Goal: Task Accomplishment & Management: Use online tool/utility

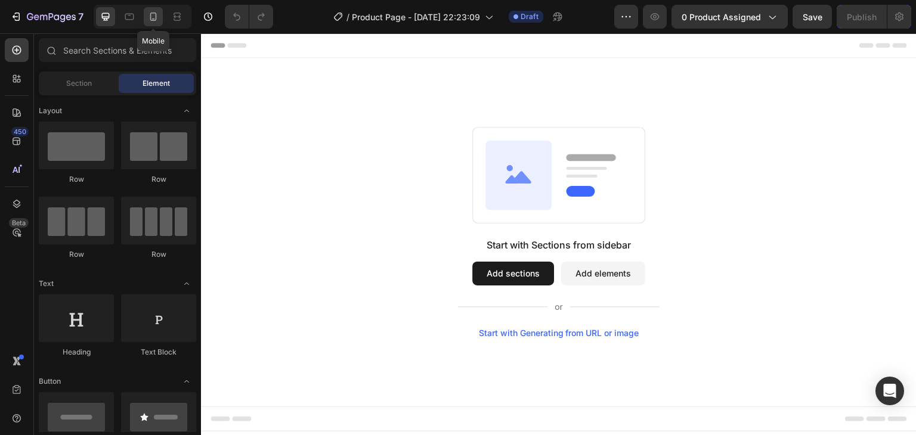
click at [153, 22] on icon at bounding box center [153, 17] width 12 height 12
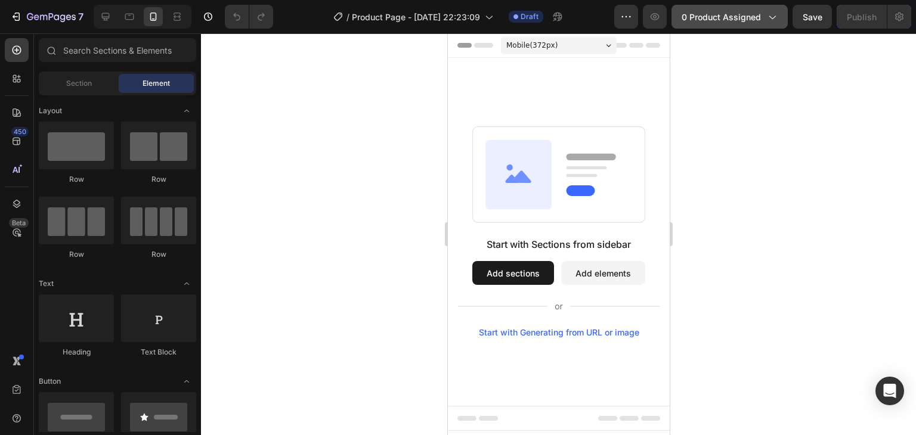
click at [771, 18] on icon "button" at bounding box center [772, 17] width 12 height 12
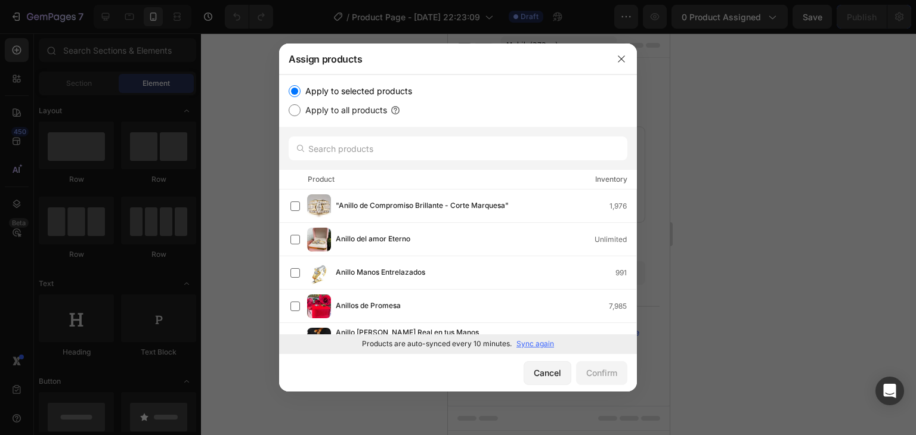
click at [531, 340] on p "Sync again" at bounding box center [536, 344] width 38 height 11
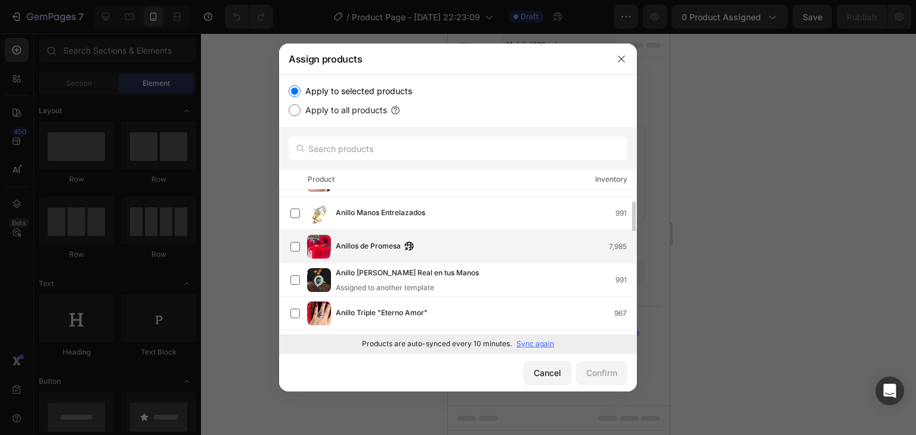
scroll to position [179, 0]
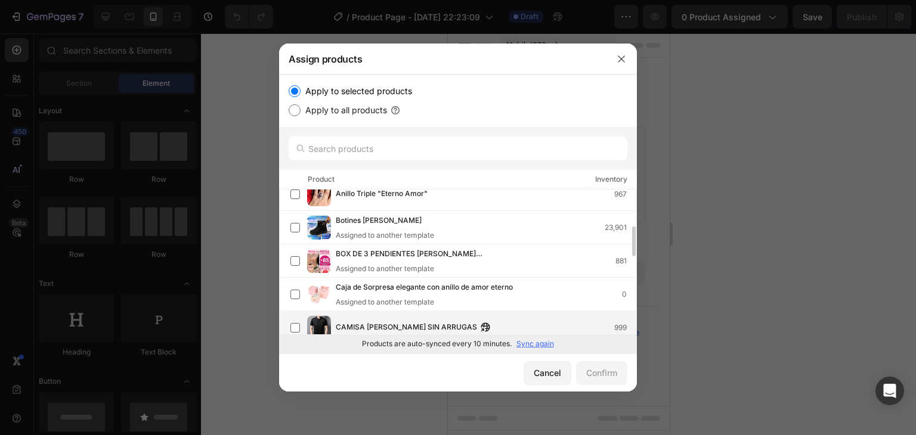
click at [415, 323] on span "CAMISA LIAM SIN ARRUGAS" at bounding box center [406, 327] width 141 height 13
click at [616, 374] on div "Confirm" at bounding box center [601, 373] width 31 height 13
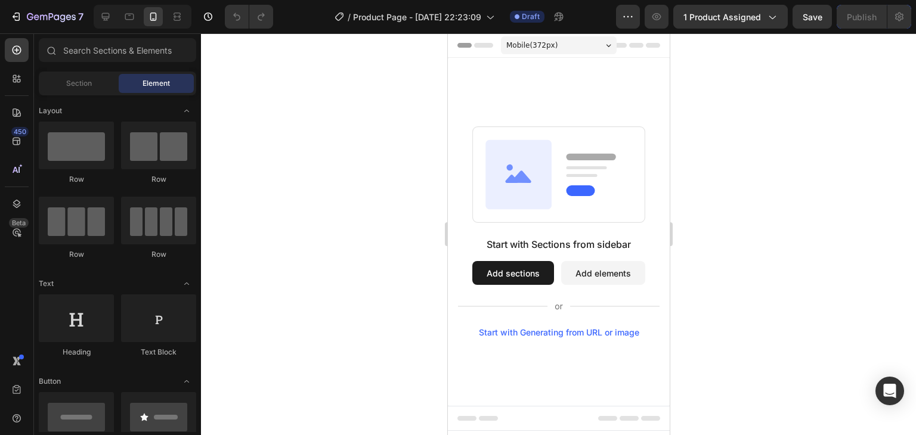
click at [270, 176] on div at bounding box center [558, 234] width 715 height 402
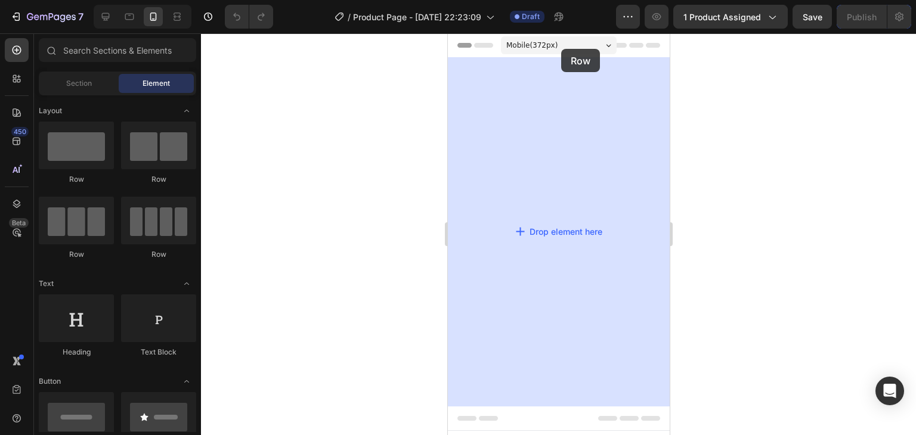
drag, startPoint x: 527, startPoint y: 190, endPoint x: 561, endPoint y: 49, distance: 144.8
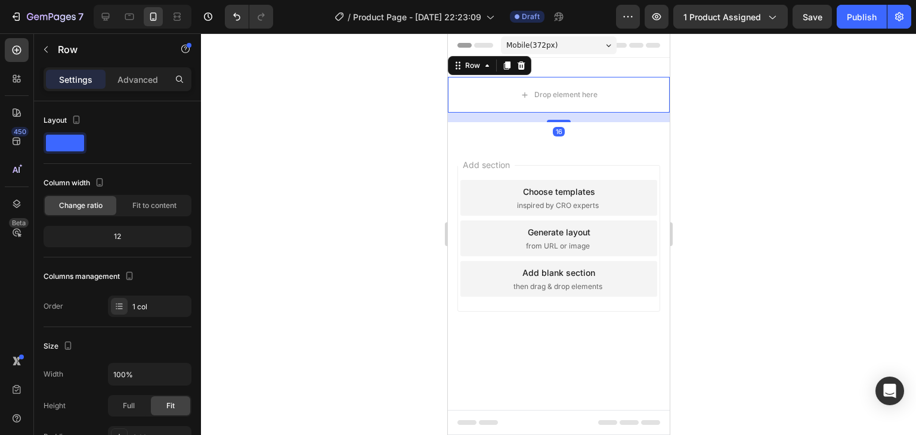
click at [241, 146] on div at bounding box center [558, 234] width 715 height 402
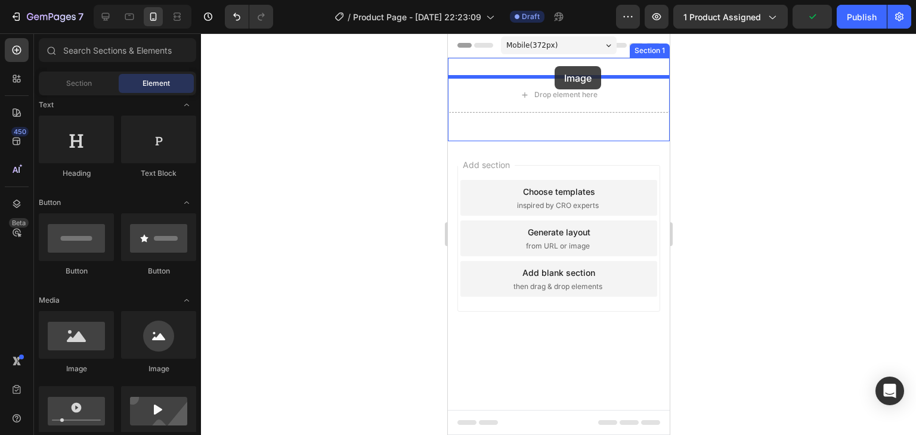
drag, startPoint x: 528, startPoint y: 382, endPoint x: 554, endPoint y: 66, distance: 317.2
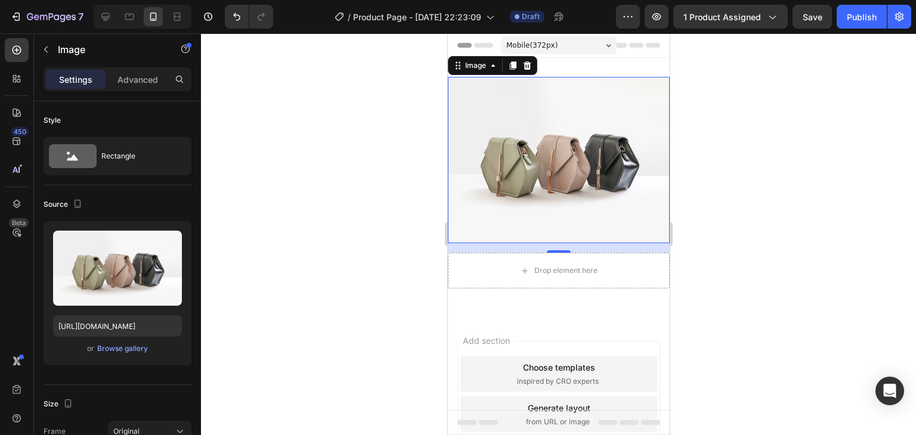
click at [274, 313] on div at bounding box center [558, 234] width 715 height 402
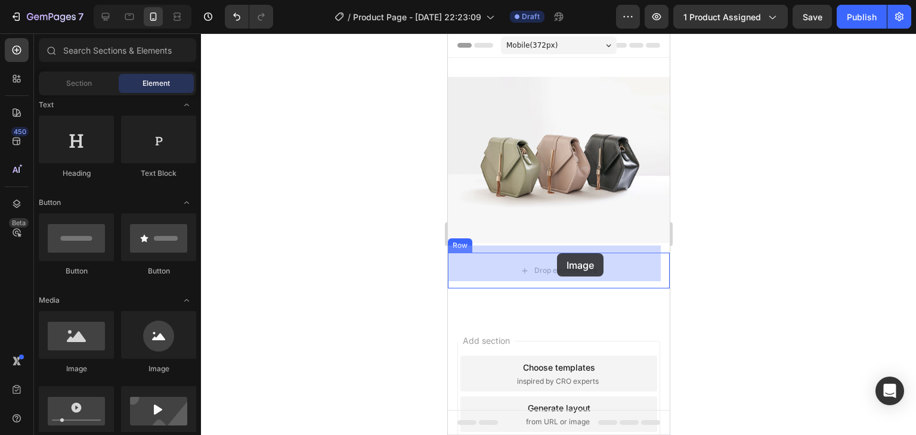
drag, startPoint x: 539, startPoint y: 380, endPoint x: 556, endPoint y: 253, distance: 127.7
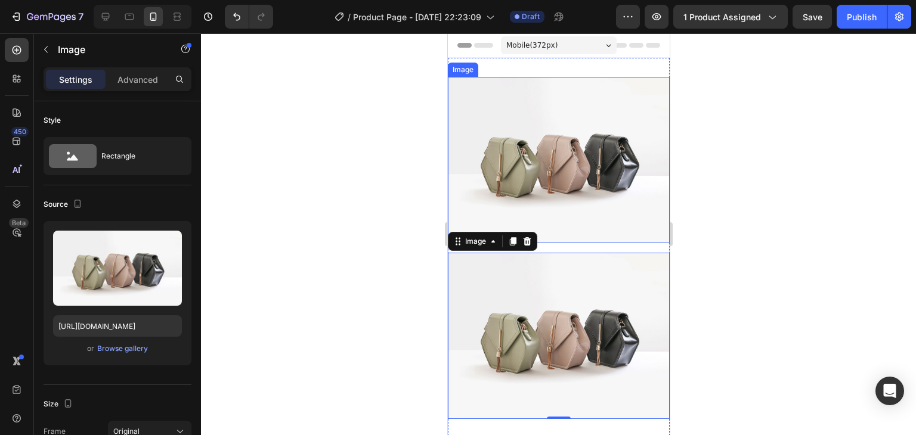
click at [566, 179] on img at bounding box center [558, 160] width 222 height 166
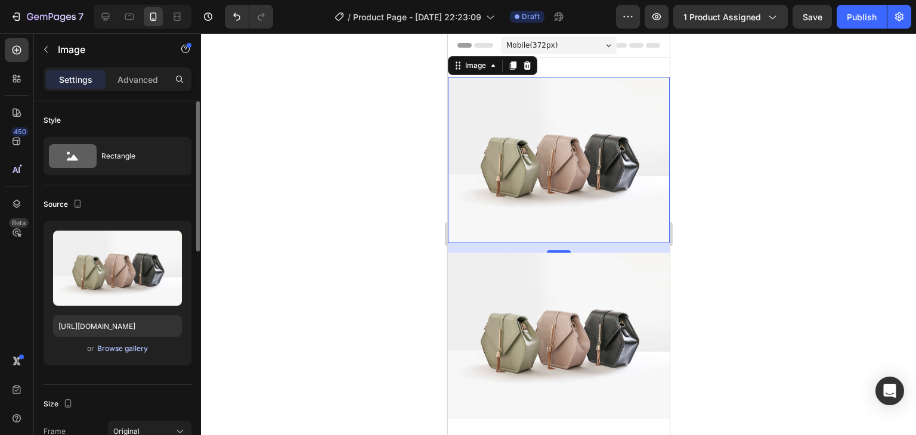
click at [117, 347] on div "Browse gallery" at bounding box center [122, 349] width 51 height 11
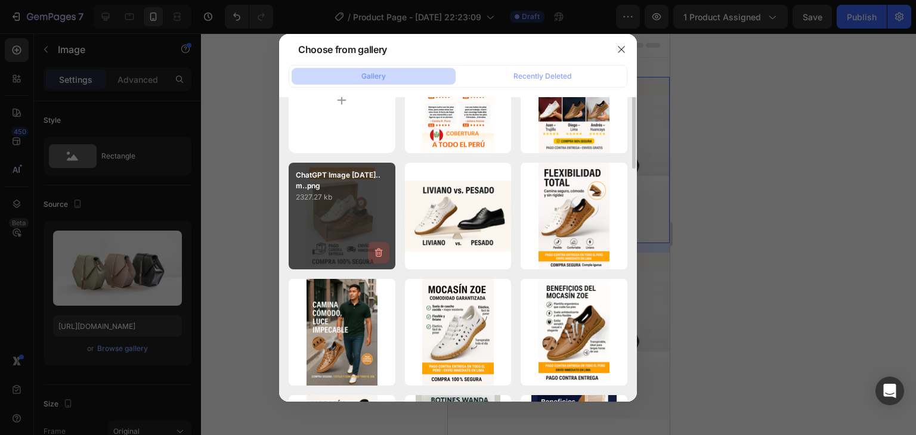
scroll to position [0, 0]
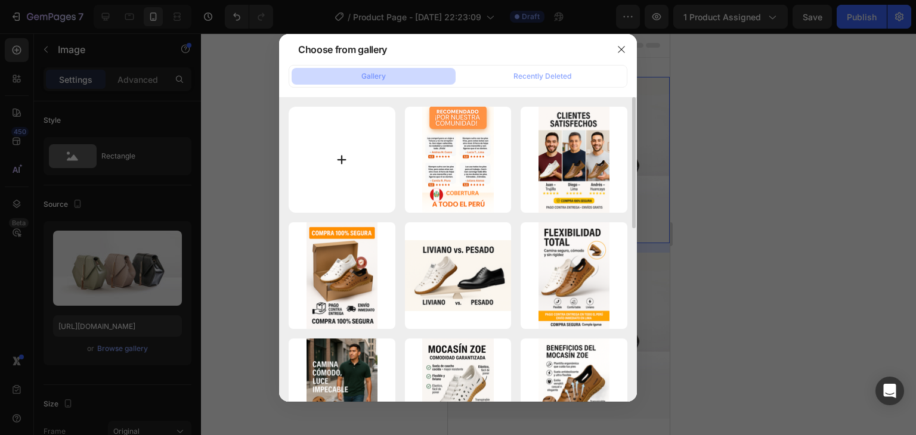
click at [348, 143] on input "file" at bounding box center [342, 160] width 107 height 107
type input "C:\fakepath\WhatsApp Image 2025-09-26 at 14.26.56 (1).jpeg"
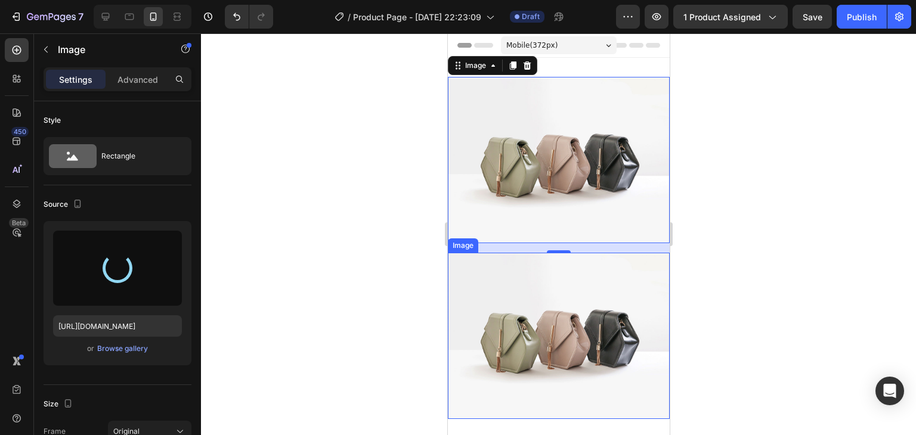
type input "https://cdn.shopify.com/s/files/1/0674/2012/7404/files/gempages_561566258789614…"
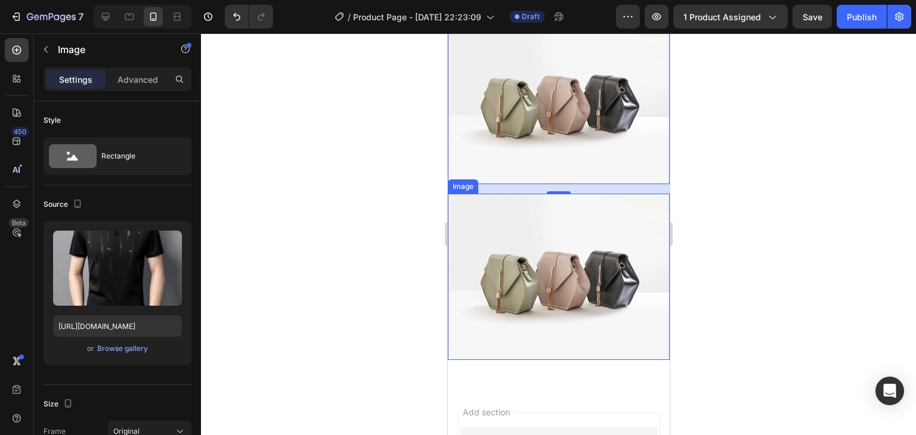
scroll to position [60, 0]
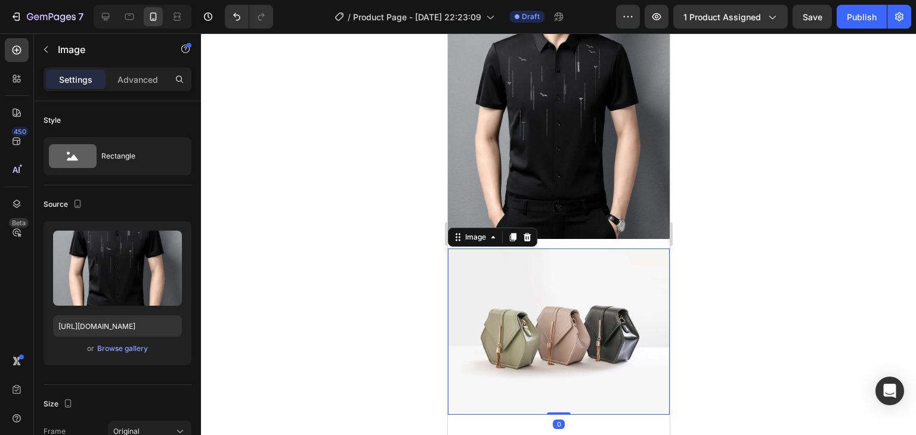
click at [540, 287] on img at bounding box center [558, 332] width 222 height 166
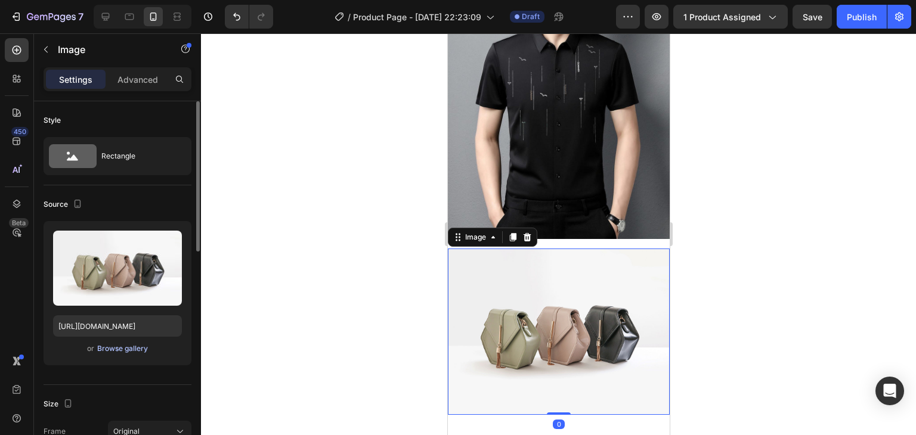
click at [125, 343] on button "Browse gallery" at bounding box center [123, 349] width 52 height 12
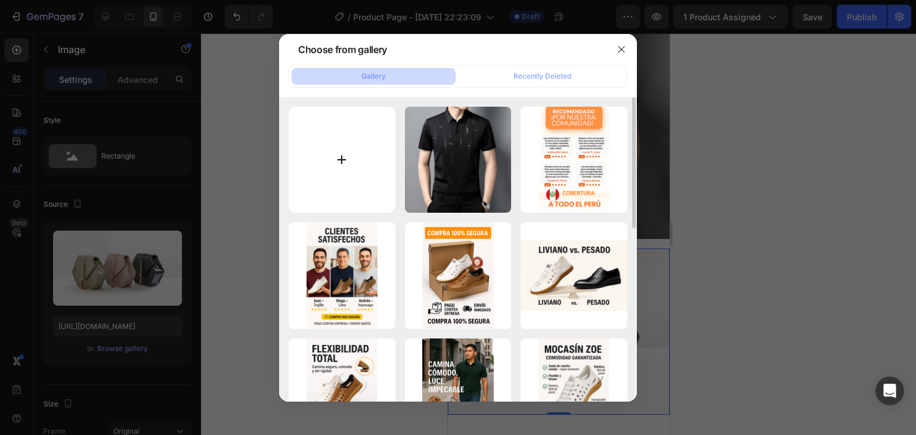
click at [328, 170] on input "file" at bounding box center [342, 160] width 107 height 107
type input "C:\fakepath\WhatsApp Image 2025-09-26 at 14.26.56.jpeg"
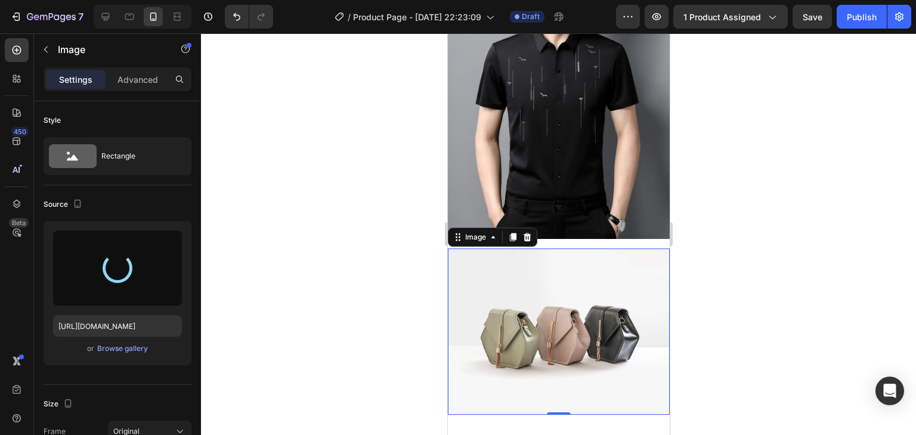
scroll to position [0, 0]
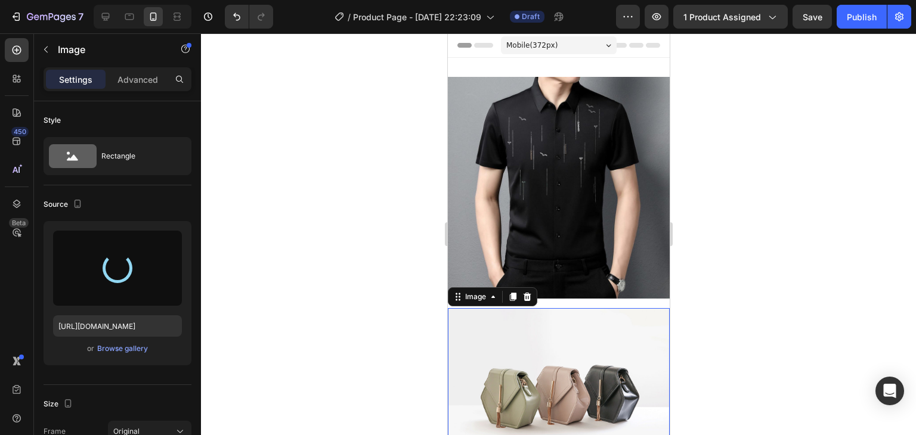
type input "https://cdn.shopify.com/s/files/1/0674/2012/7404/files/gempages_561566258789614…"
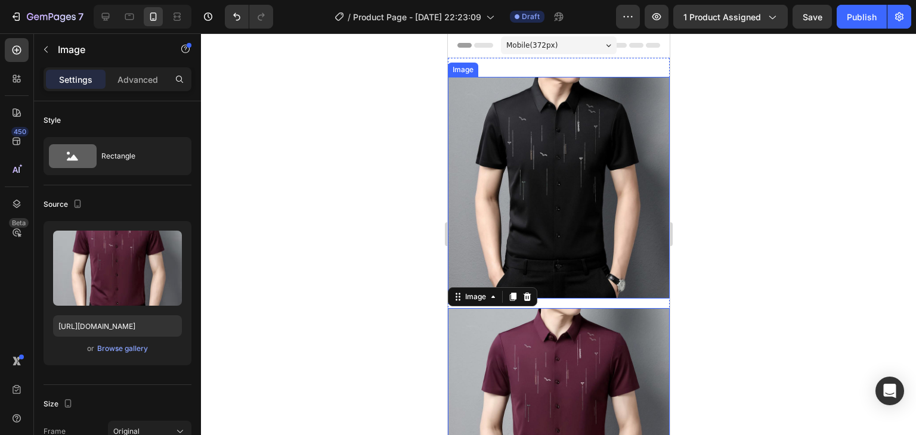
click at [346, 208] on div at bounding box center [558, 234] width 715 height 402
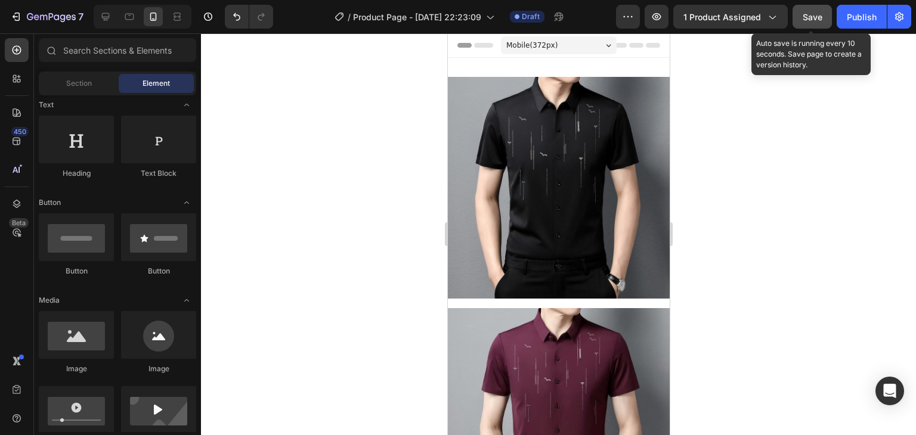
click at [803, 14] on span "Save" at bounding box center [813, 17] width 20 height 10
click at [803, 14] on button "button" at bounding box center [812, 17] width 39 height 24
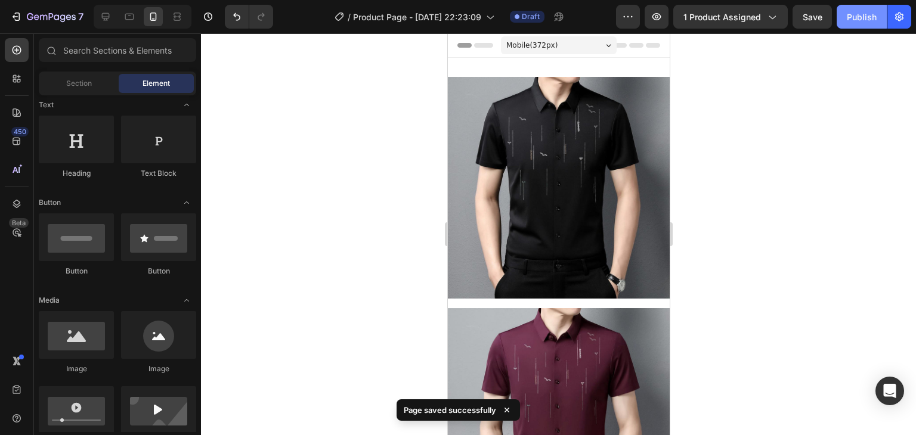
click at [857, 16] on div "Publish" at bounding box center [862, 17] width 30 height 13
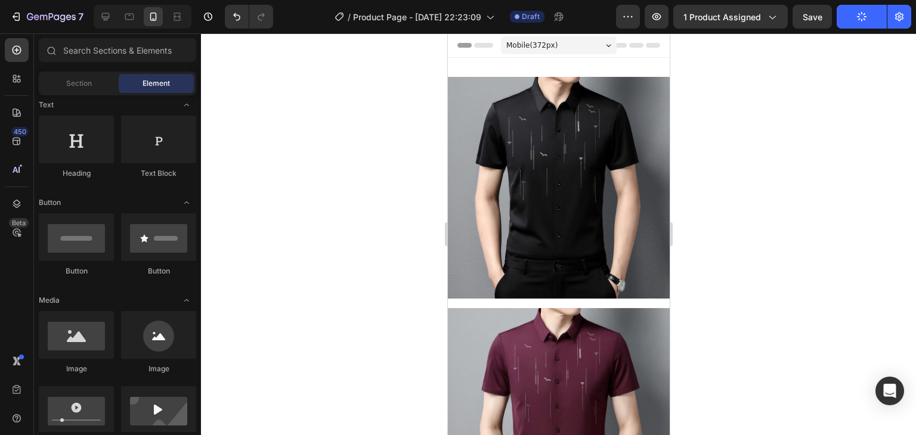
click at [806, 242] on div at bounding box center [558, 234] width 715 height 402
drag, startPoint x: 426, startPoint y: 411, endPoint x: 48, endPoint y: 1, distance: 558.4
click at [0, 0] on div "7 Version history / Product Page - Sep 28, 22:23:09 Published Preview 1 product…" at bounding box center [458, 0] width 916 height 0
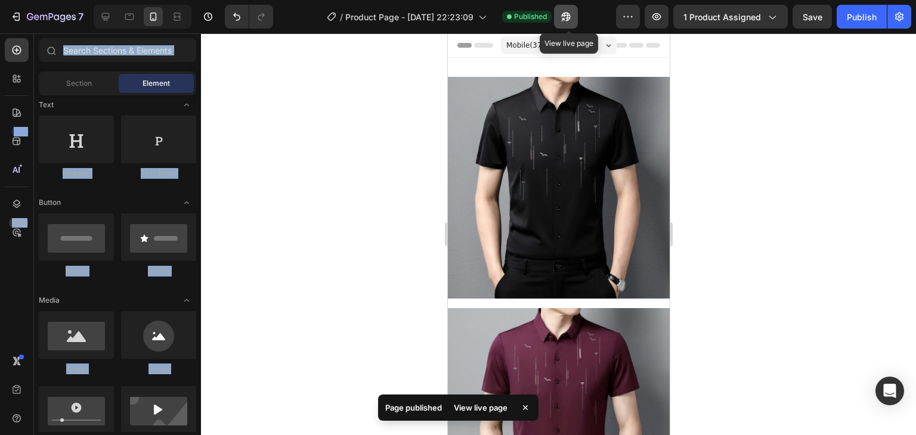
click at [572, 20] on icon "button" at bounding box center [566, 17] width 12 height 12
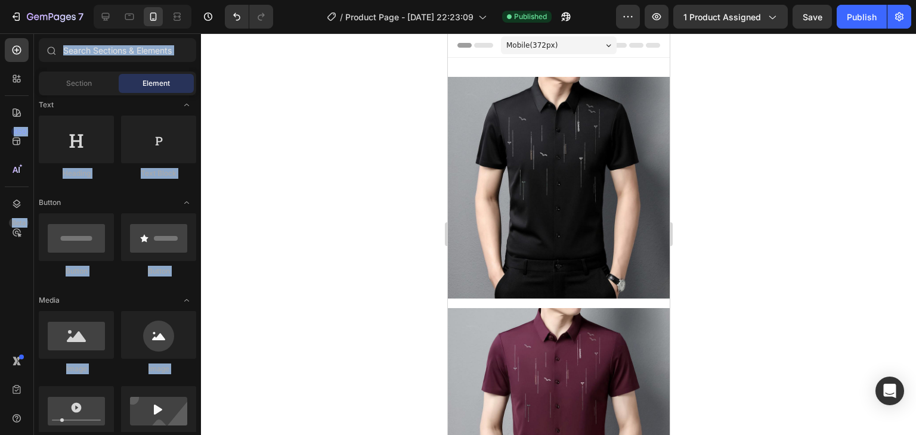
click at [857, 184] on div at bounding box center [558, 234] width 715 height 402
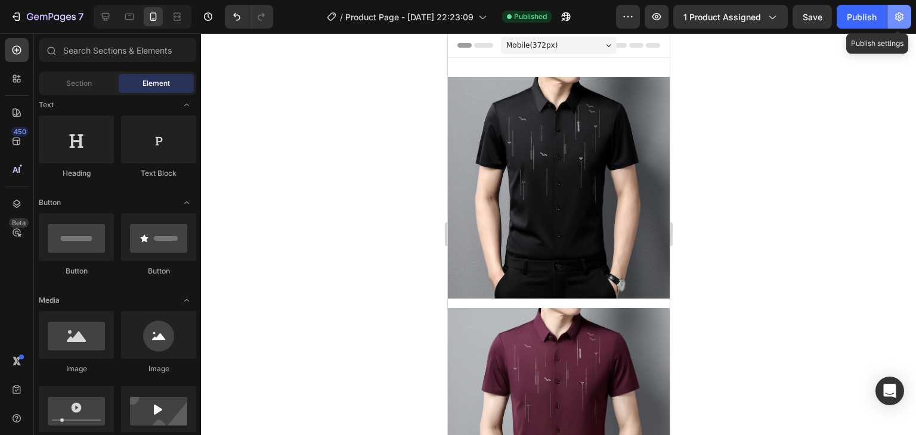
click at [902, 17] on icon "button" at bounding box center [899, 17] width 8 height 9
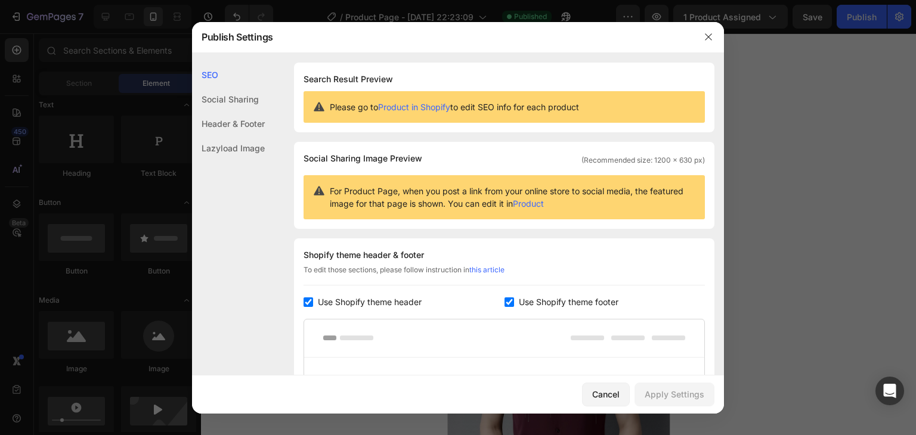
click at [306, 299] on input "checkbox" at bounding box center [309, 303] width 10 height 10
checkbox input "false"
click at [507, 304] on input "checkbox" at bounding box center [510, 303] width 10 height 10
checkbox input "false"
click at [681, 395] on div "Apply Settings" at bounding box center [675, 394] width 60 height 13
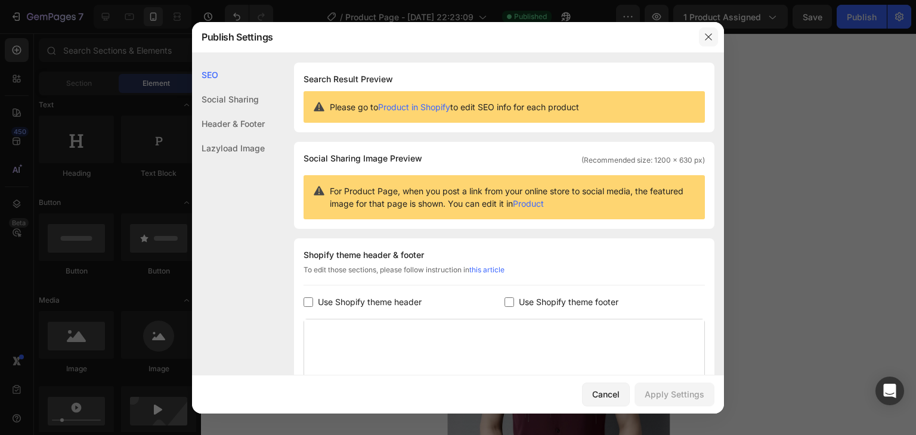
click at [707, 39] on icon "button" at bounding box center [709, 37] width 10 height 10
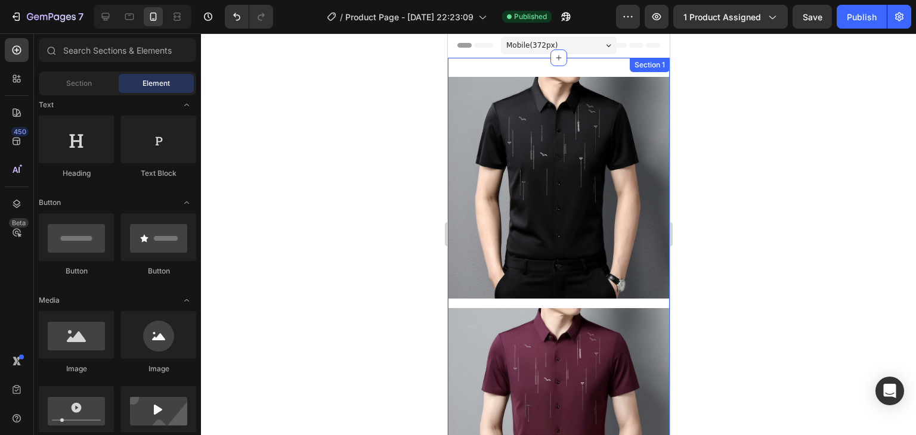
click at [548, 68] on div "Image Image Row Section 1" at bounding box center [558, 308] width 222 height 501
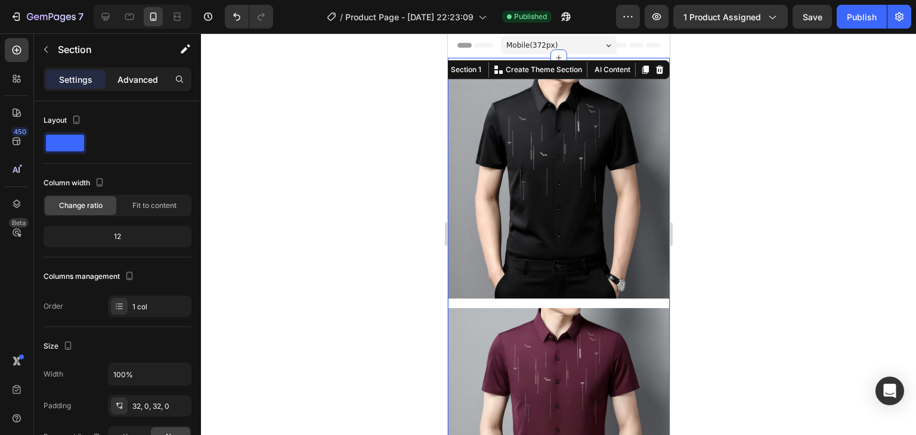
click at [134, 78] on p "Advanced" at bounding box center [138, 79] width 41 height 13
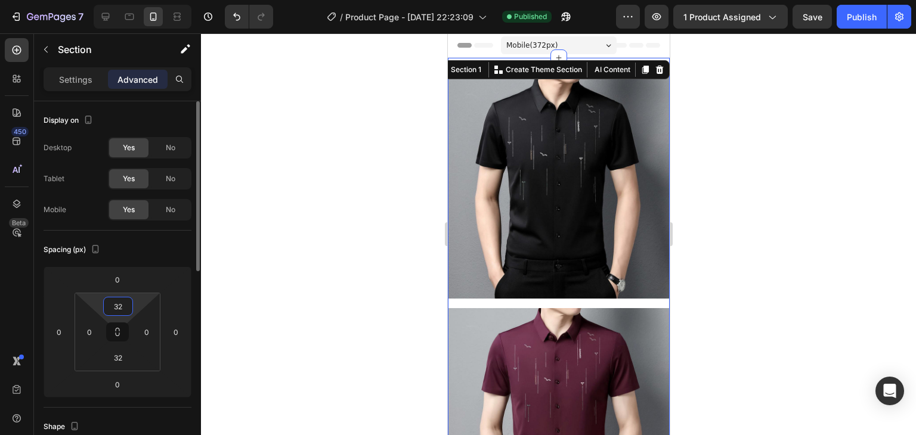
click at [117, 305] on input "32" at bounding box center [118, 307] width 24 height 18
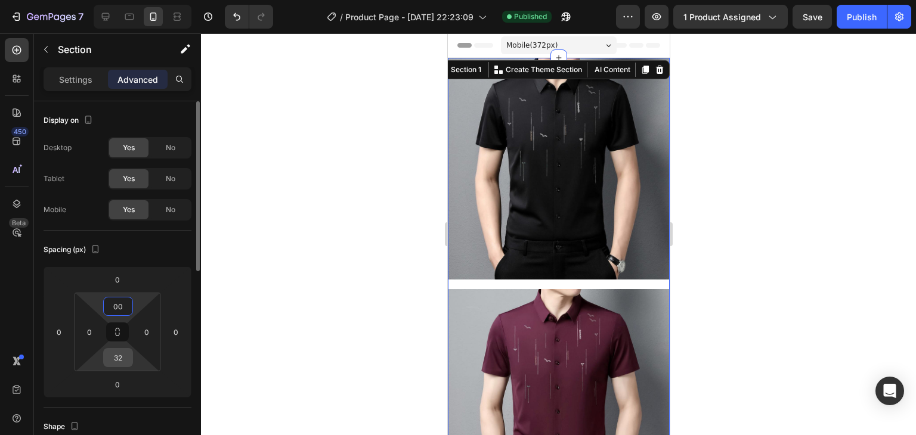
type input "0"
click at [122, 353] on input "32" at bounding box center [118, 358] width 24 height 18
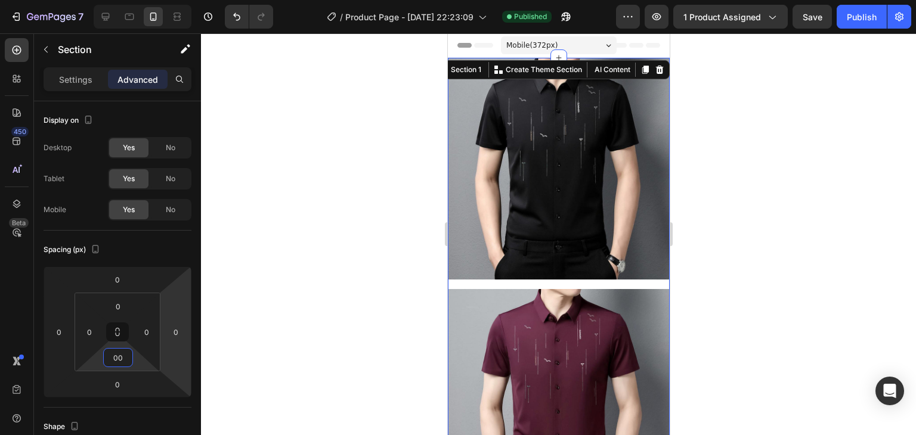
type input "0"
click at [370, 246] on div at bounding box center [558, 234] width 715 height 402
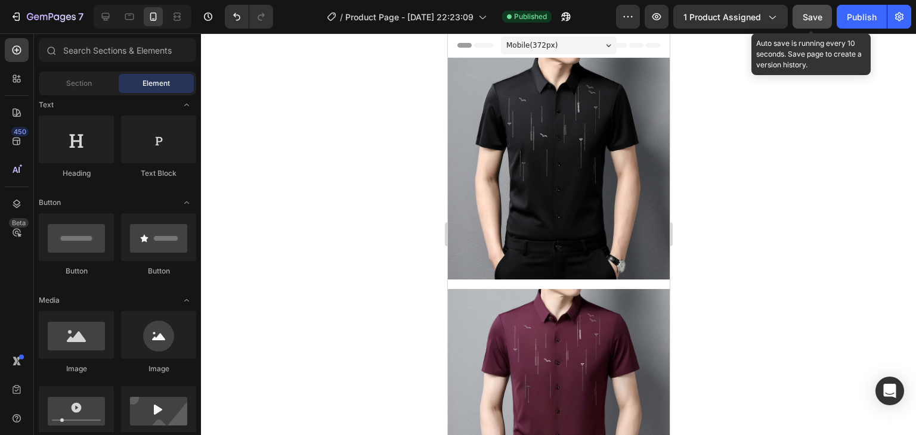
click at [811, 20] on span "Save" at bounding box center [813, 17] width 20 height 10
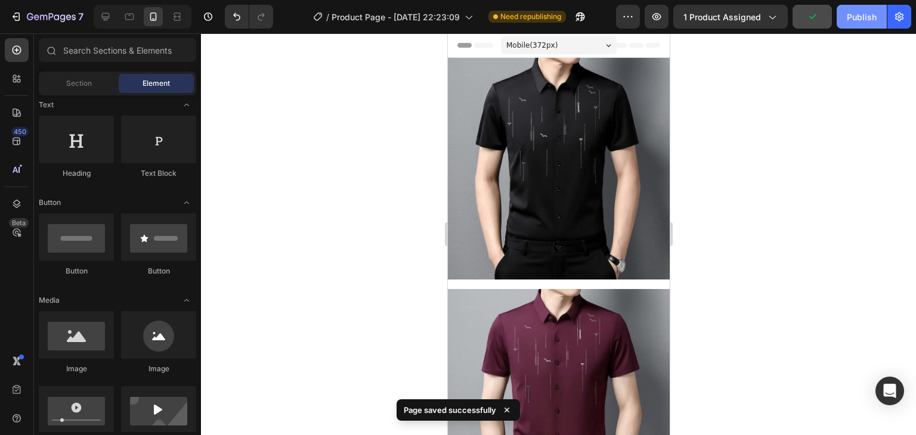
click at [865, 18] on div "Publish" at bounding box center [862, 17] width 30 height 13
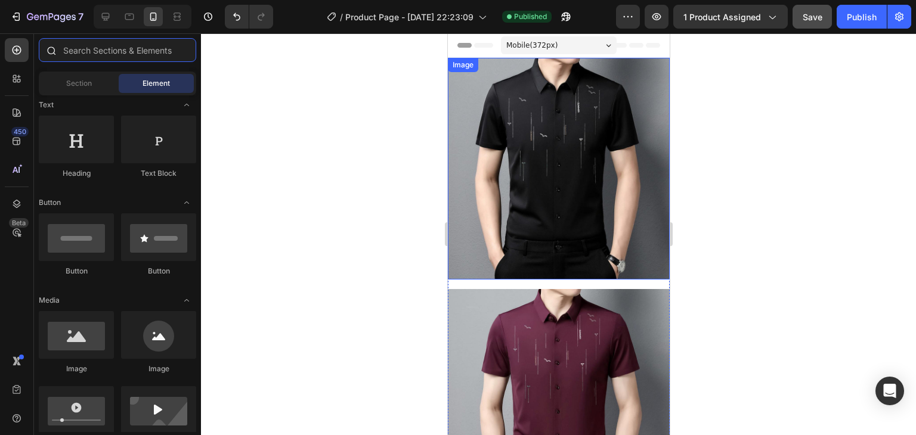
click at [123, 54] on input "text" at bounding box center [117, 50] width 157 height 24
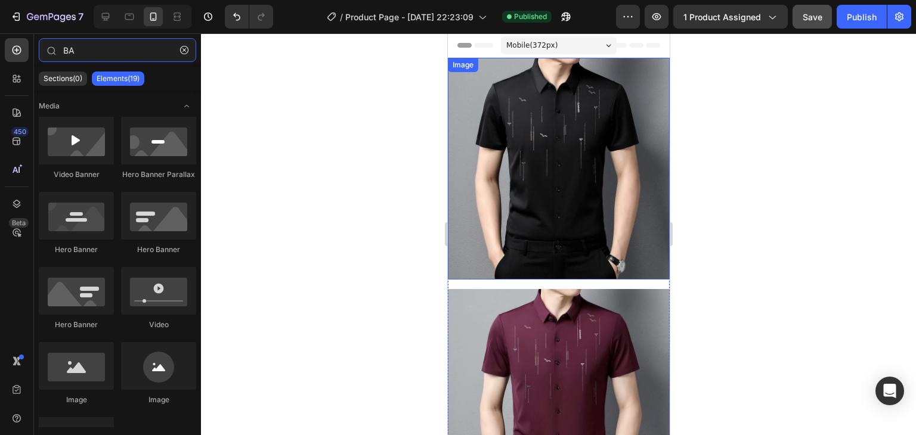
type input "B"
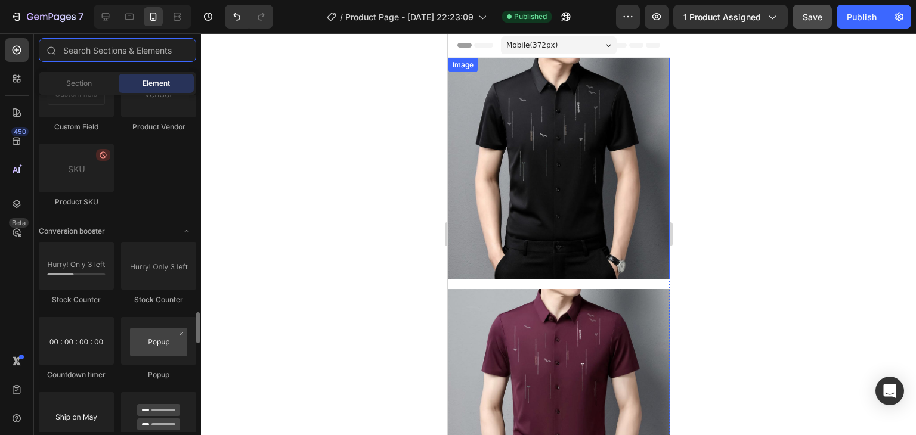
scroll to position [2386, 0]
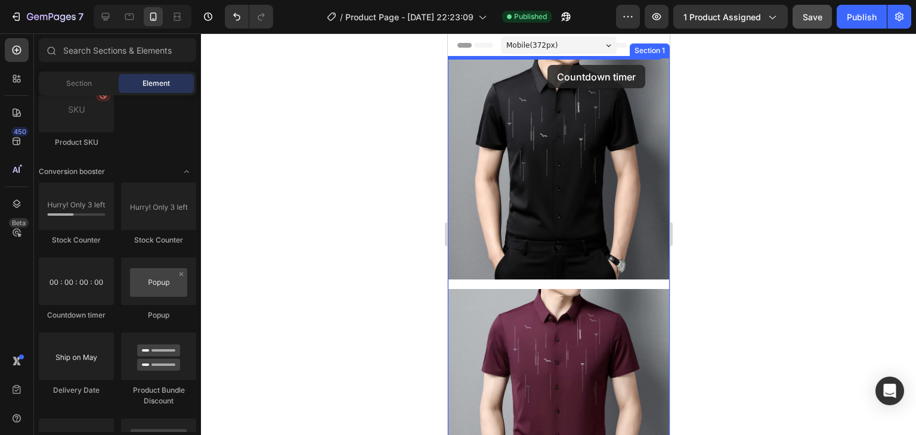
drag, startPoint x: 536, startPoint y: 316, endPoint x: 547, endPoint y: 65, distance: 250.7
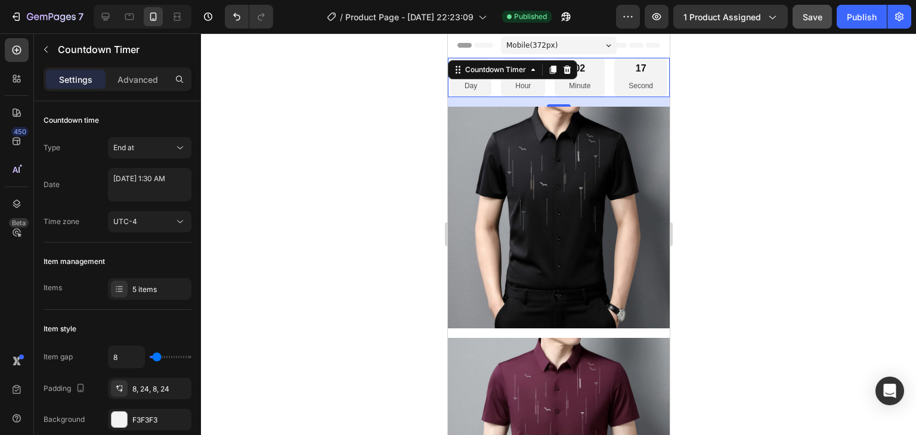
click at [232, 140] on div at bounding box center [558, 234] width 715 height 402
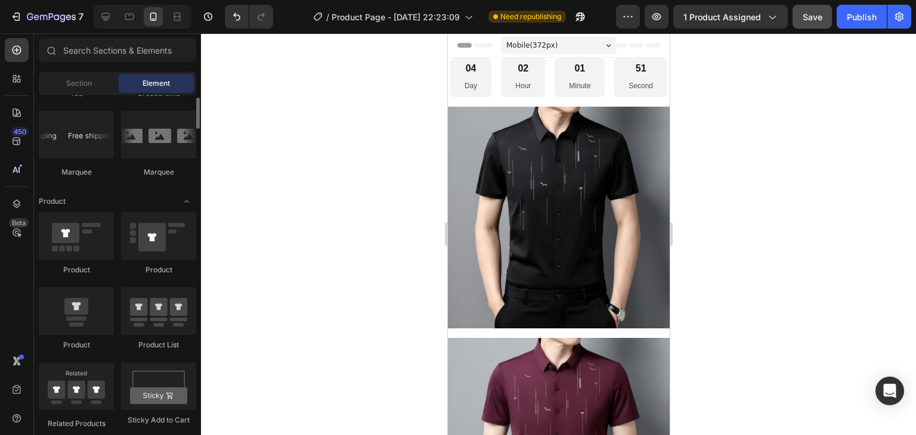
scroll to position [1309, 0]
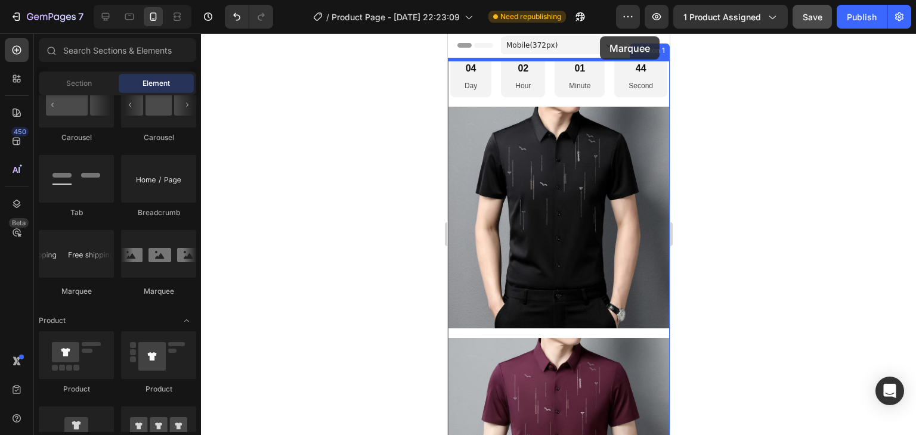
drag, startPoint x: 518, startPoint y: 305, endPoint x: 599, endPoint y: 36, distance: 280.4
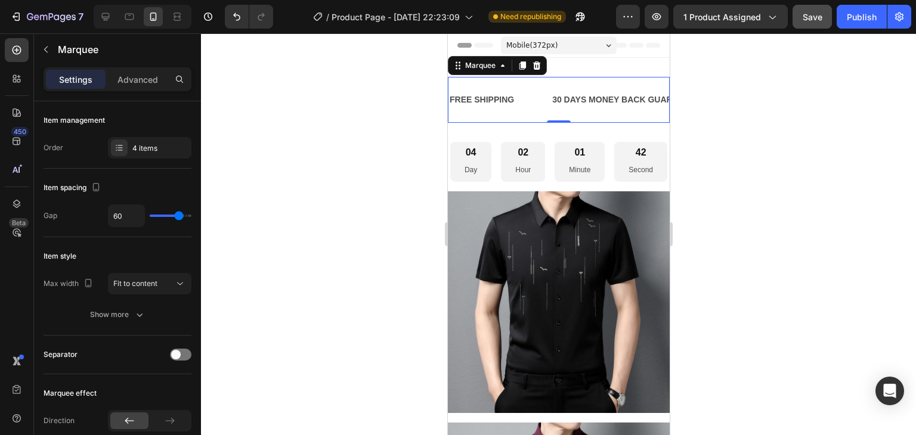
click at [723, 170] on div at bounding box center [558, 234] width 715 height 402
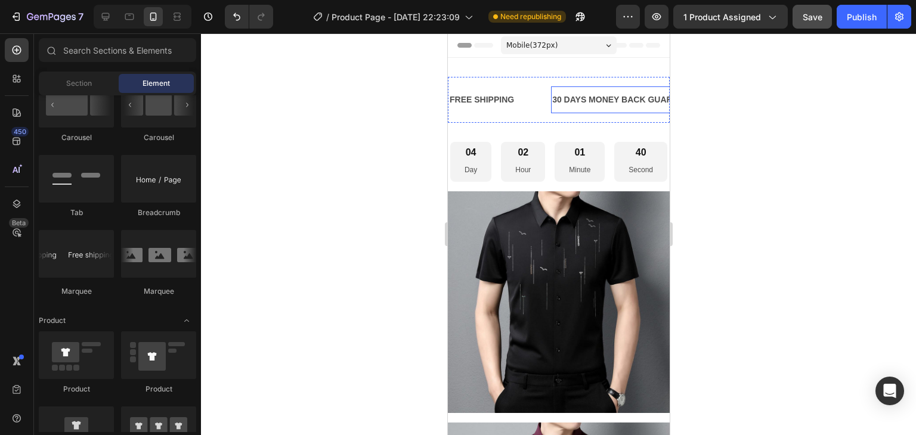
click at [587, 113] on div "30 DAYS MONEY BACK GUARANTEE Text Block" at bounding box center [626, 99] width 151 height 27
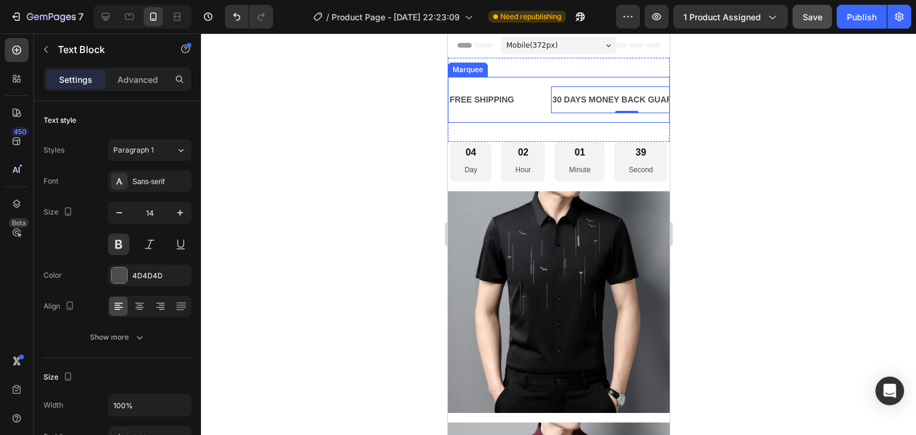
click at [546, 122] on div "FREE SHIPPING Text Block 30 DAYS MONEY BACK GUARANTEE Text Block 0 LIMITED TIME…" at bounding box center [558, 100] width 222 height 46
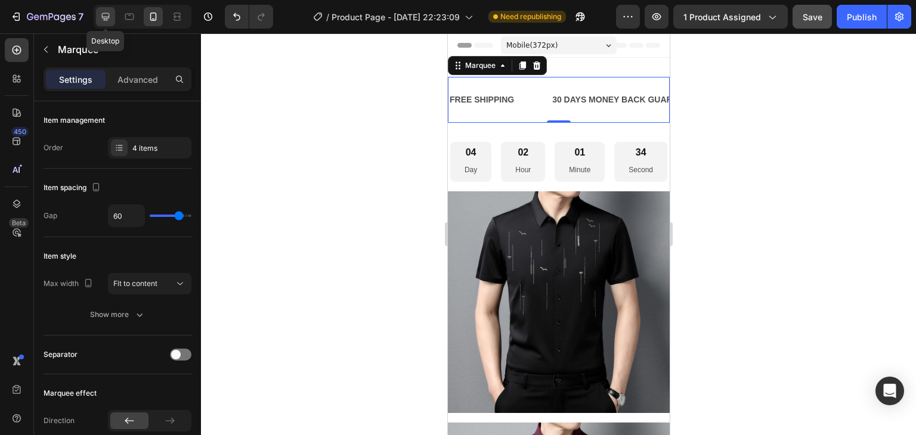
click at [107, 21] on icon at bounding box center [106, 17] width 12 height 12
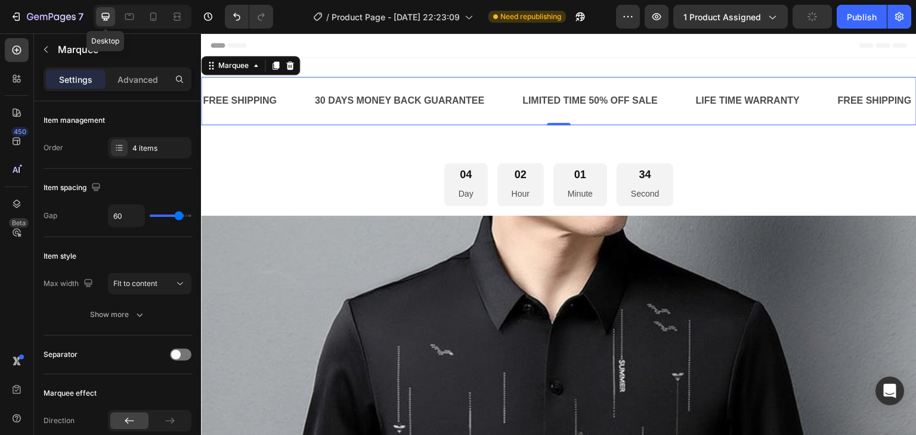
scroll to position [2, 0]
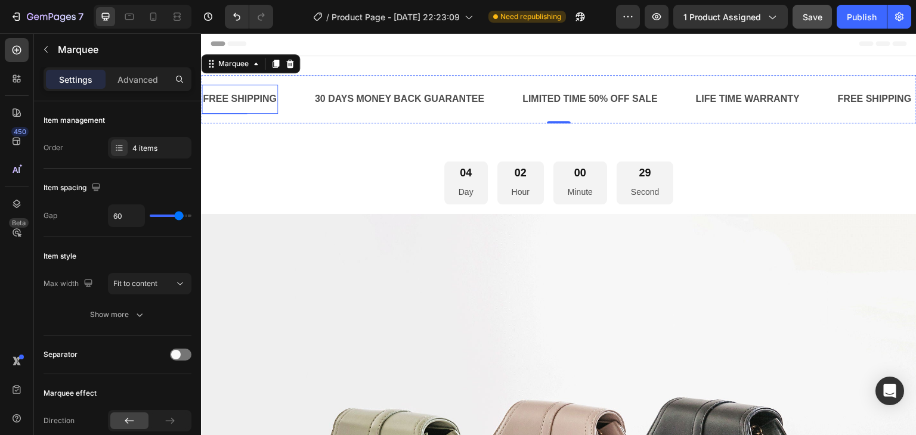
click at [243, 97] on div "FREE SHIPPING" at bounding box center [240, 99] width 76 height 20
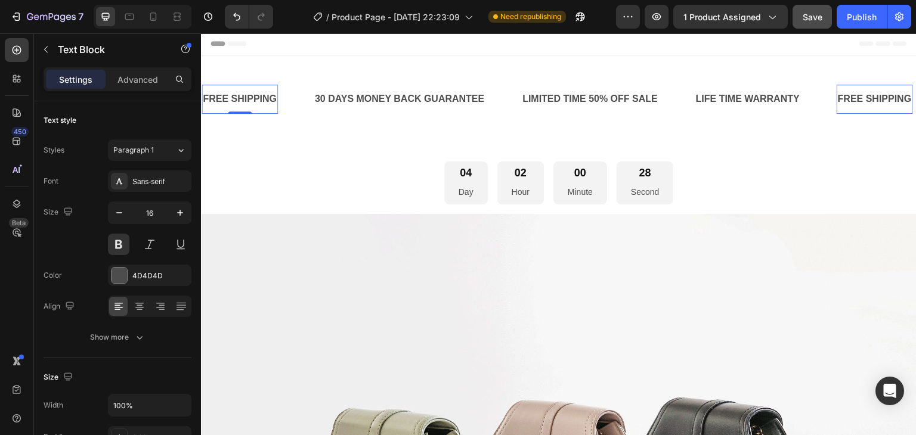
click at [243, 97] on div "FREE SHIPPING" at bounding box center [240, 99] width 76 height 20
click at [243, 97] on p "FREE SHIPPING" at bounding box center [240, 99] width 74 height 17
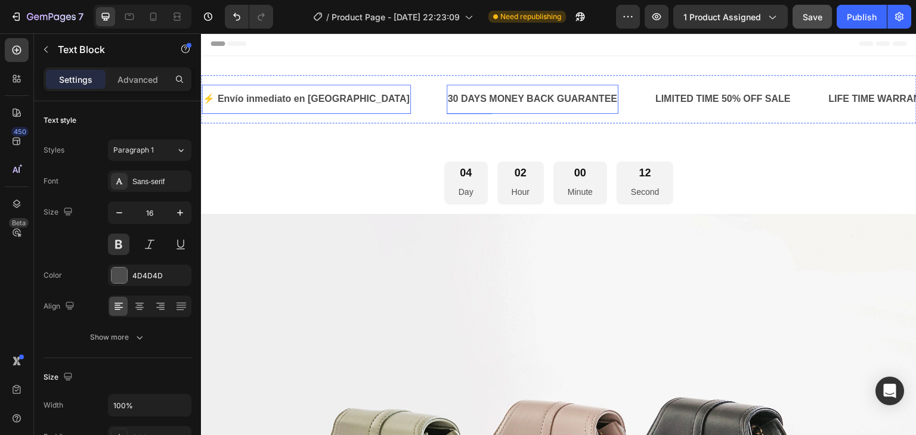
click at [447, 95] on div "30 DAYS MONEY BACK GUARANTEE" at bounding box center [533, 99] width 172 height 20
click at [448, 95] on p "30 DAYS MONEY BACK GUARANTEE" at bounding box center [533, 99] width 170 height 17
click at [639, 97] on div "LIMITED TIME 50% OFF SALE" at bounding box center [708, 99] width 138 height 20
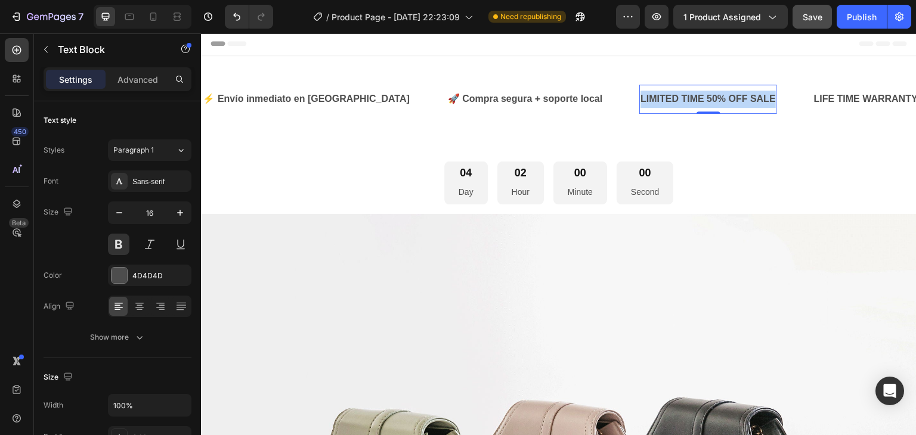
click at [641, 97] on p "LIMITED TIME 50% OFF SALE" at bounding box center [708, 99] width 135 height 17
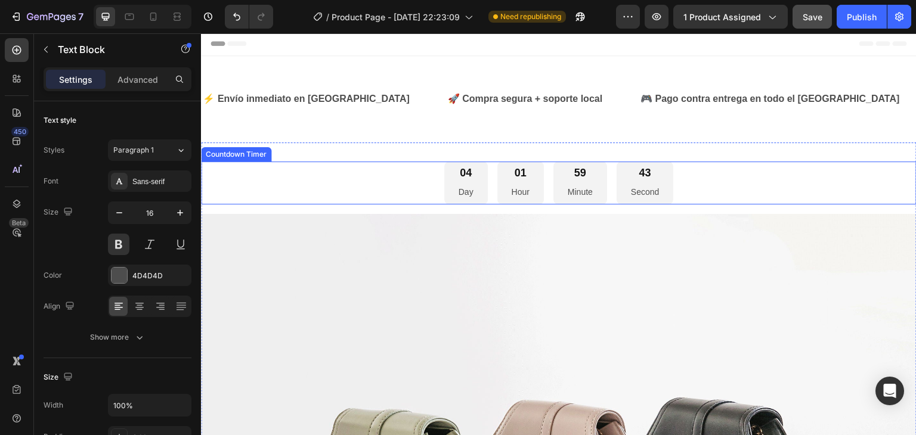
scroll to position [0, 67]
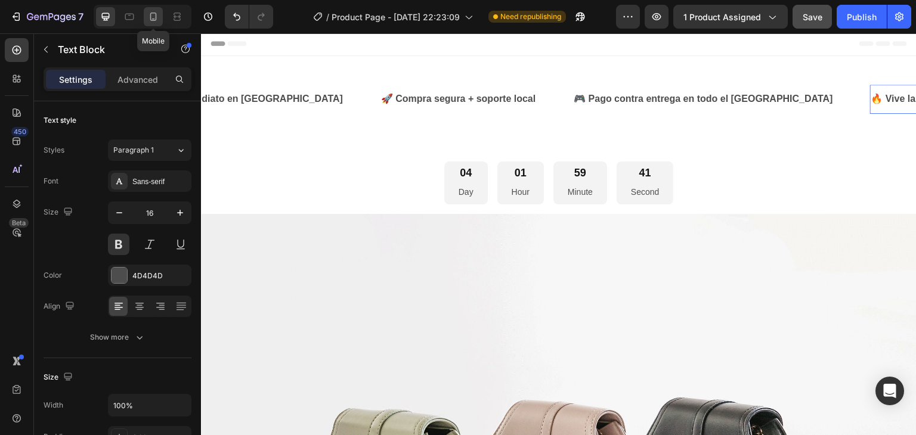
click at [157, 18] on icon at bounding box center [153, 17] width 12 height 12
type input "14"
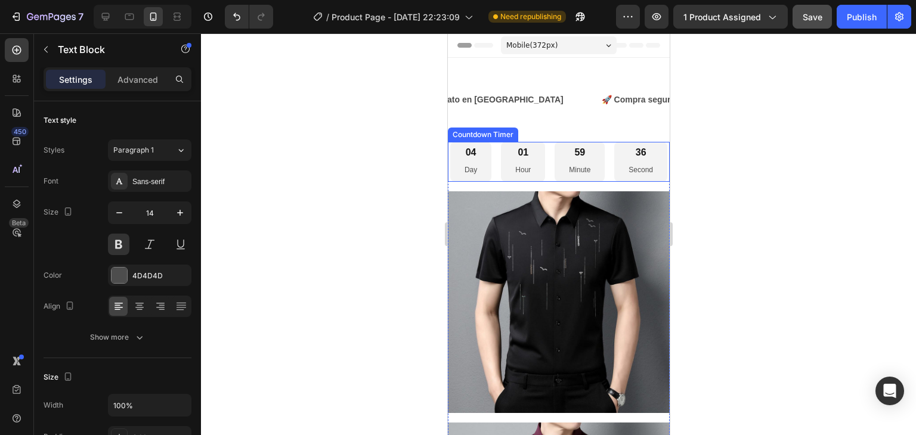
click at [582, 181] on div "04 Day 01 Hour 59 Minute 36 Second" at bounding box center [558, 161] width 217 height 39
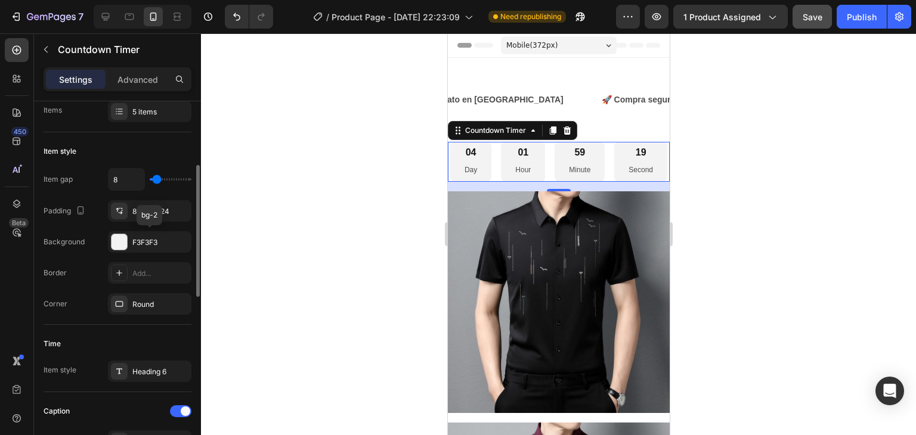
scroll to position [118, 0]
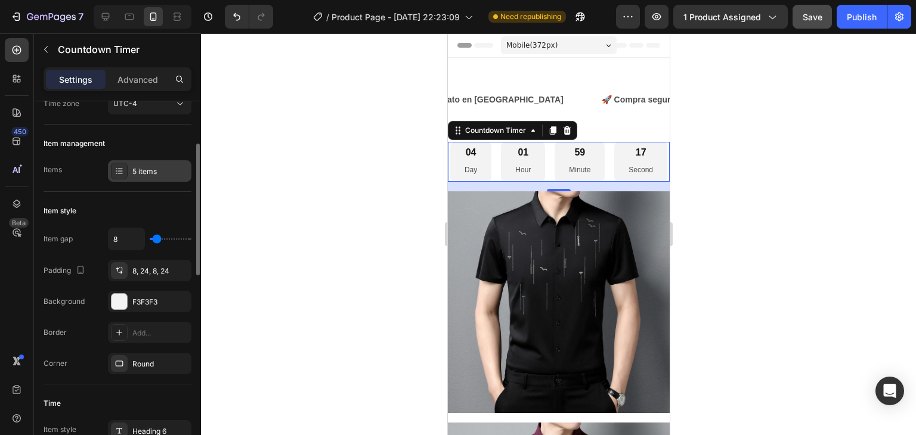
click at [151, 175] on div "5 items" at bounding box center [160, 171] width 56 height 11
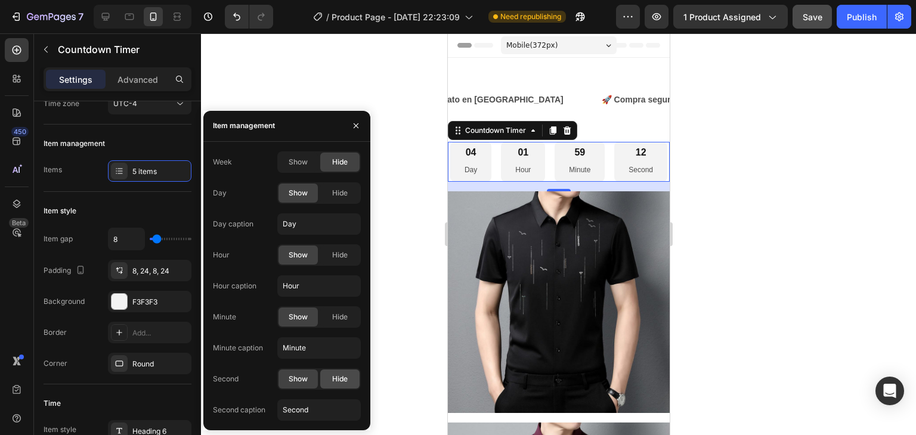
click at [341, 377] on span "Hide" at bounding box center [340, 379] width 16 height 11
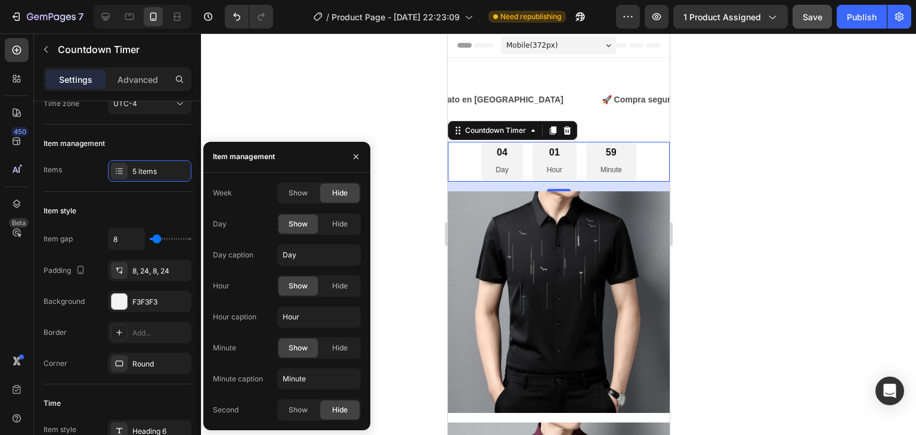
click at [511, 165] on div "04 Day" at bounding box center [501, 161] width 41 height 39
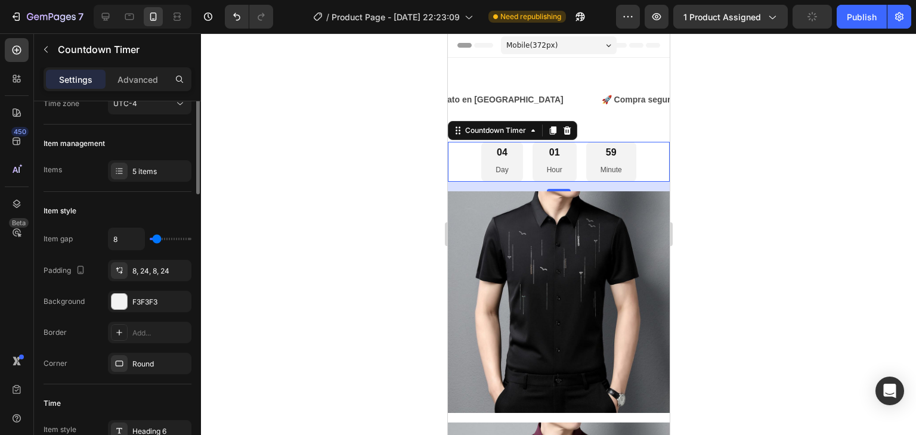
scroll to position [58, 0]
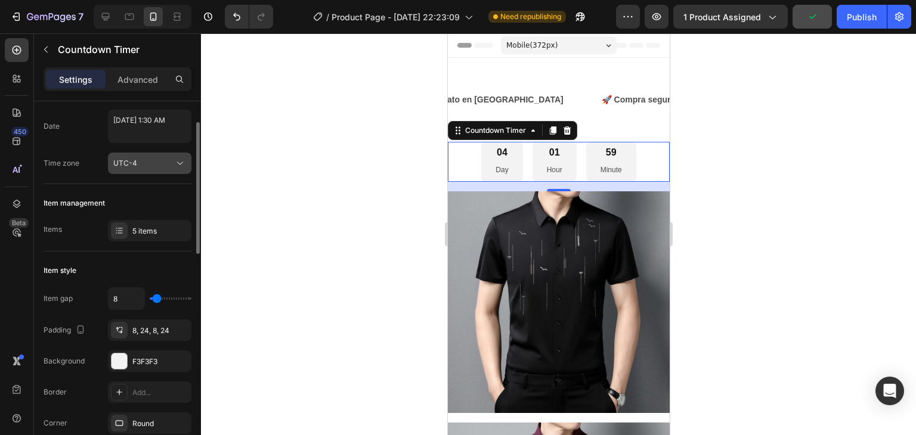
click at [157, 159] on div "UTC-4" at bounding box center [143, 163] width 61 height 11
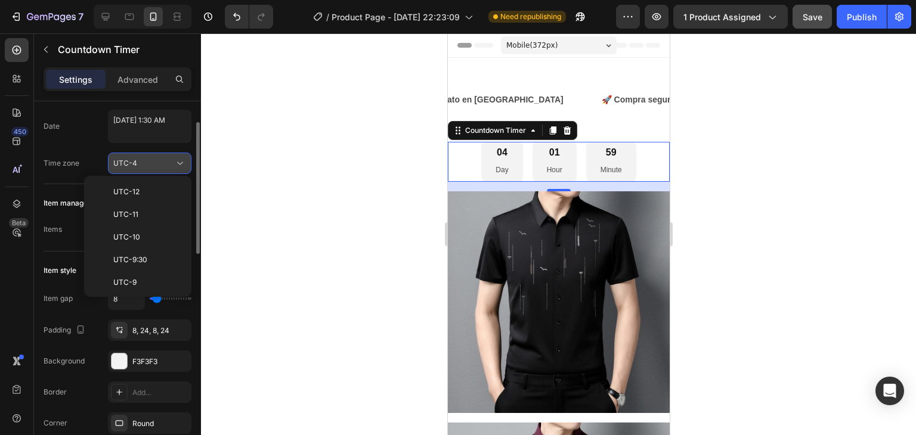
scroll to position [129, 0]
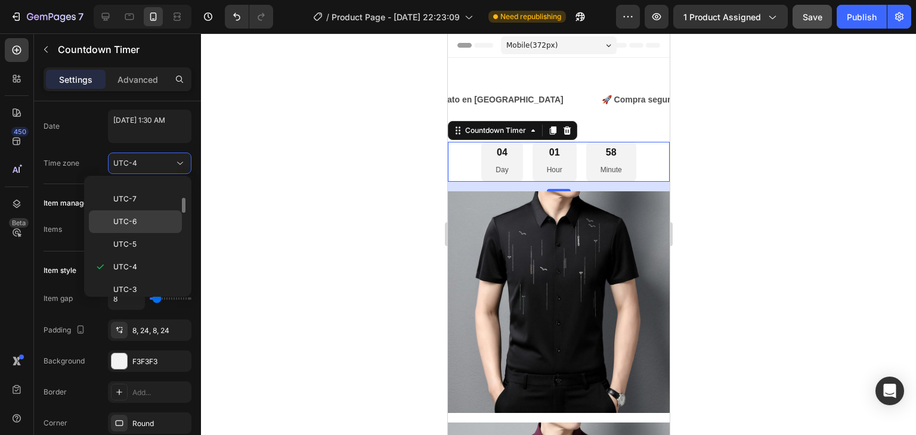
click at [138, 225] on div "UTC-6" at bounding box center [135, 222] width 93 height 23
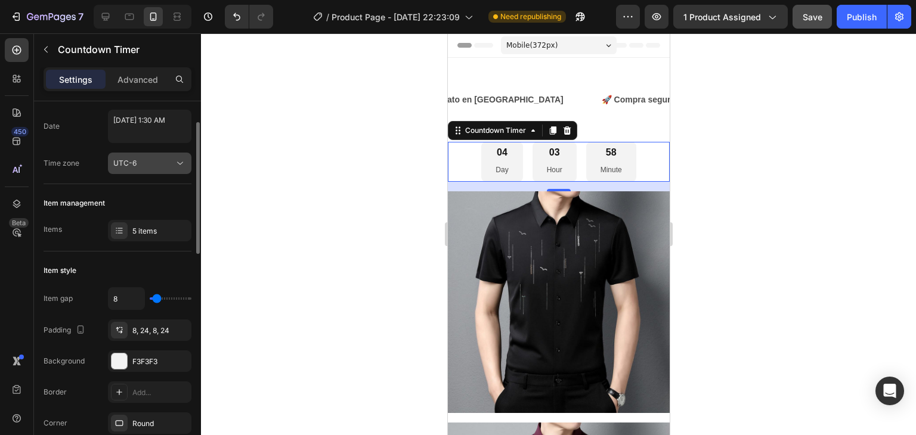
click at [184, 159] on icon at bounding box center [180, 163] width 12 height 12
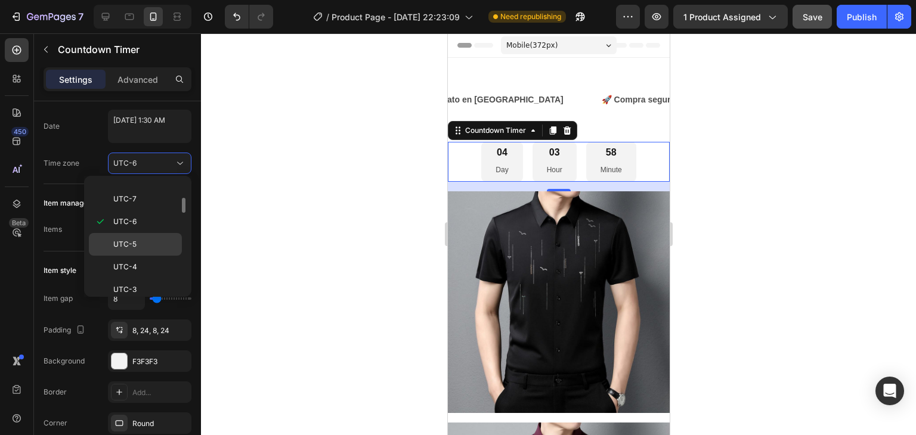
click at [153, 233] on div "UTC-5" at bounding box center [135, 244] width 93 height 23
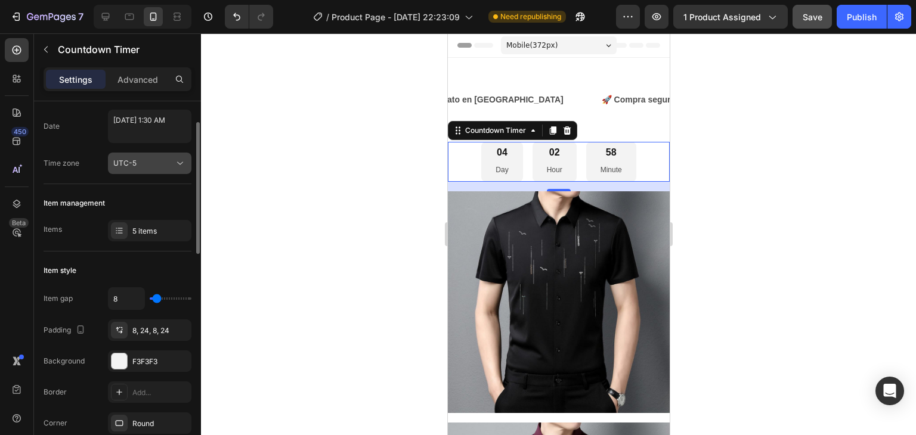
scroll to position [0, 0]
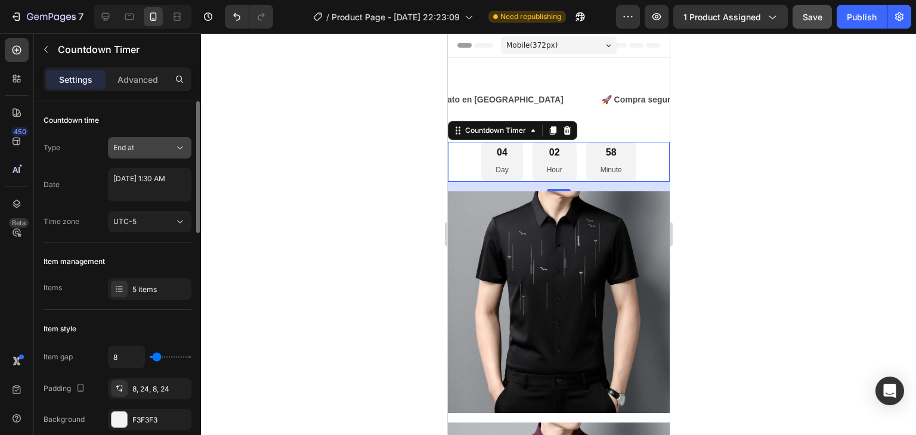
click at [174, 152] on icon at bounding box center [180, 148] width 12 height 12
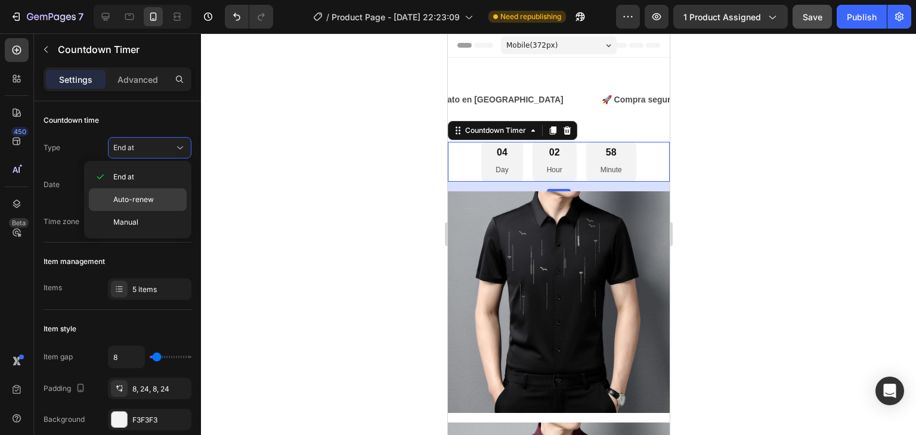
click at [151, 195] on span "Auto-renew" at bounding box center [133, 199] width 41 height 11
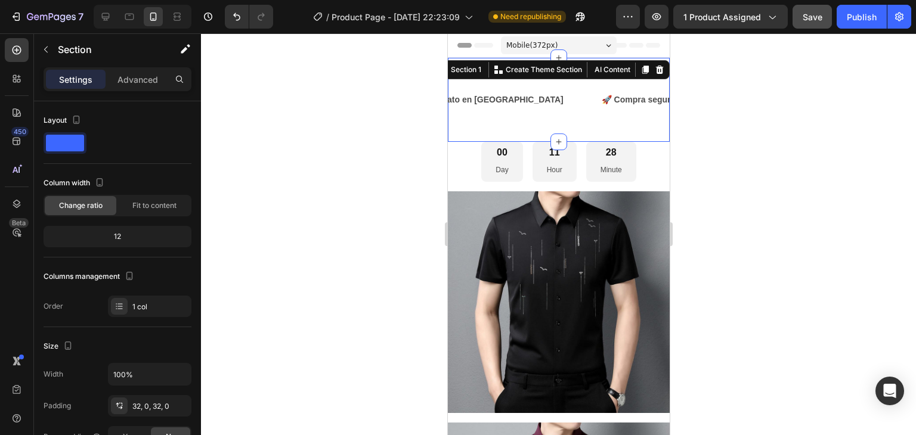
click at [590, 73] on div "⚡ Envío inmediato en Lima Text Block 🚀 Compra segura + soporte local Text Block…" at bounding box center [558, 100] width 222 height 84
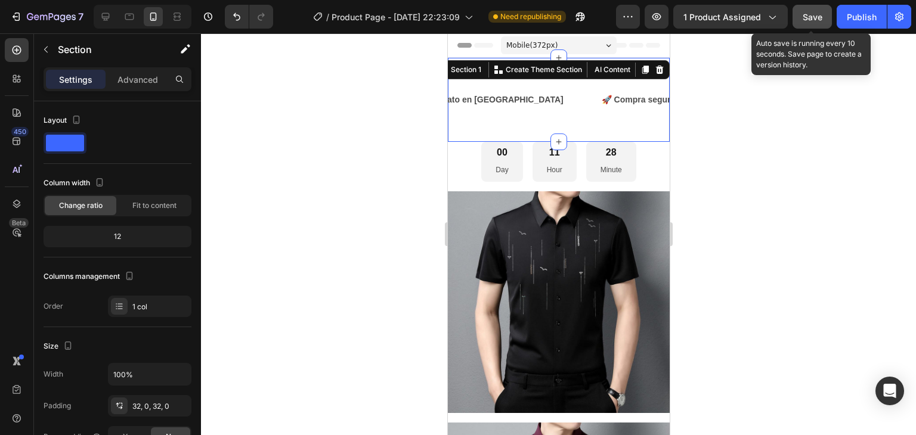
click at [815, 23] on button "Save" at bounding box center [812, 17] width 39 height 24
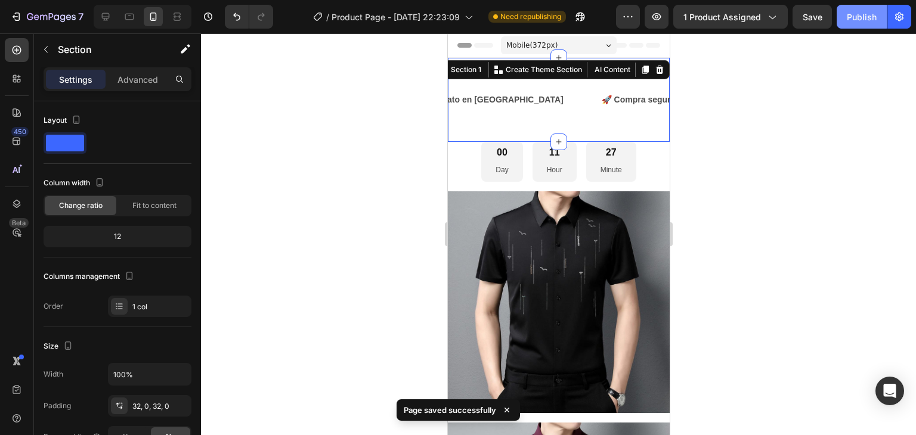
click at [856, 21] on div "Publish" at bounding box center [862, 17] width 30 height 13
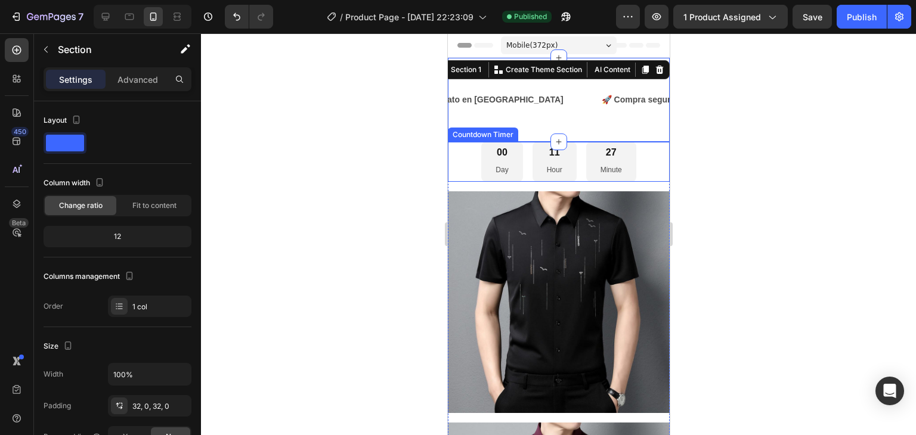
click at [462, 156] on div "00 Day 11 Hour 27 Minute" at bounding box center [558, 161] width 222 height 39
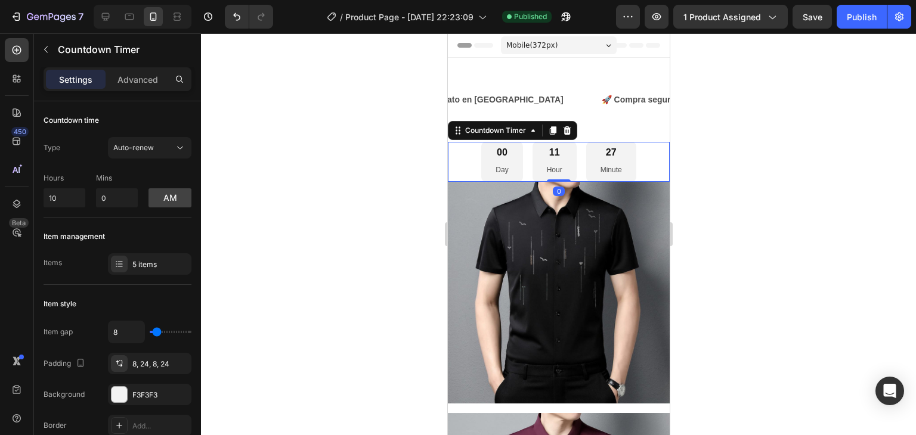
drag, startPoint x: 558, startPoint y: 187, endPoint x: 557, endPoint y: 177, distance: 10.2
click at [557, 177] on div "00 Day 11 Hour 27 Minute Countdown Timer 0" at bounding box center [558, 161] width 222 height 39
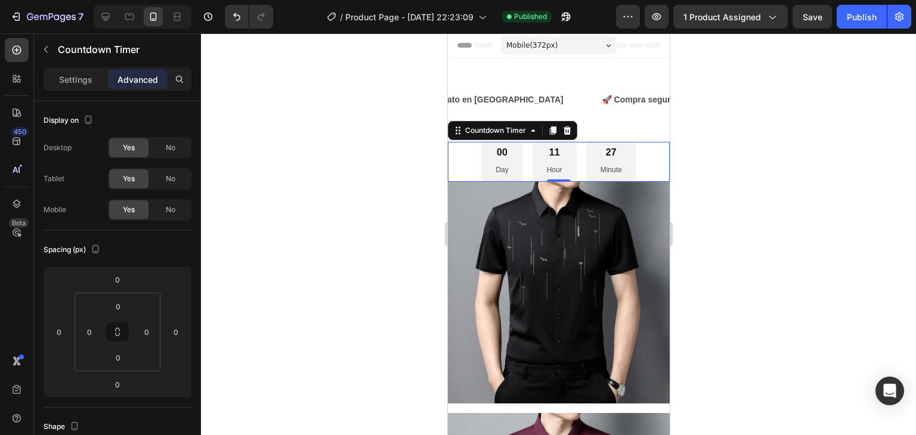
click at [468, 158] on div "00 Day 11 Hour 27 Minute" at bounding box center [558, 161] width 222 height 39
click at [495, 159] on div "00" at bounding box center [501, 153] width 13 height 13
click at [633, 162] on div "00 Day 11 Hour 27 Minute" at bounding box center [558, 161] width 222 height 39
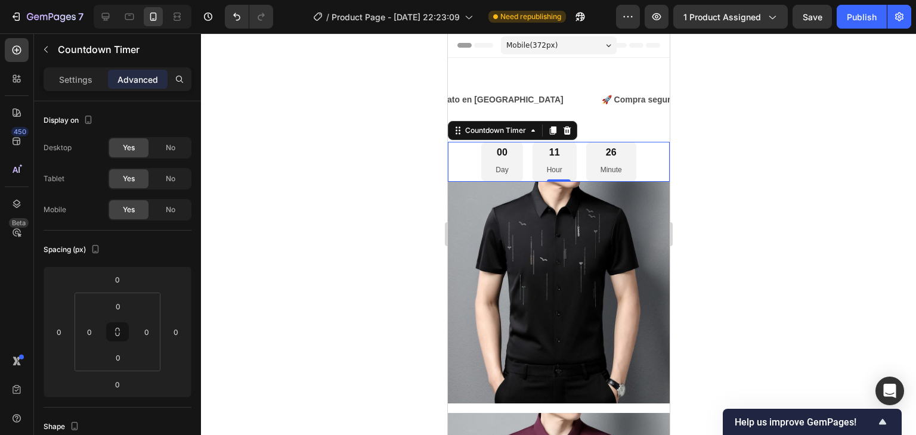
click at [490, 144] on div "00 Day" at bounding box center [501, 161] width 41 height 39
click at [506, 163] on div "00 Day" at bounding box center [501, 161] width 41 height 39
click at [76, 77] on p "Settings" at bounding box center [75, 79] width 33 height 13
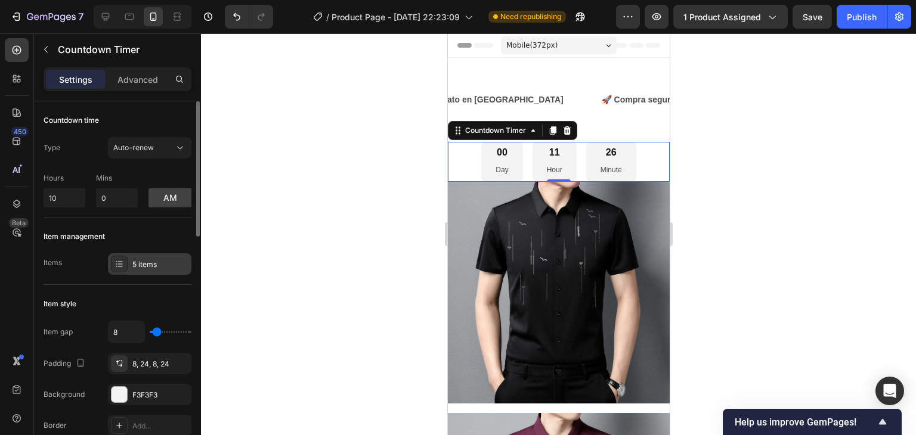
scroll to position [60, 0]
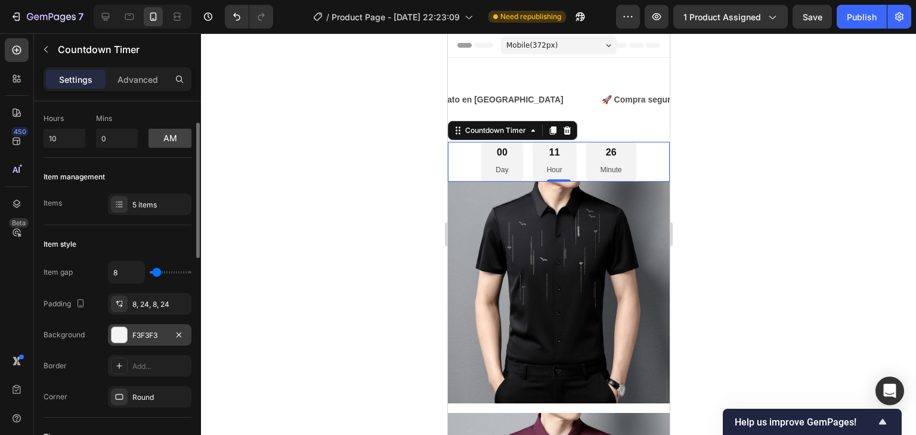
click at [123, 336] on div at bounding box center [120, 335] width 16 height 16
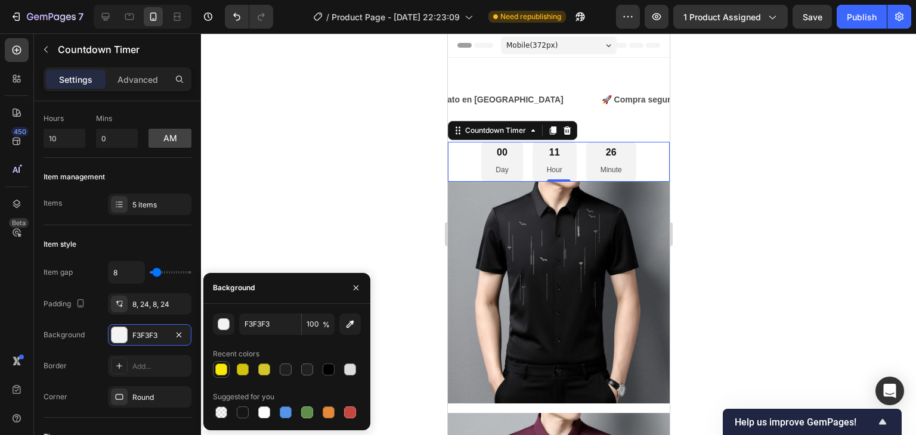
click at [227, 366] on div at bounding box center [221, 370] width 12 height 12
type input "FCE807"
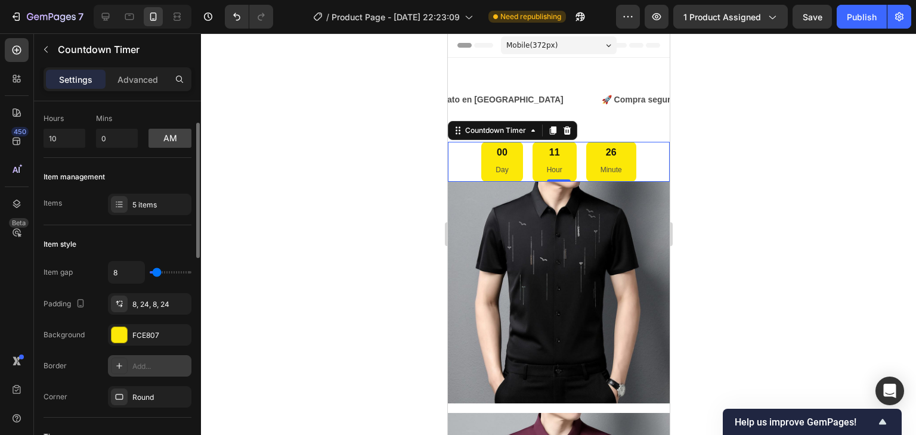
click at [158, 360] on div "Add..." at bounding box center [150, 365] width 84 height 21
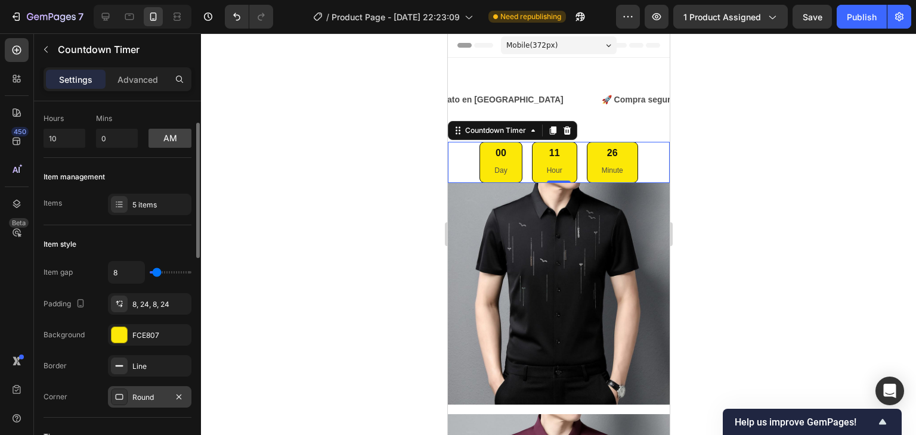
click at [163, 390] on div "Round" at bounding box center [150, 397] width 84 height 21
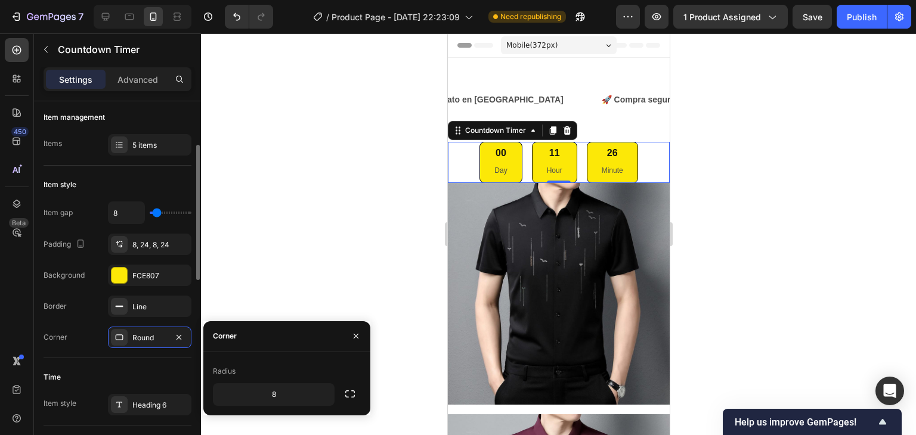
scroll to position [179, 0]
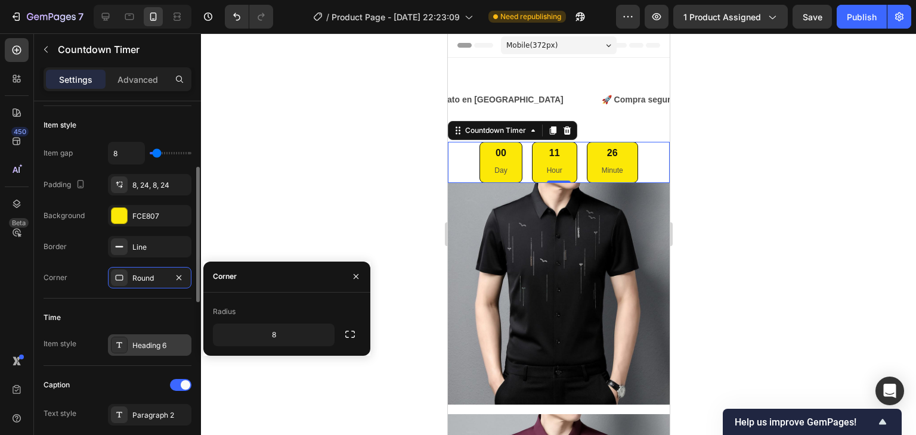
click at [151, 344] on div "Heading 6" at bounding box center [160, 346] width 56 height 11
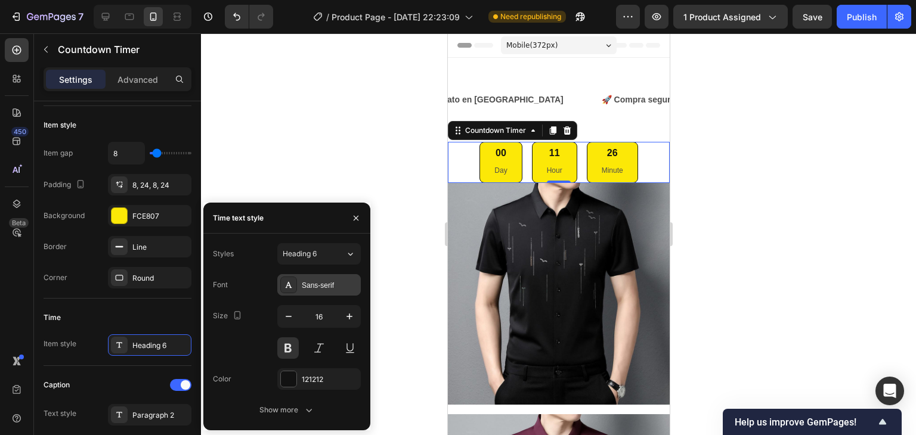
click at [313, 288] on div "Sans-serif" at bounding box center [330, 285] width 56 height 11
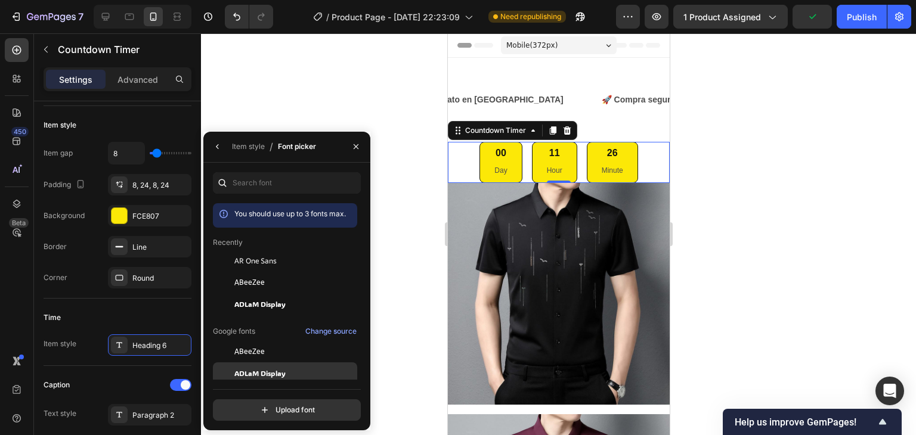
click at [246, 369] on span "ADLaM Display" at bounding box center [259, 373] width 51 height 11
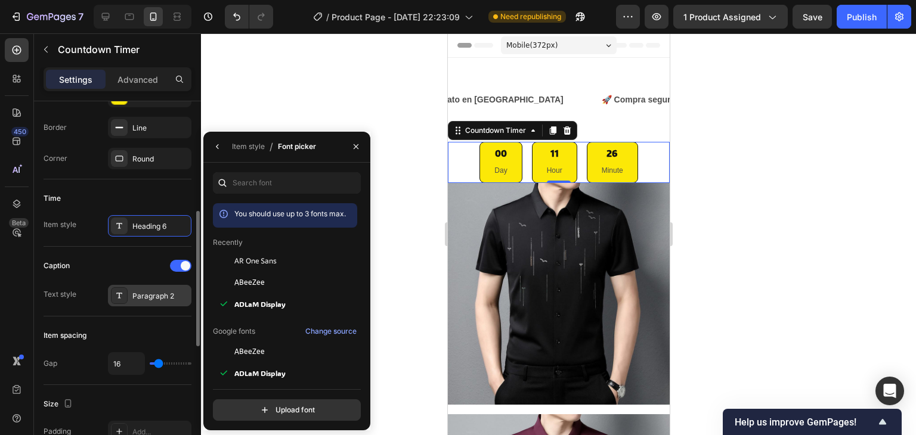
click at [146, 296] on div "Paragraph 2" at bounding box center [160, 296] width 56 height 11
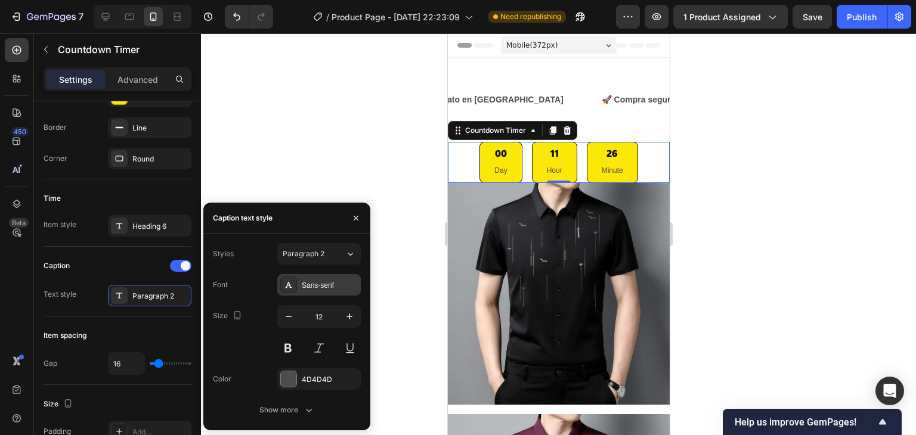
click at [330, 282] on div "Sans-serif" at bounding box center [330, 285] width 56 height 11
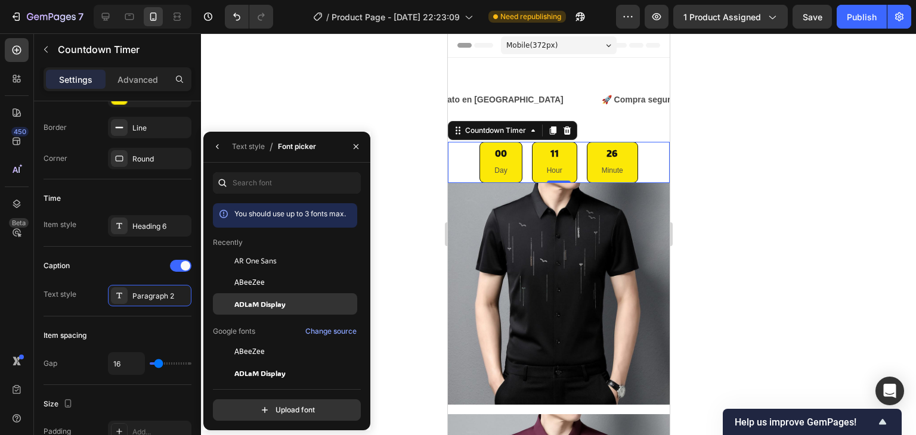
click at [253, 302] on span "ADLaM Display" at bounding box center [259, 304] width 51 height 11
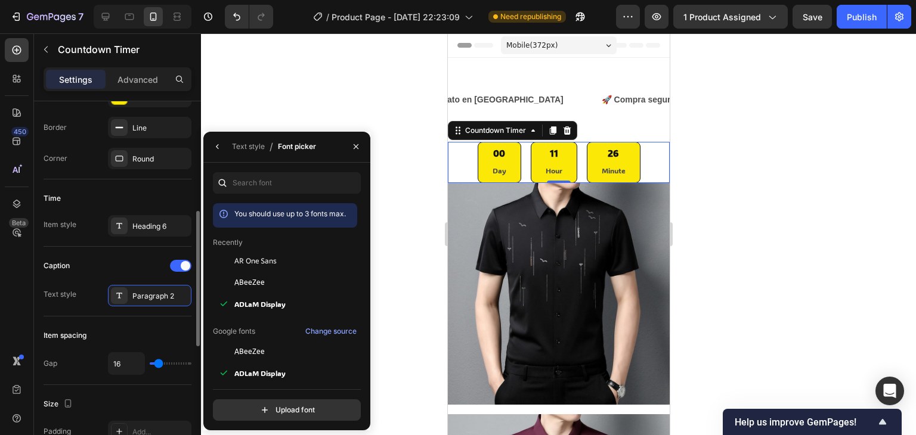
scroll to position [358, 0]
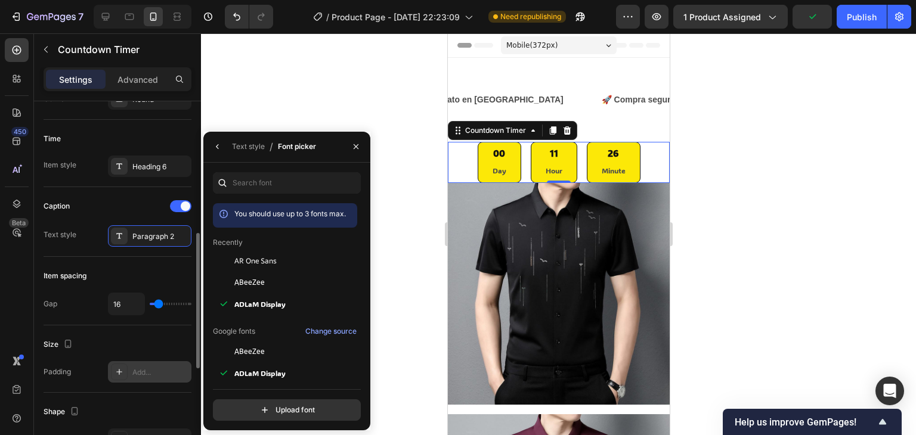
click at [143, 367] on div "Add..." at bounding box center [160, 372] width 56 height 11
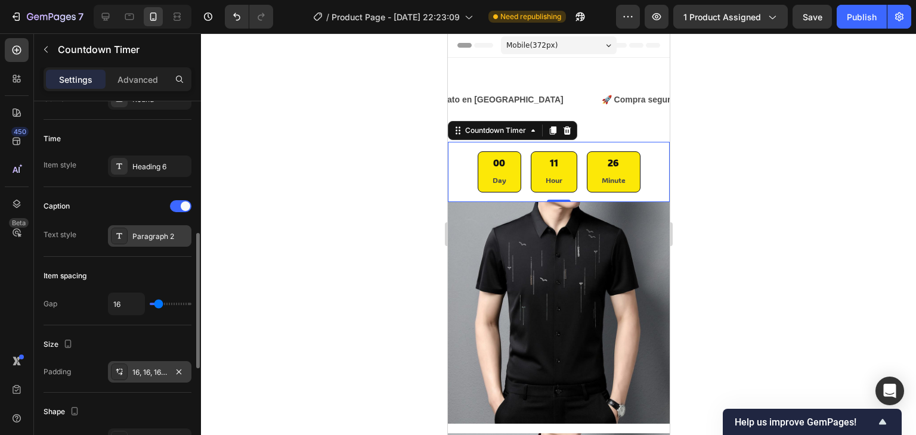
click at [137, 240] on div "Paragraph 2" at bounding box center [160, 236] width 56 height 11
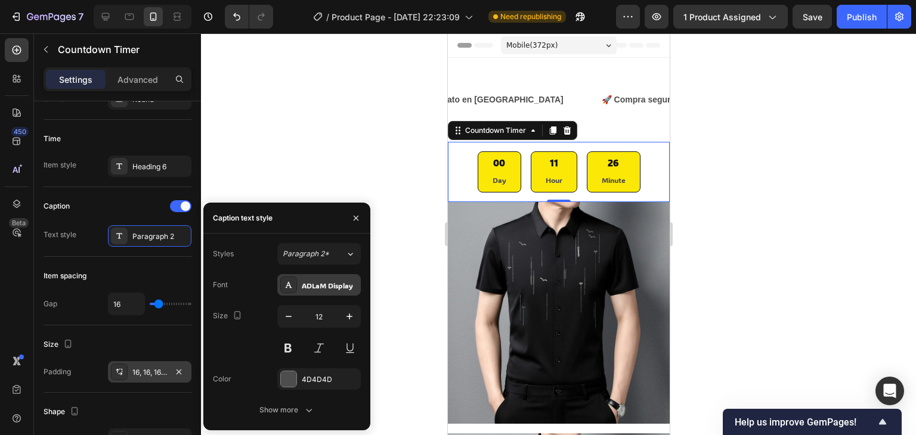
click at [337, 285] on div "ADLaM Display" at bounding box center [330, 285] width 56 height 11
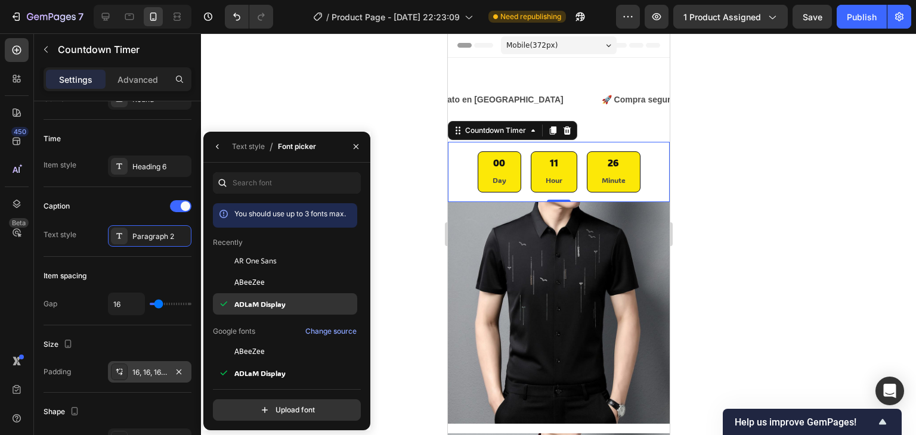
click at [283, 299] on span "ADLaM Display" at bounding box center [259, 304] width 51 height 11
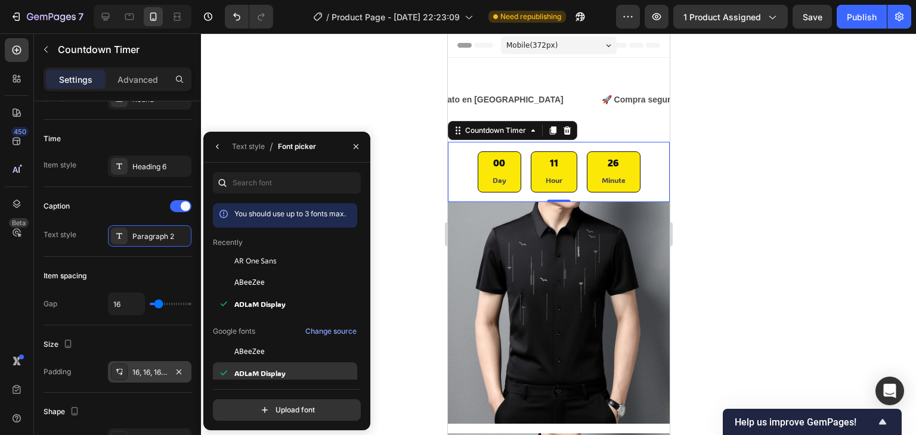
click at [274, 373] on span "ADLaM Display" at bounding box center [259, 373] width 51 height 11
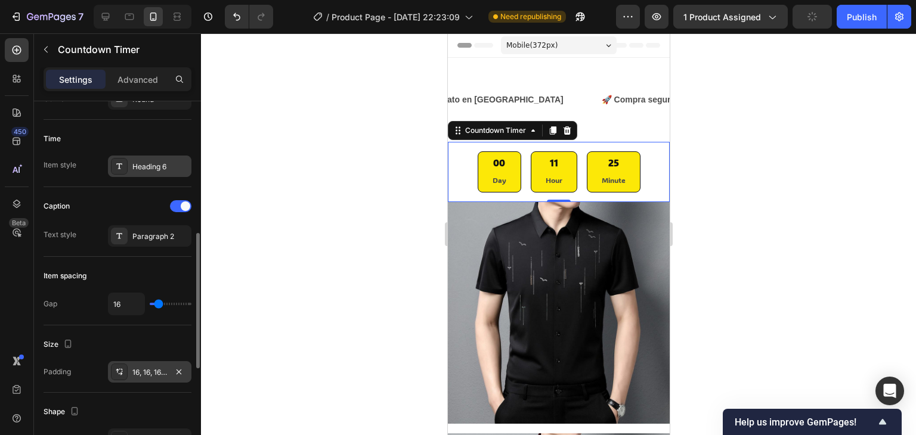
click at [153, 164] on div "Heading 6" at bounding box center [160, 167] width 56 height 11
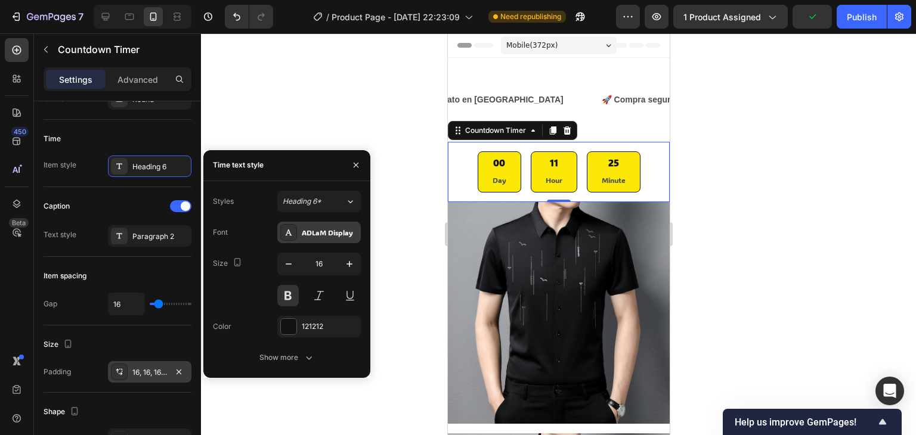
click at [314, 234] on div "ADLaM Display" at bounding box center [330, 232] width 56 height 11
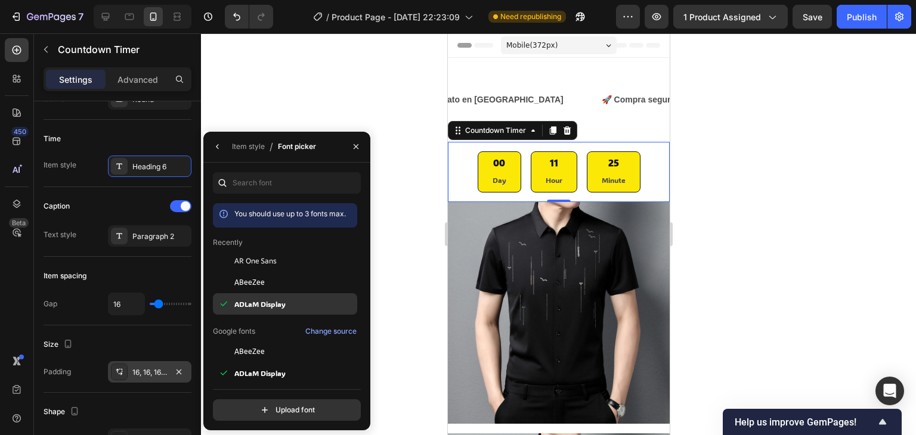
click at [275, 299] on span "ADLaM Display" at bounding box center [259, 304] width 51 height 11
click at [482, 174] on div "00 Day" at bounding box center [499, 171] width 44 height 41
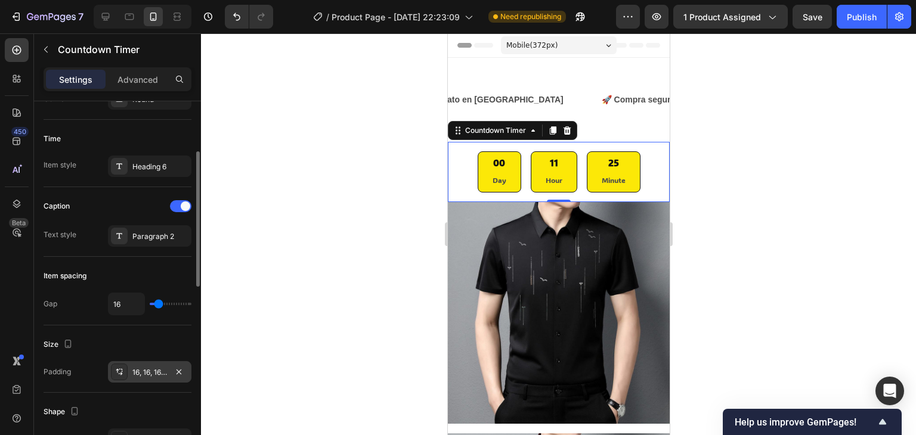
scroll to position [298, 0]
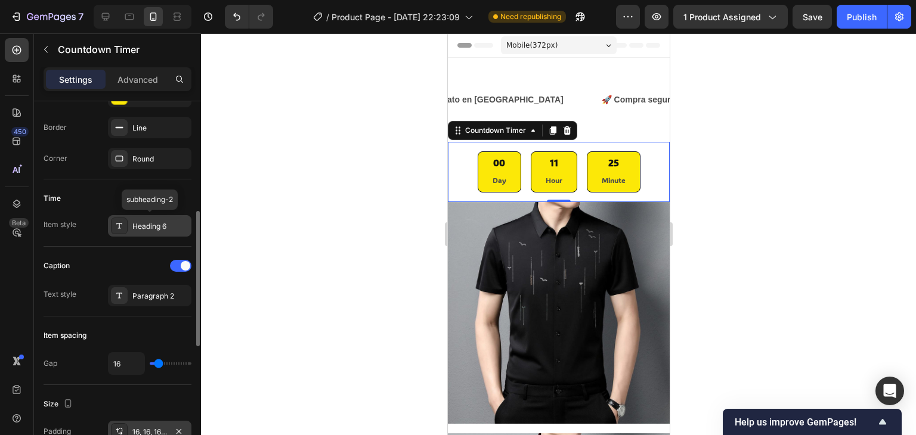
click at [153, 224] on div "Heading 6" at bounding box center [160, 226] width 56 height 11
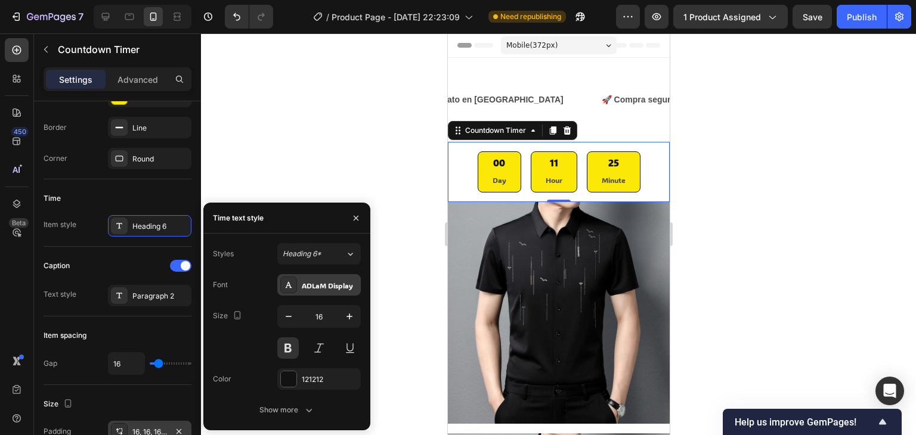
click at [330, 292] on div "ADLaM Display" at bounding box center [319, 284] width 84 height 21
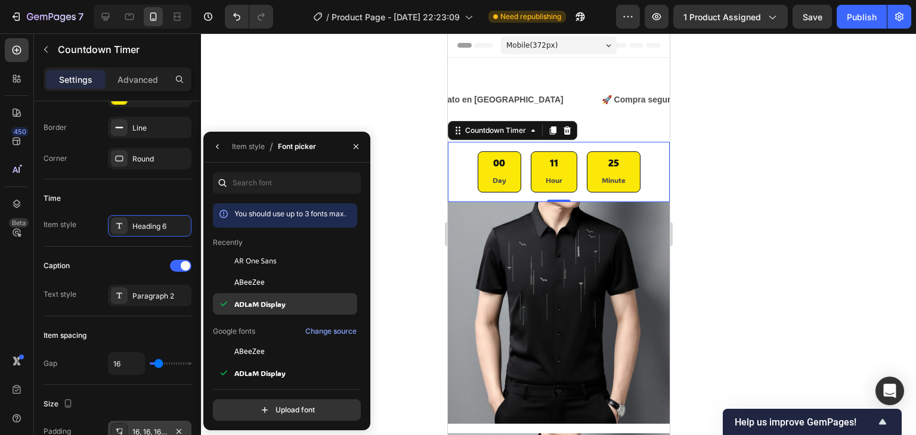
click at [271, 299] on span "ADLaM Display" at bounding box center [259, 304] width 51 height 11
click at [432, 144] on div at bounding box center [558, 234] width 715 height 402
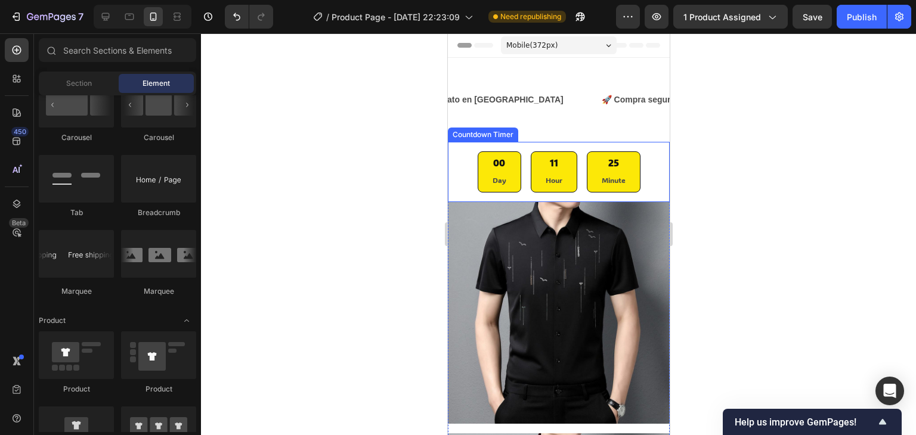
click at [493, 169] on div "00" at bounding box center [499, 163] width 14 height 13
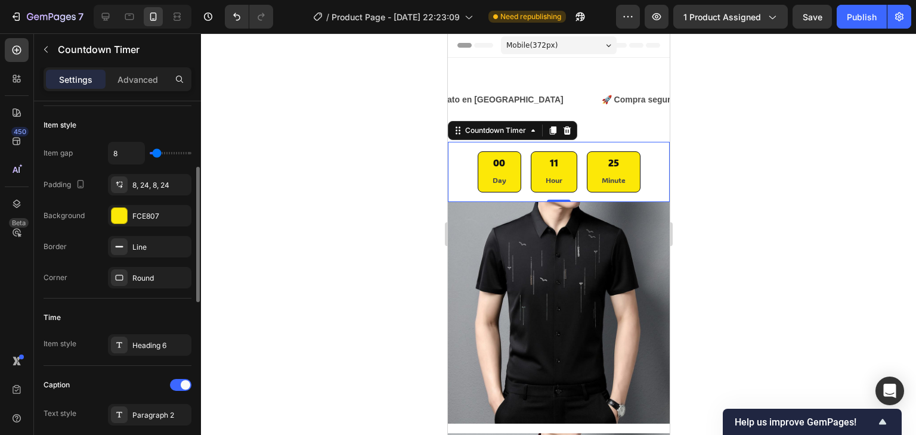
scroll to position [239, 0]
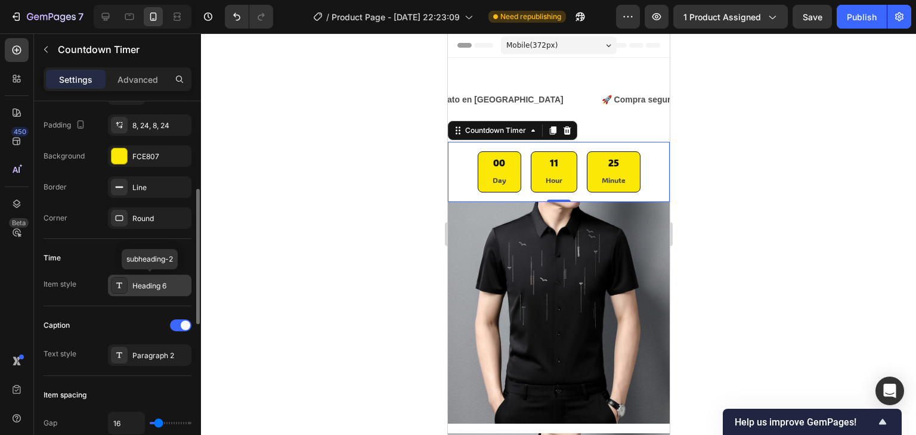
click at [178, 283] on div "Heading 6" at bounding box center [160, 286] width 56 height 11
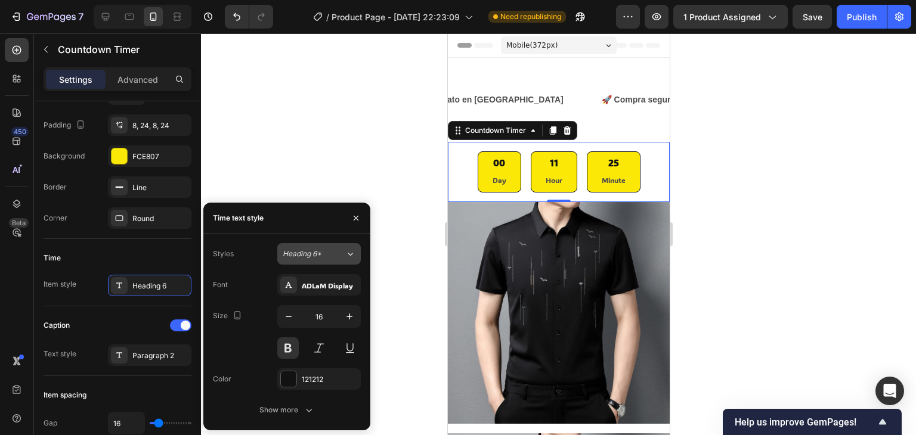
click at [351, 251] on icon at bounding box center [350, 254] width 10 height 12
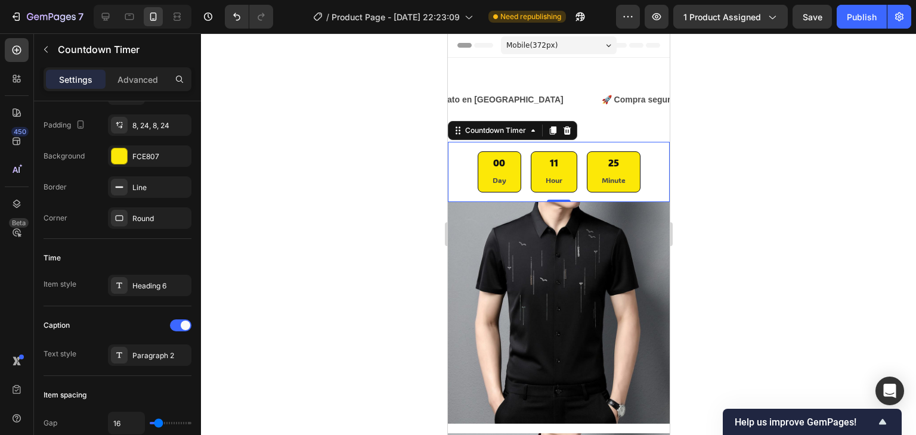
click at [394, 242] on div at bounding box center [558, 234] width 715 height 402
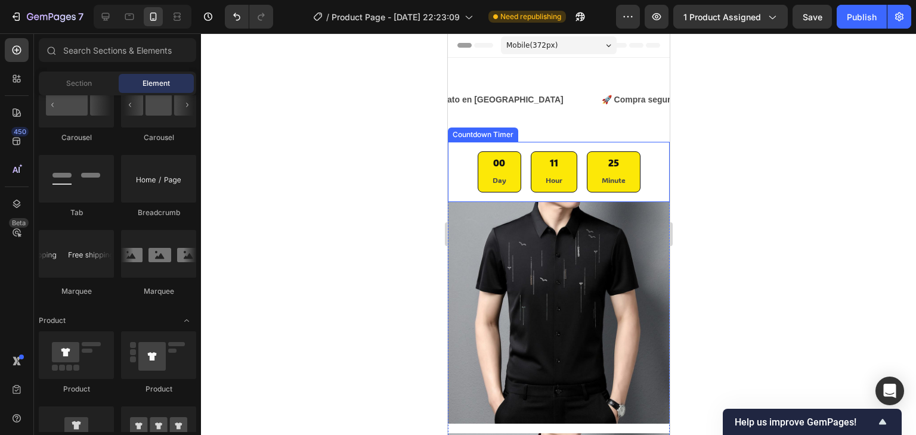
click at [501, 168] on div "00 Day" at bounding box center [499, 171] width 44 height 41
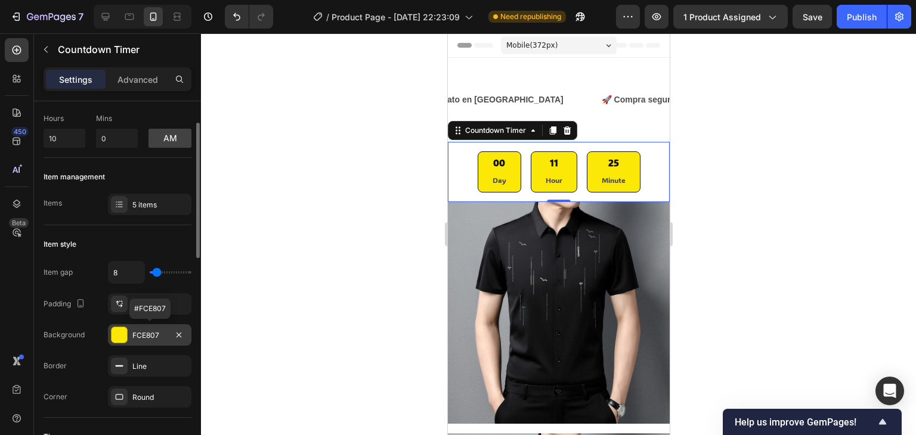
scroll to position [179, 0]
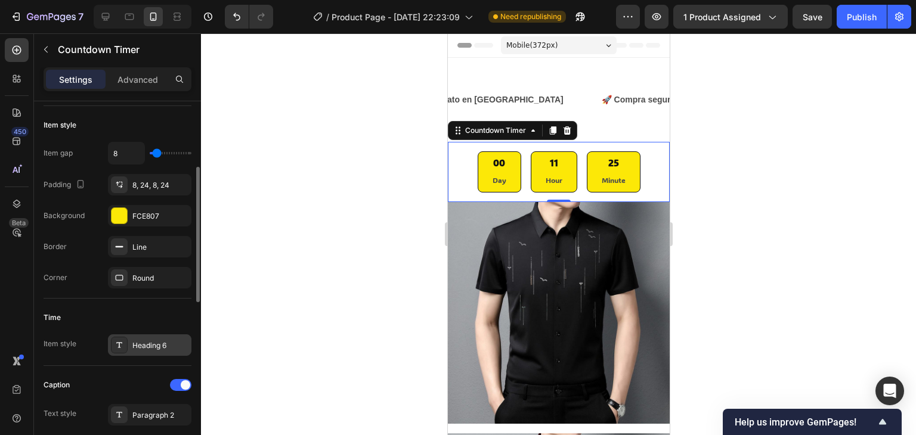
click at [159, 342] on div "Heading 6" at bounding box center [160, 346] width 56 height 11
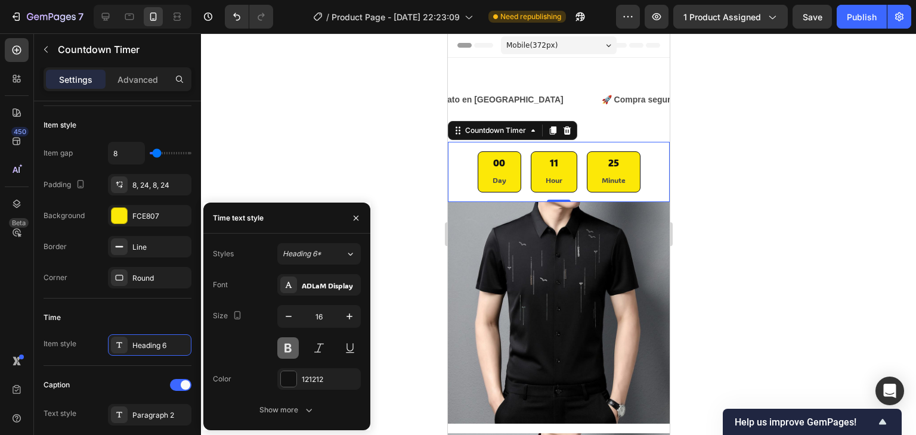
click at [288, 347] on button at bounding box center [287, 348] width 21 height 21
click at [301, 407] on div "Show more" at bounding box center [286, 410] width 55 height 12
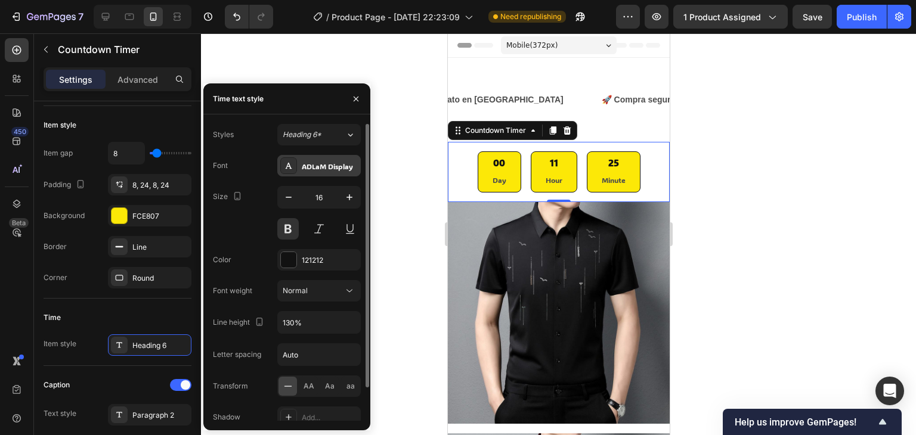
click at [329, 167] on div "ADLaM Display" at bounding box center [330, 166] width 56 height 11
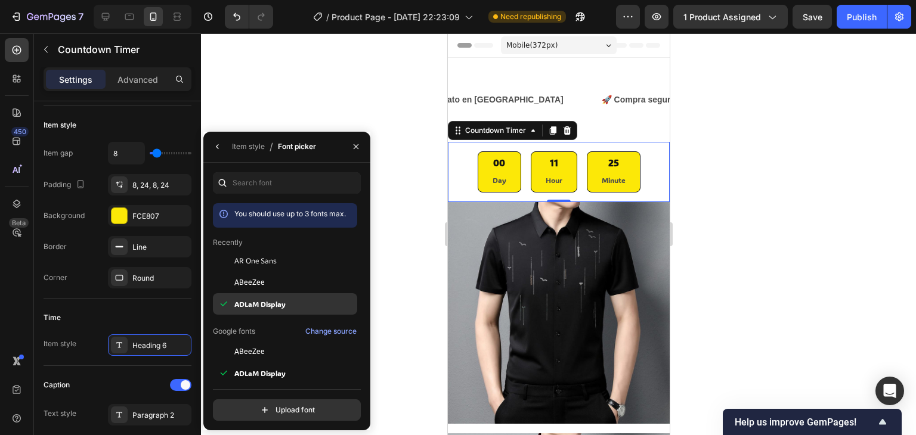
click at [308, 299] on div "ADLaM Display" at bounding box center [294, 304] width 120 height 11
click at [380, 232] on div at bounding box center [558, 234] width 715 height 402
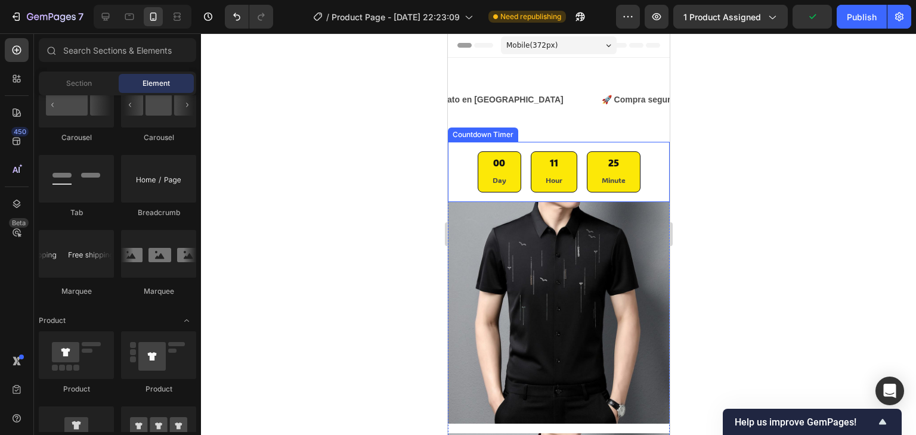
click at [492, 180] on p "Day" at bounding box center [499, 180] width 14 height 13
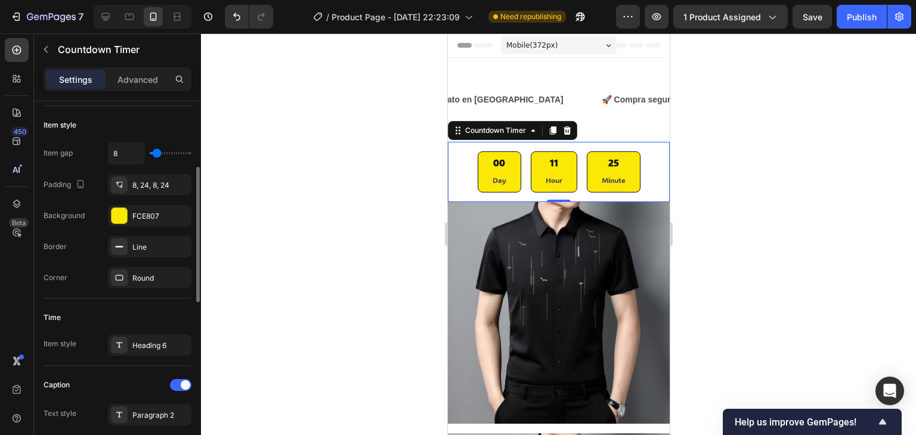
scroll to position [239, 0]
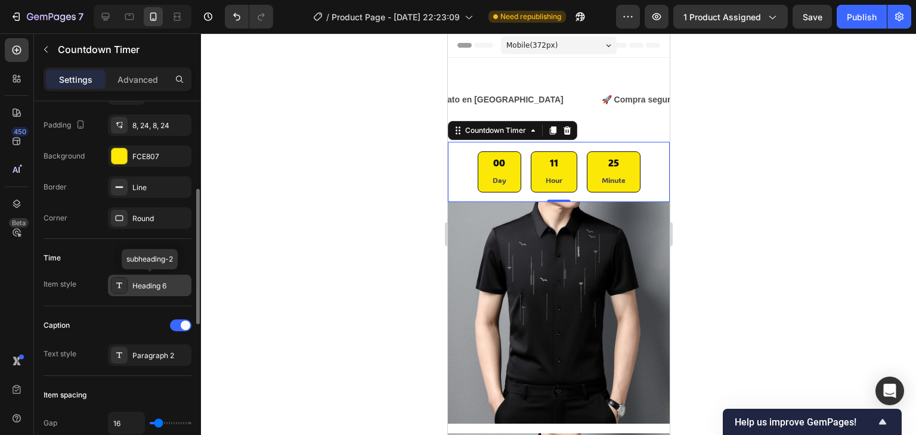
click at [127, 288] on div at bounding box center [119, 285] width 17 height 17
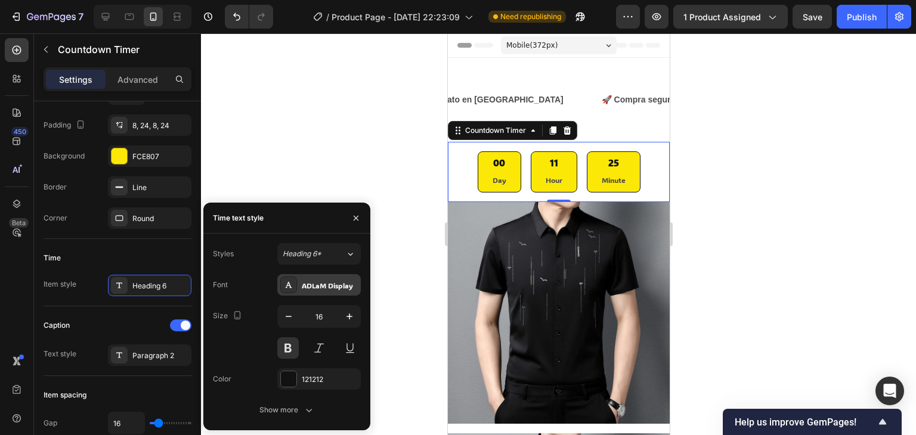
click at [325, 292] on div "ADLaM Display" at bounding box center [319, 284] width 84 height 21
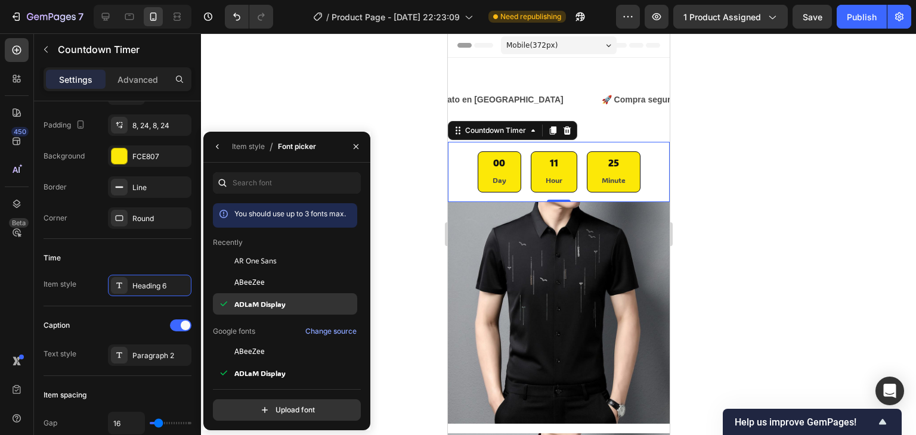
click at [320, 299] on div "ADLaM Display" at bounding box center [294, 304] width 120 height 11
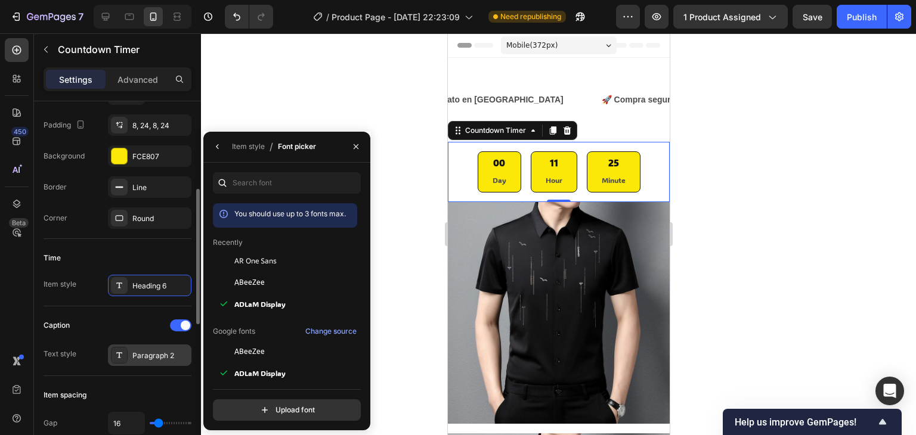
click at [165, 354] on div "Paragraph 2" at bounding box center [160, 356] width 56 height 11
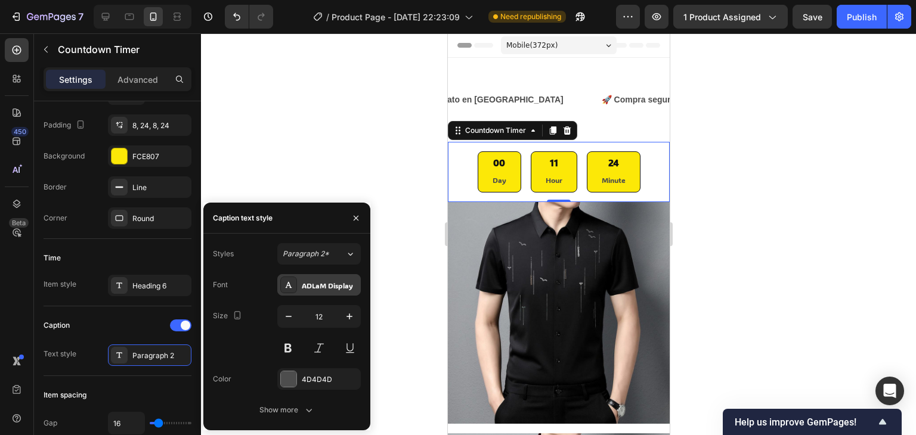
click at [335, 288] on div "ADLaM Display" at bounding box center [330, 285] width 56 height 11
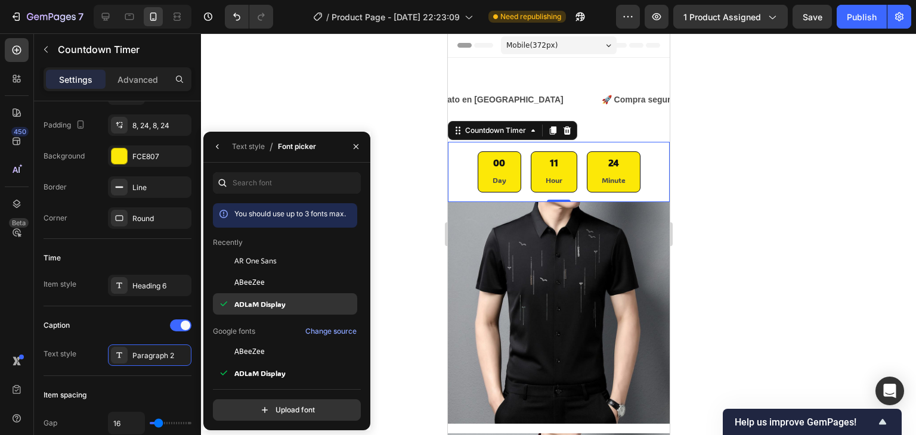
click at [293, 299] on div "ADLaM Display" at bounding box center [294, 304] width 120 height 11
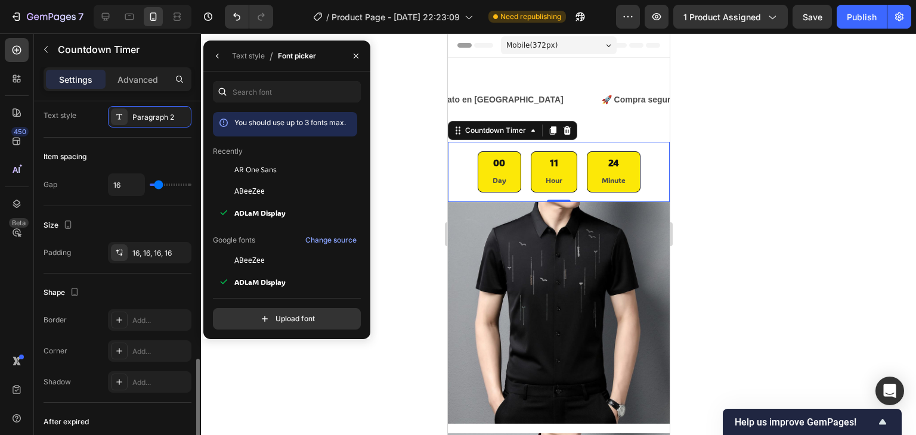
scroll to position [537, 0]
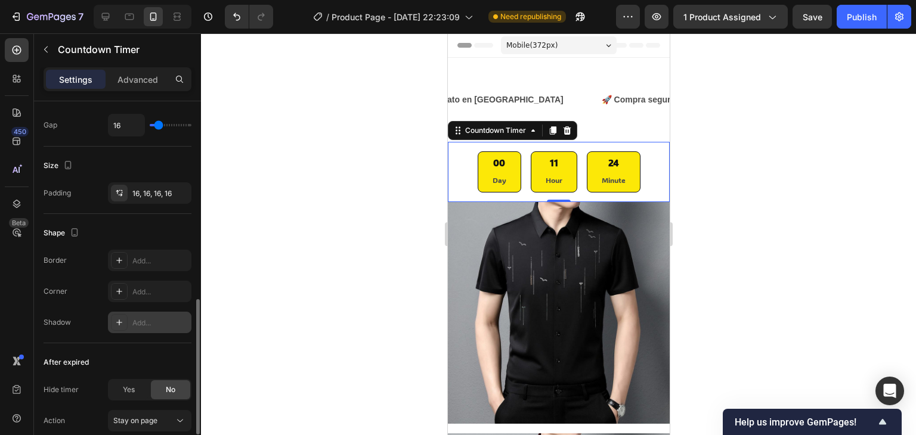
click at [148, 318] on div "Add..." at bounding box center [160, 323] width 56 height 11
click at [145, 289] on div "Add..." at bounding box center [160, 292] width 56 height 11
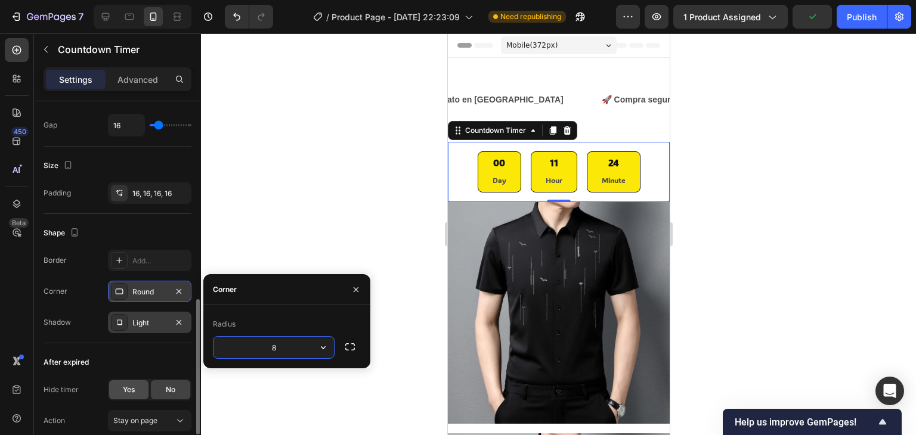
scroll to position [596, 0]
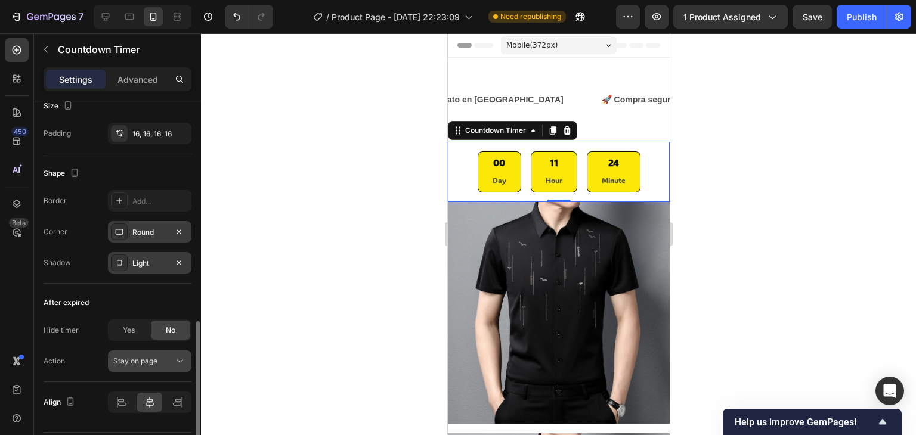
click at [147, 355] on div "Stay on page" at bounding box center [149, 361] width 73 height 12
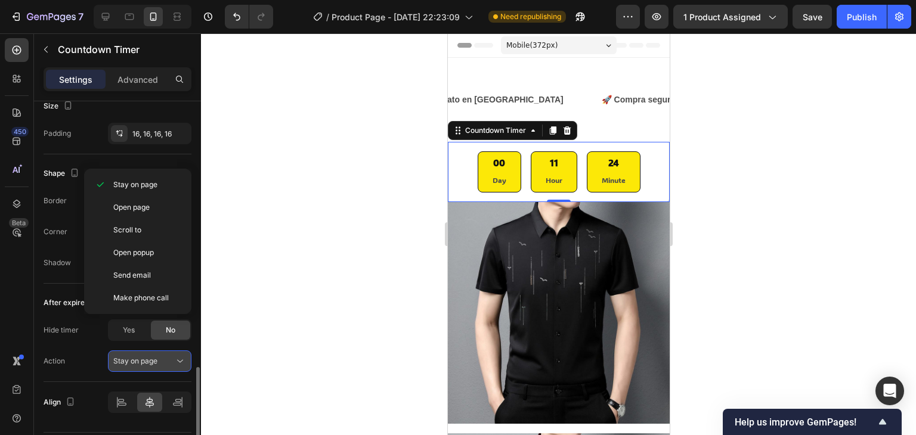
scroll to position [630, 0]
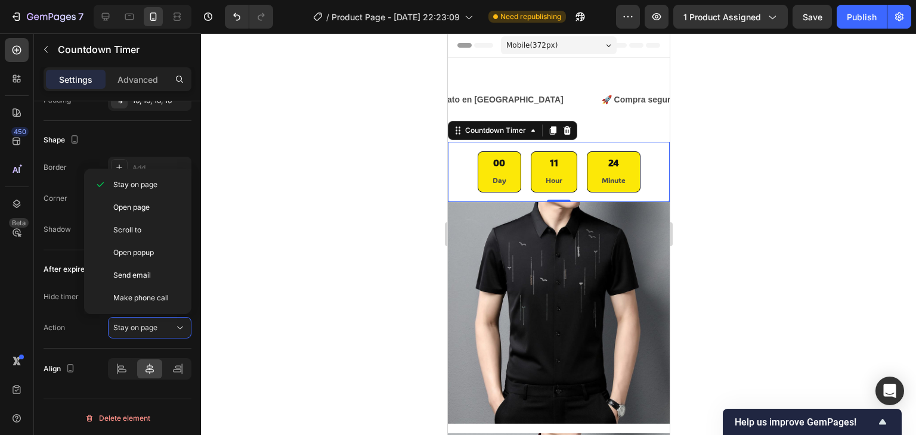
click at [251, 193] on div at bounding box center [558, 234] width 715 height 402
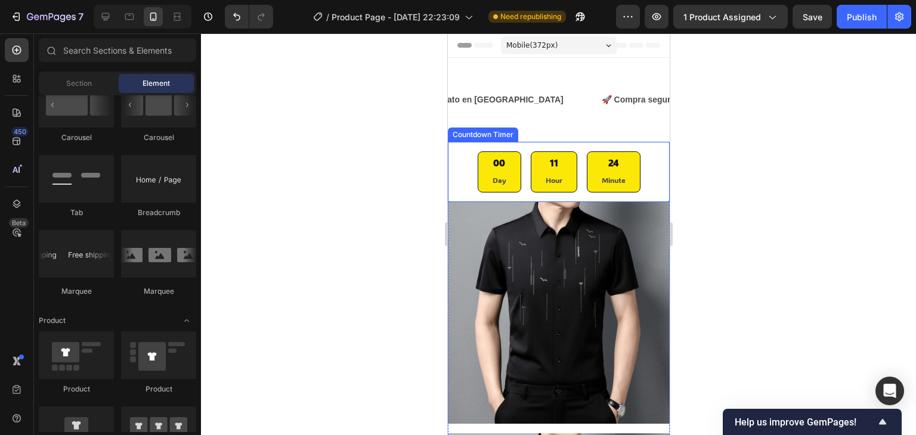
click at [462, 150] on div "00 Day 11 Hour 24 Minute Countdown Timer" at bounding box center [558, 172] width 222 height 60
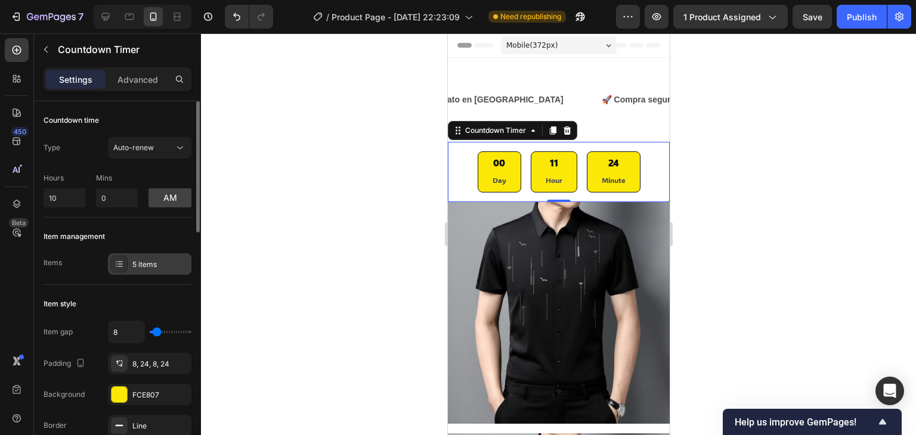
click at [143, 263] on div "5 items" at bounding box center [160, 264] width 56 height 11
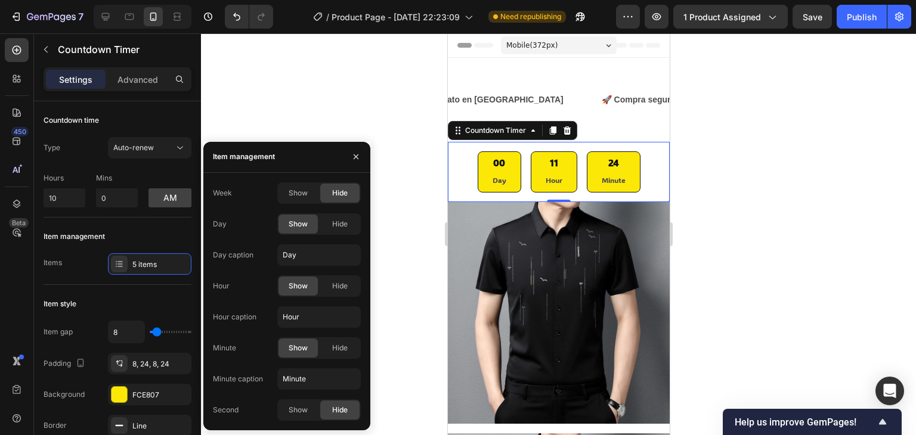
click at [379, 170] on div at bounding box center [558, 234] width 715 height 402
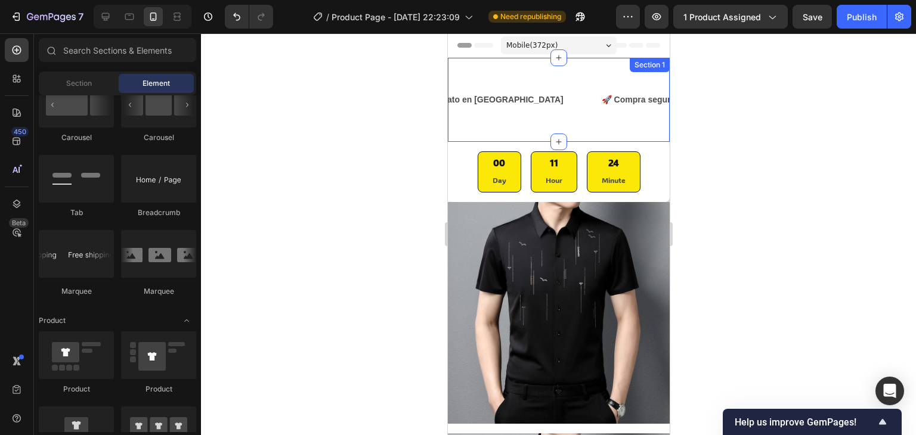
click at [570, 127] on div "⚡ Envío inmediato en Lima Text Block 🚀 Compra segura + soporte local Text Block…" at bounding box center [558, 100] width 222 height 84
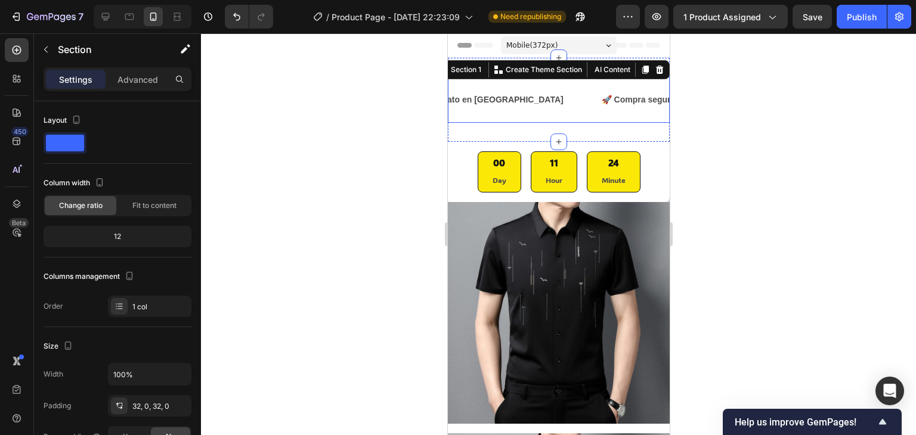
click at [502, 113] on div "⚡ Envío inmediato en Lima Text Block" at bounding box center [490, 99] width 219 height 27
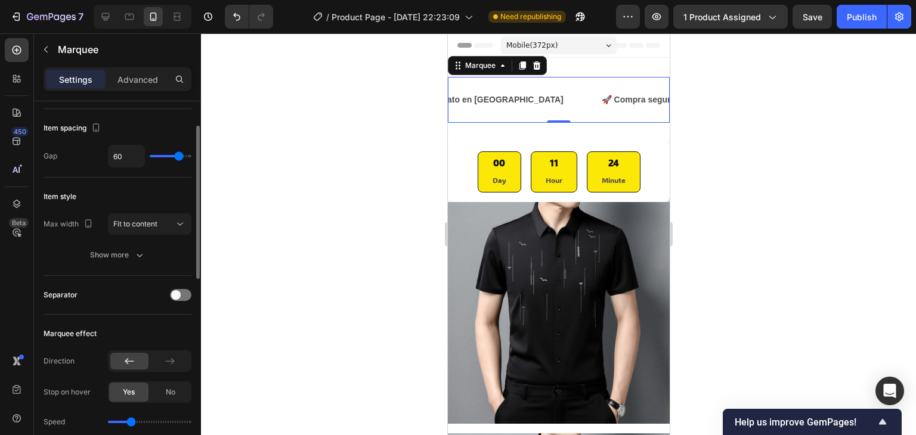
scroll to position [0, 0]
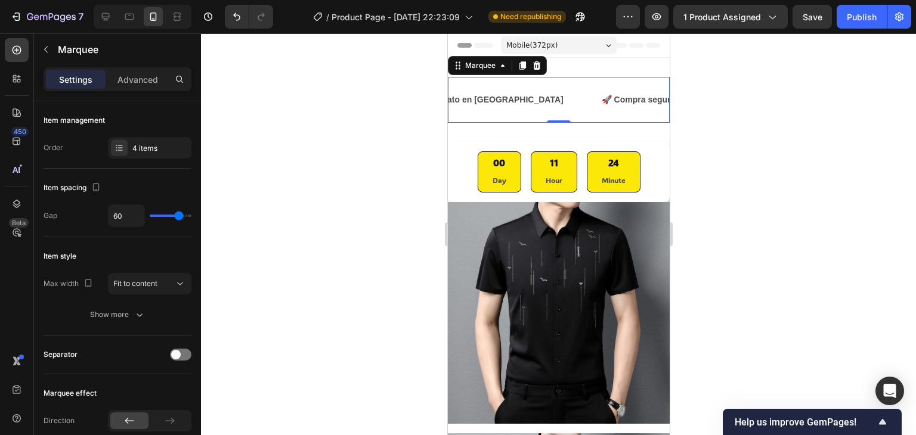
click at [530, 97] on div "⚡ Envío inmediato en Lima Text Block" at bounding box center [490, 99] width 219 height 27
click at [107, 14] on icon at bounding box center [106, 17] width 12 height 12
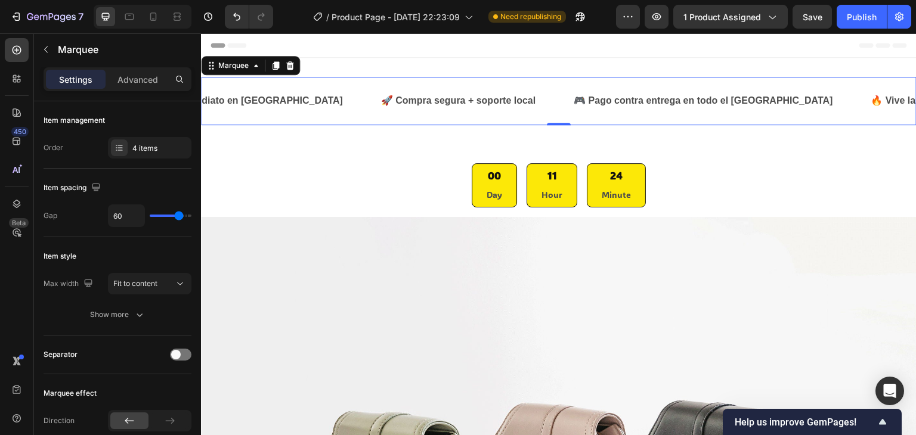
scroll to position [2, 0]
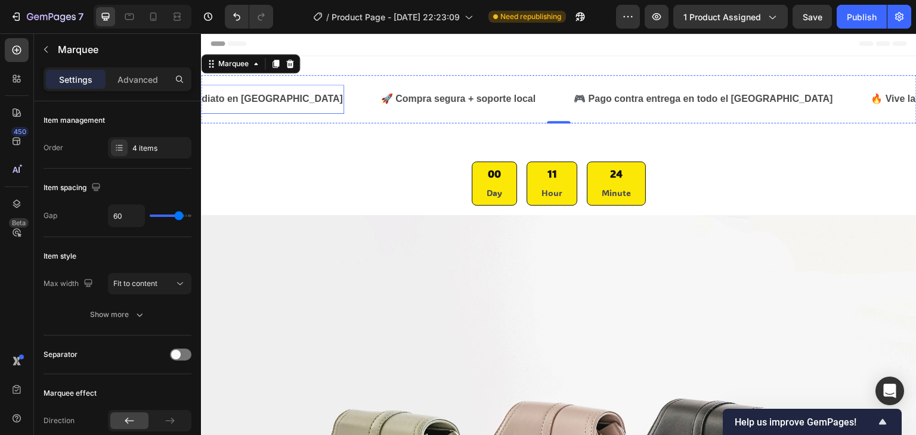
click at [245, 96] on p "⚡ Envío inmediato en Lima" at bounding box center [239, 99] width 207 height 17
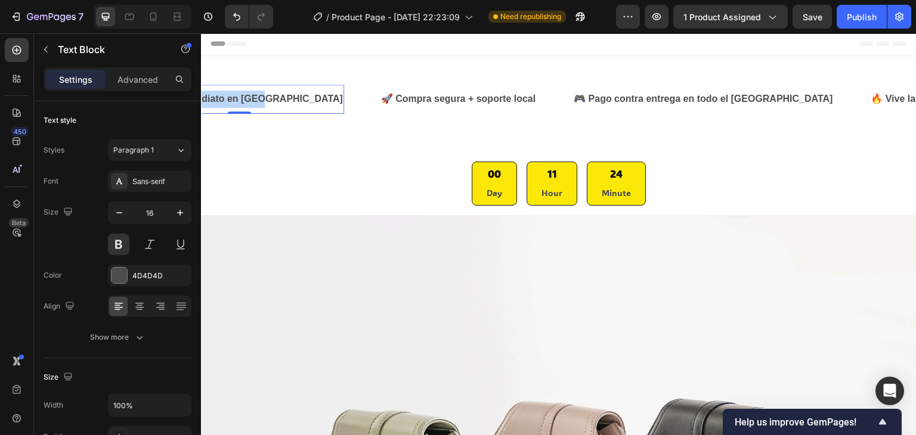
click at [244, 96] on p "⚡ Envío inmediato en Lima" at bounding box center [239, 99] width 207 height 17
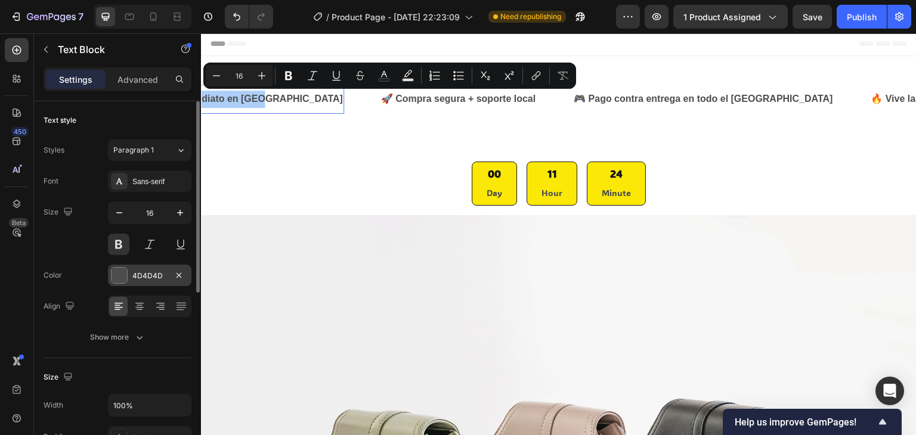
click at [123, 276] on div at bounding box center [120, 276] width 16 height 16
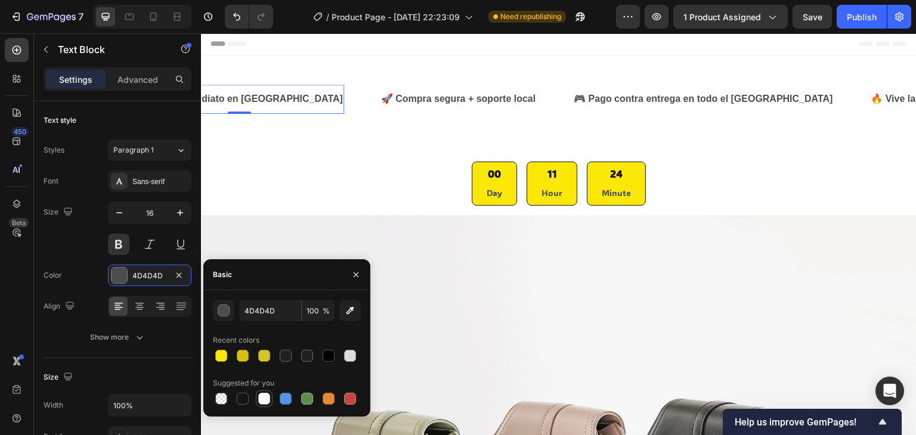
click at [265, 401] on div at bounding box center [264, 399] width 12 height 12
type input "FFFFFF"
click at [393, 98] on p "🚀 Compra segura + soporte local" at bounding box center [458, 99] width 155 height 17
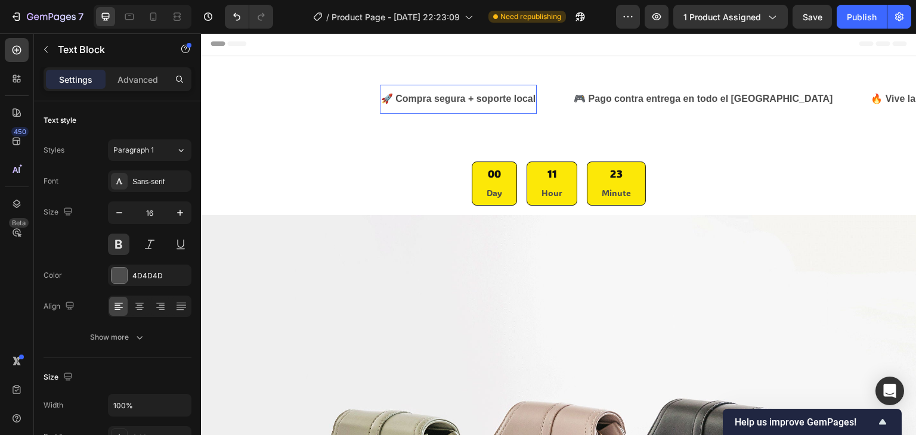
click at [392, 98] on p "🚀 Compra segura + soporte local" at bounding box center [458, 99] width 155 height 17
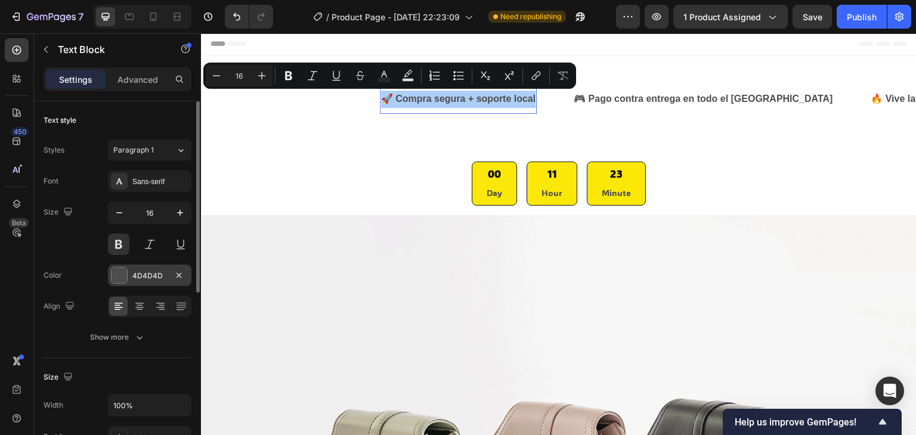
click at [127, 276] on div at bounding box center [119, 275] width 17 height 17
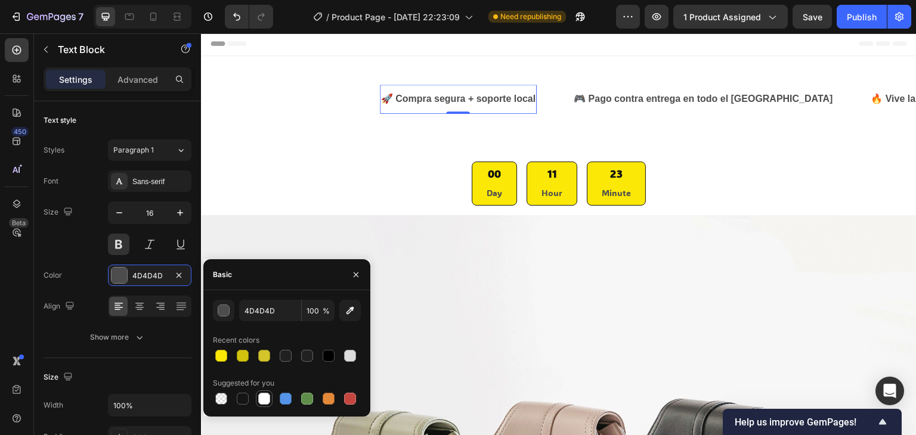
click at [264, 396] on div at bounding box center [264, 399] width 12 height 12
type input "FFFFFF"
click at [594, 92] on p "🎮 Pago contra entrega en todo el Perú" at bounding box center [703, 99] width 259 height 17
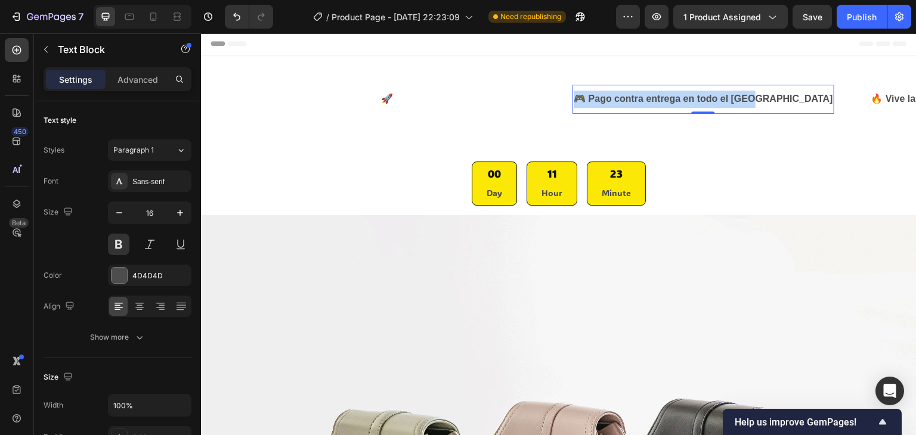
click at [594, 92] on p "🎮 Pago contra entrega en todo el Perú" at bounding box center [703, 99] width 259 height 17
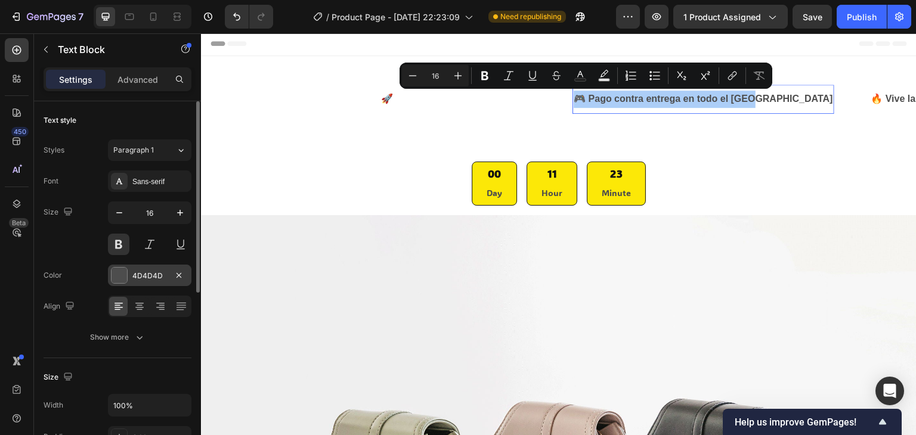
click at [113, 270] on div at bounding box center [120, 276] width 16 height 16
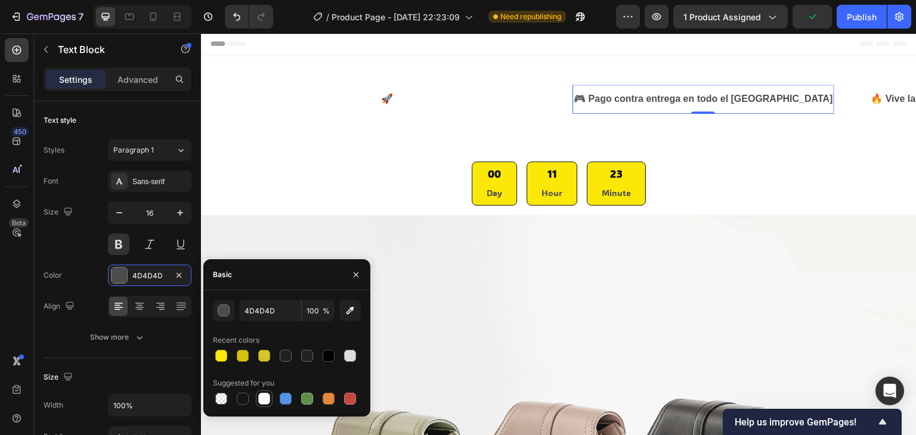
click at [270, 397] on div at bounding box center [264, 399] width 14 height 14
type input "FFFFFF"
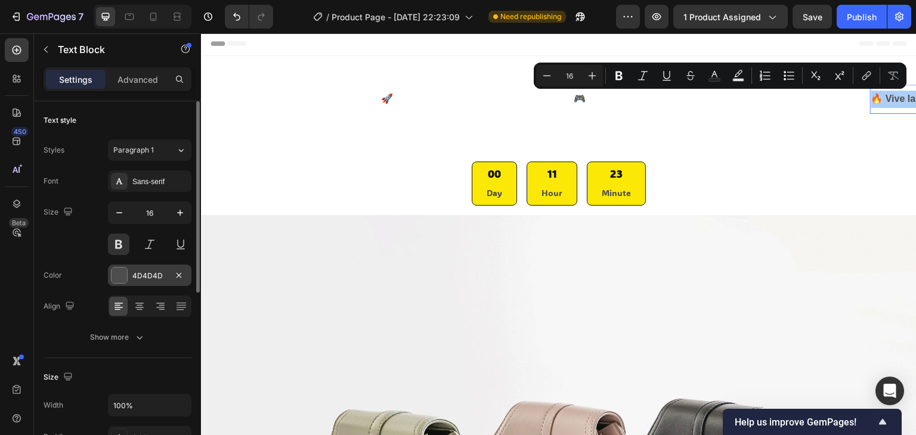
click at [124, 276] on div at bounding box center [120, 276] width 16 height 16
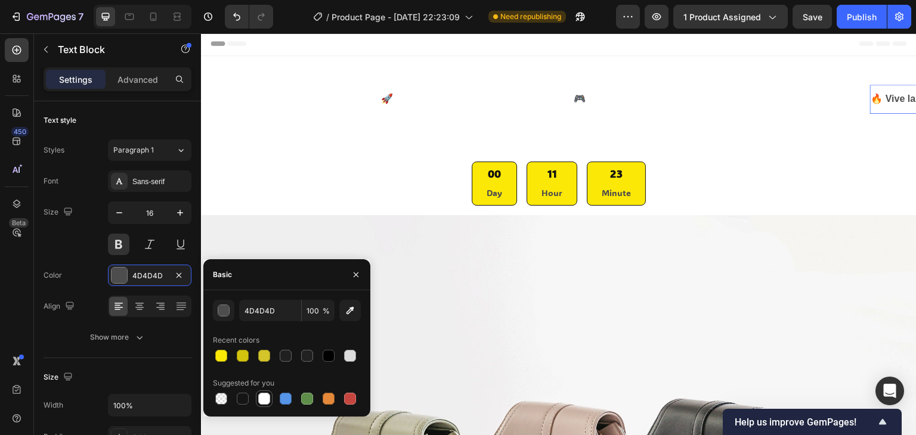
click at [262, 396] on div at bounding box center [264, 399] width 12 height 12
type input "FFFFFF"
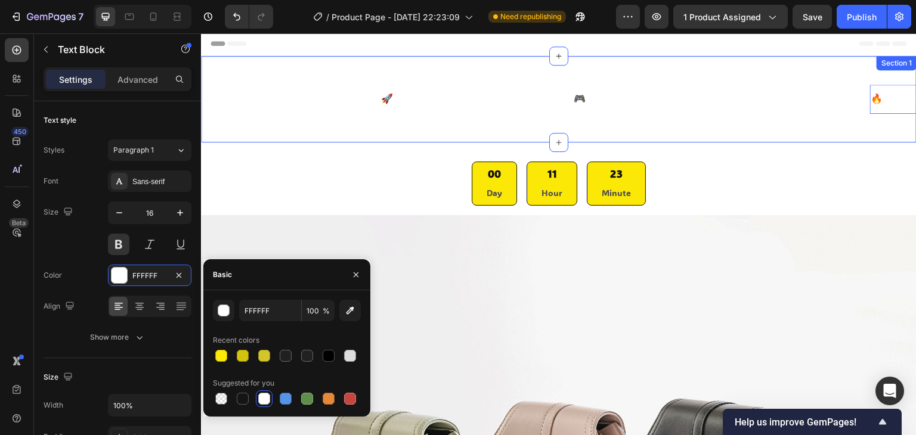
click at [416, 124] on div "⚡ Envío inmediato en Lima Text Block 🚀 Compra segura + soporte local Text Block…" at bounding box center [559, 99] width 716 height 86
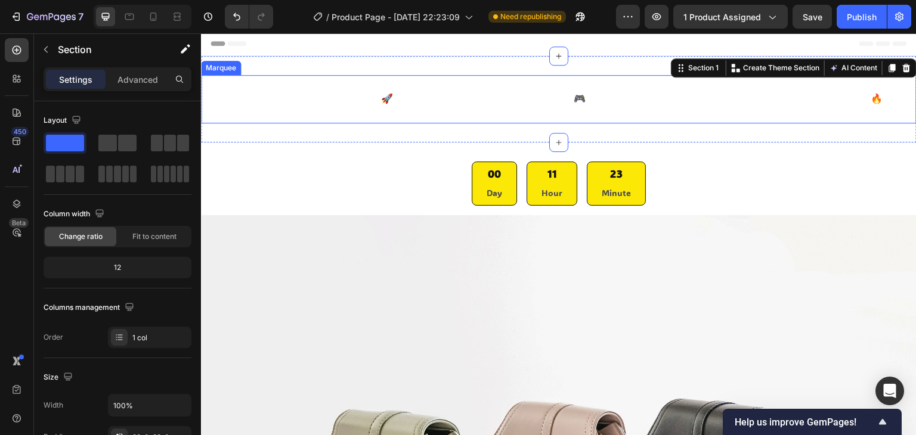
click at [485, 97] on div "🚀 Compra segura + soporte local Text Block" at bounding box center [476, 99] width 193 height 29
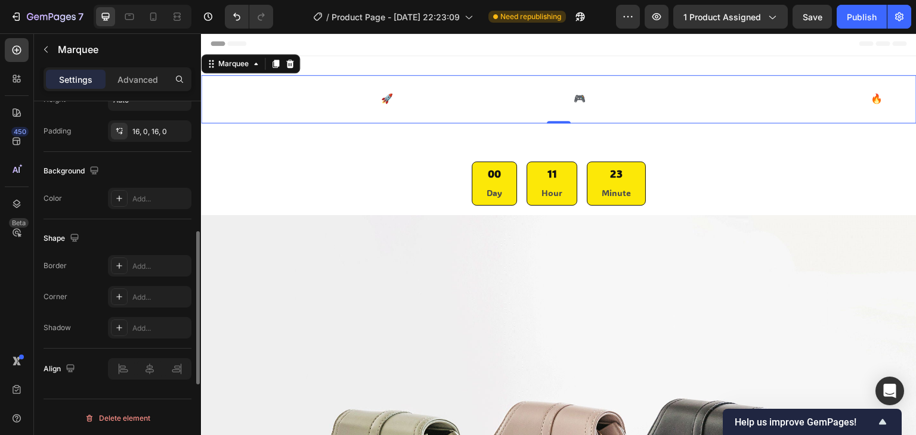
scroll to position [453, 0]
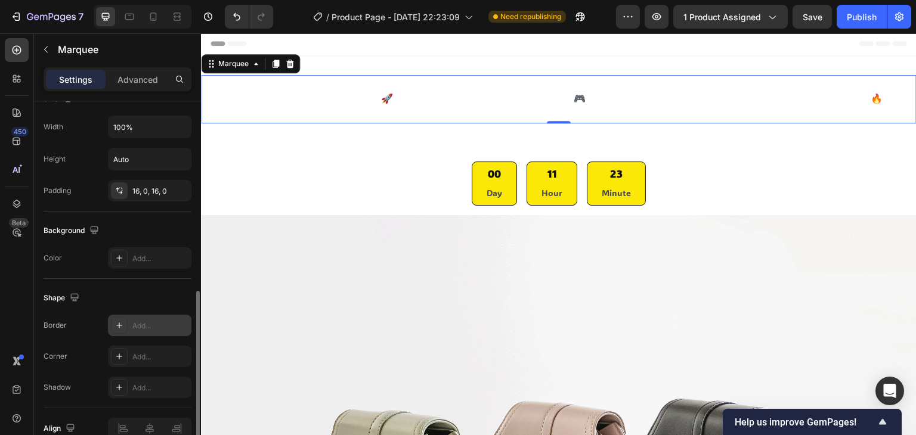
click at [147, 330] on div "Add..." at bounding box center [150, 325] width 84 height 21
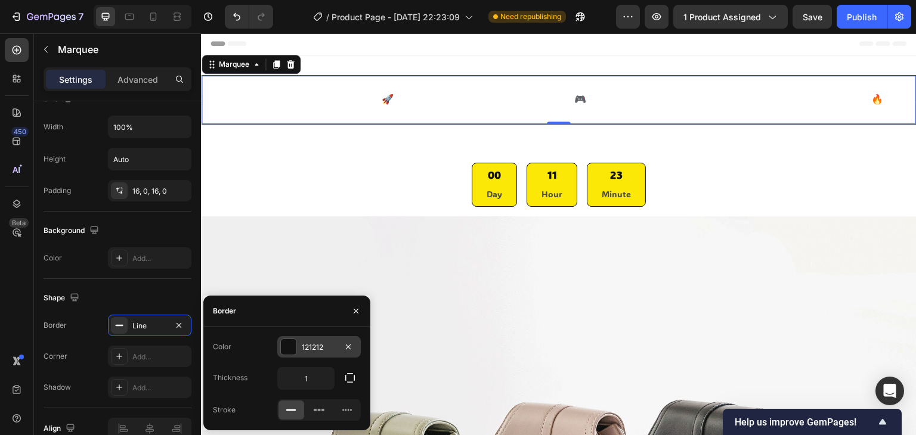
click at [291, 348] on div at bounding box center [289, 347] width 16 height 16
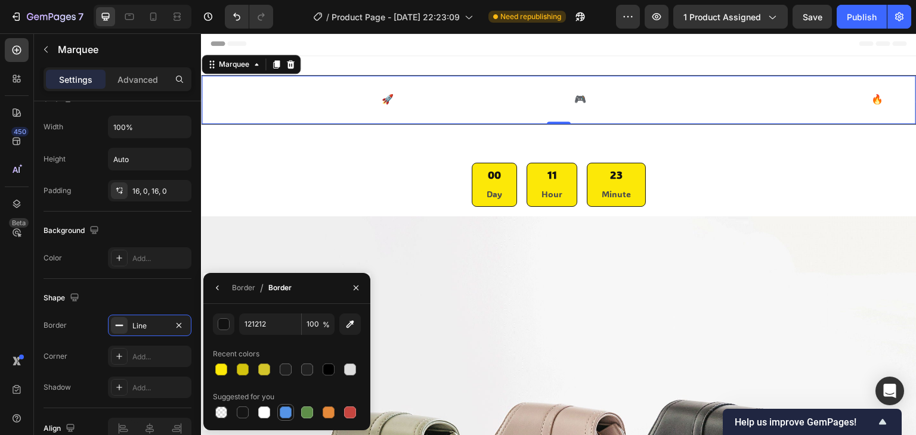
click at [286, 409] on div at bounding box center [286, 413] width 12 height 12
type input "5594E7"
click at [285, 409] on div at bounding box center [286, 413] width 12 height 12
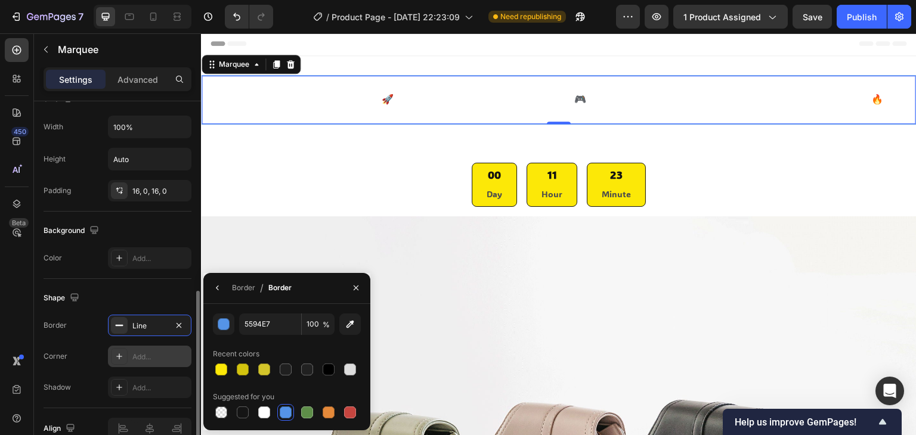
click at [137, 355] on div "Add..." at bounding box center [160, 357] width 56 height 11
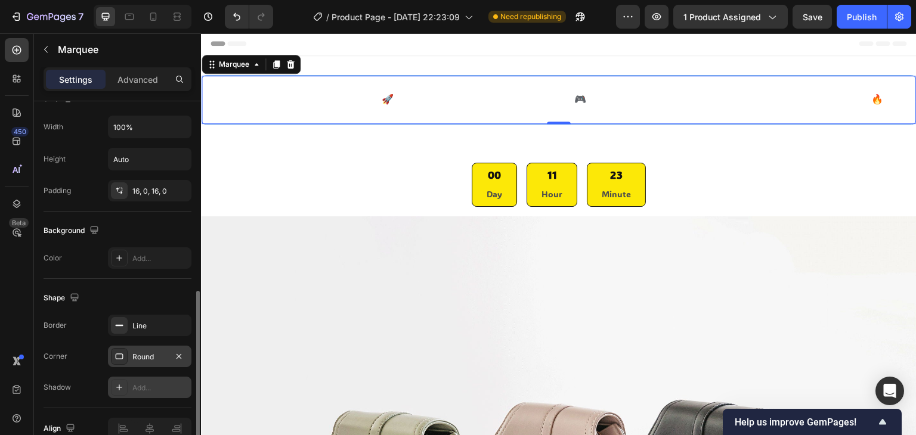
click at [134, 385] on div "Add..." at bounding box center [160, 388] width 56 height 11
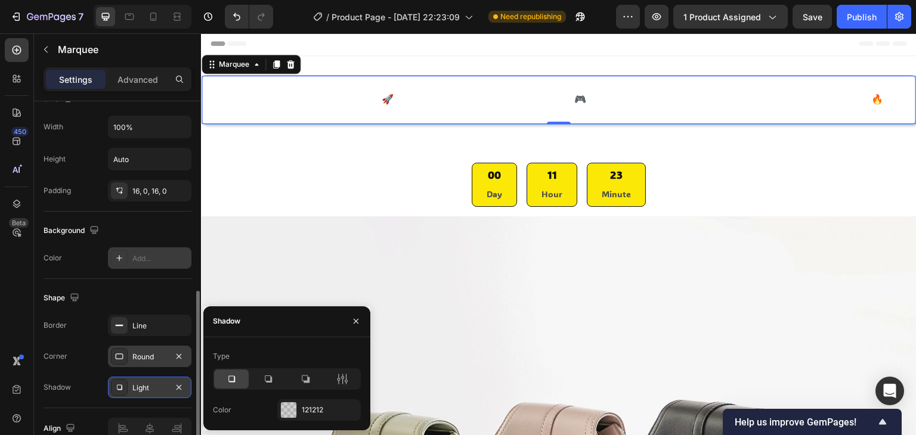
click at [135, 256] on div "Add..." at bounding box center [160, 258] width 56 height 11
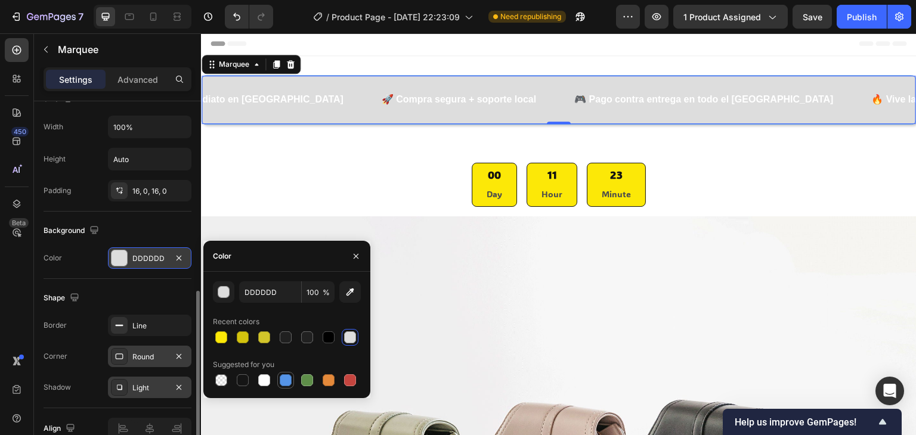
click at [285, 378] on div at bounding box center [286, 381] width 12 height 12
type input "5594E7"
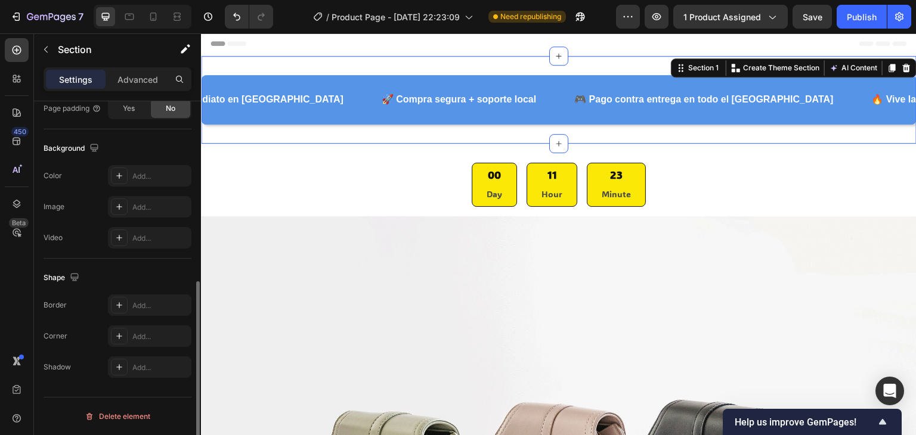
click at [520, 61] on div "⚡ Envío inmediato en Lima Text Block 🚀 Compra segura + soporte local Text Block…" at bounding box center [559, 100] width 716 height 88
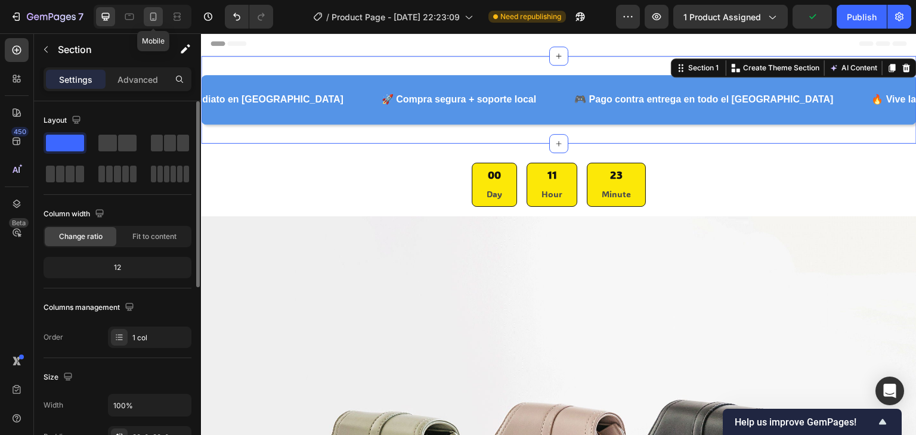
click at [155, 21] on icon at bounding box center [153, 17] width 12 height 12
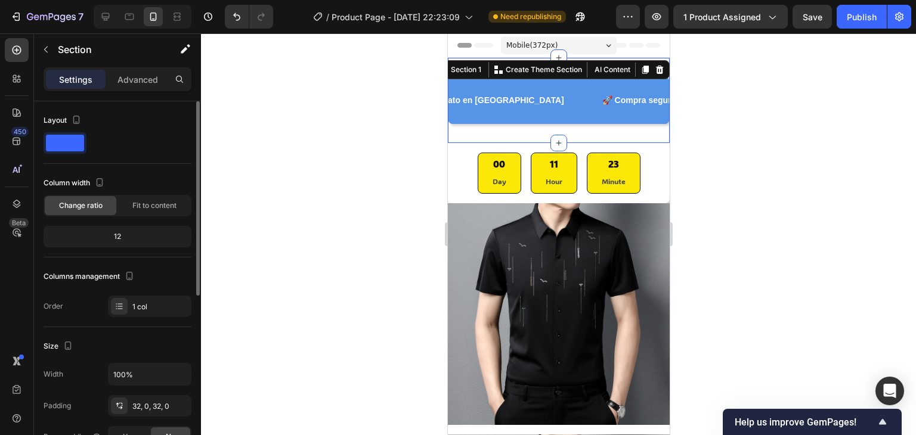
click at [633, 133] on div "⚡ Envío inmediato en Lima Text Block 🚀 Compra segura + soporte local Text Block…" at bounding box center [558, 100] width 222 height 85
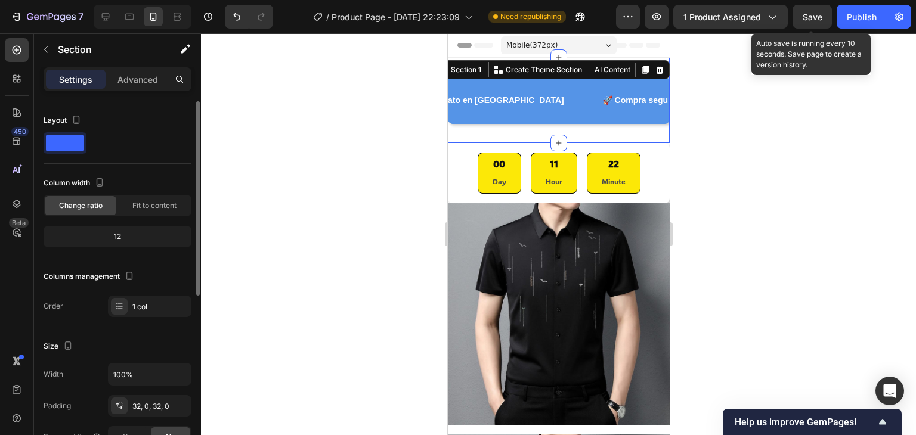
click at [817, 21] on div "Save" at bounding box center [813, 17] width 20 height 13
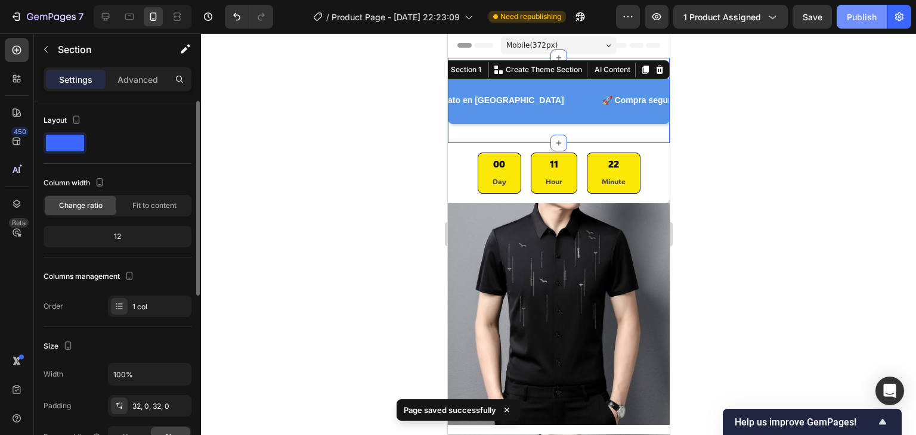
click at [860, 24] on button "Publish" at bounding box center [862, 17] width 50 height 24
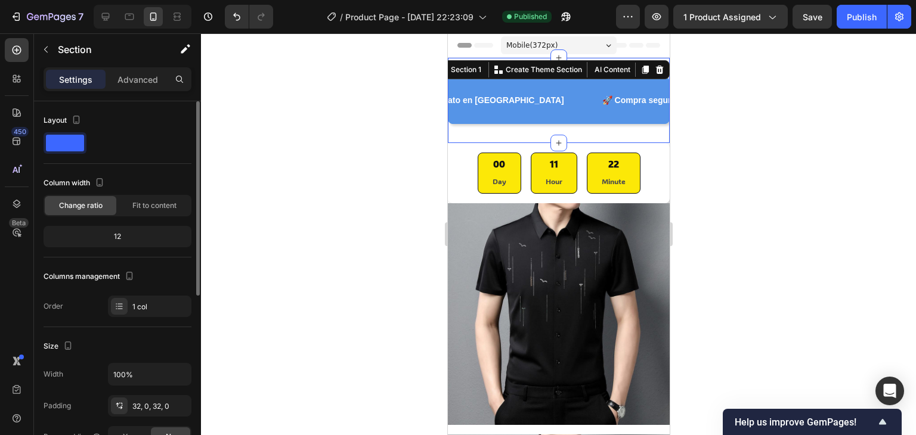
click at [514, 137] on div "⚡ Envío inmediato en Lima Text Block 🚀 Compra segura + soporte local Text Block…" at bounding box center [558, 100] width 222 height 85
click at [141, 81] on p "Advanced" at bounding box center [138, 79] width 41 height 13
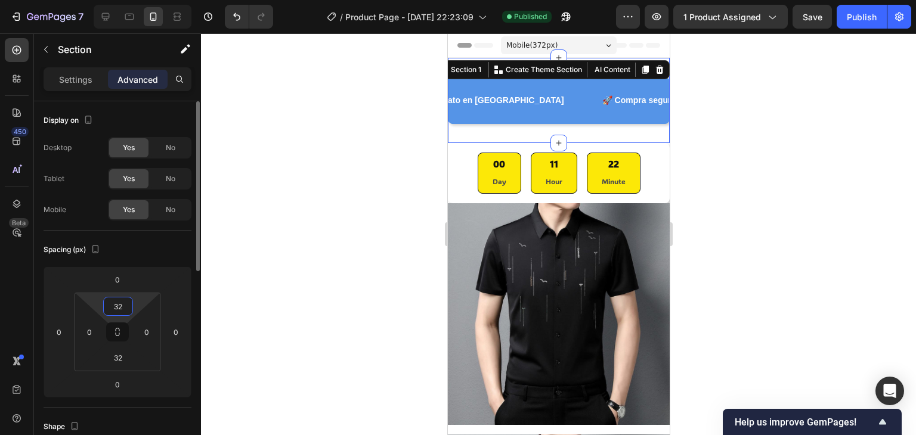
click at [120, 304] on input "32" at bounding box center [118, 307] width 24 height 18
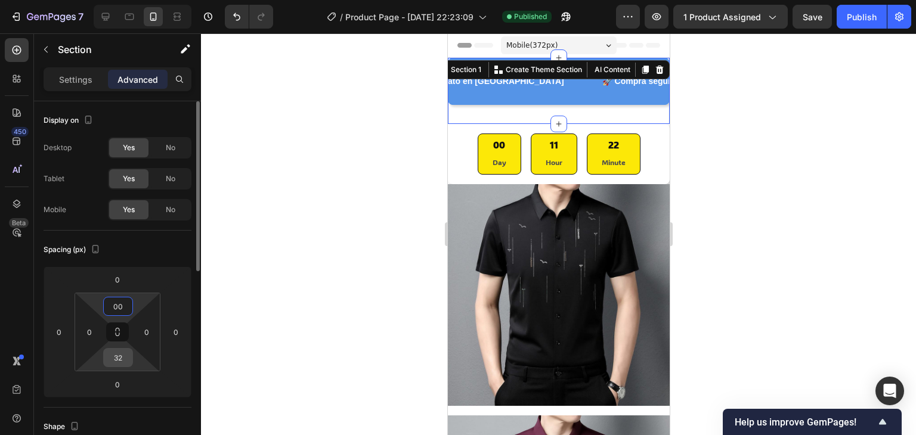
type input "0"
click at [116, 358] on input "32" at bounding box center [118, 358] width 24 height 18
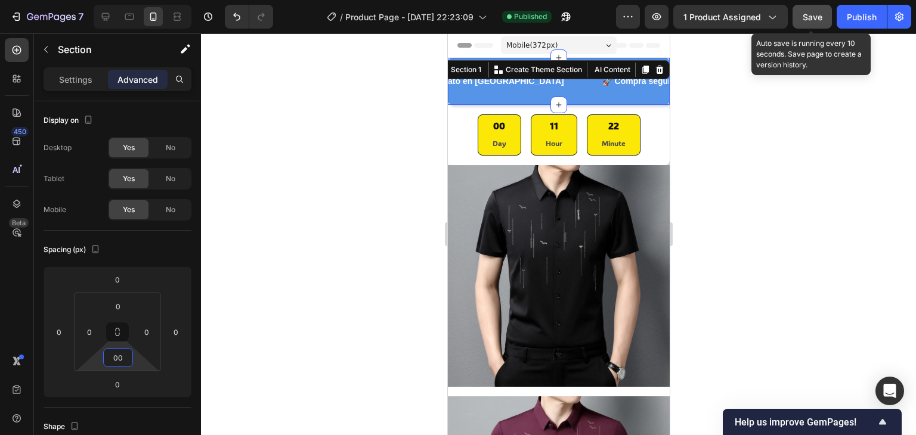
type input "0"
click at [808, 12] on span "Save" at bounding box center [813, 17] width 20 height 10
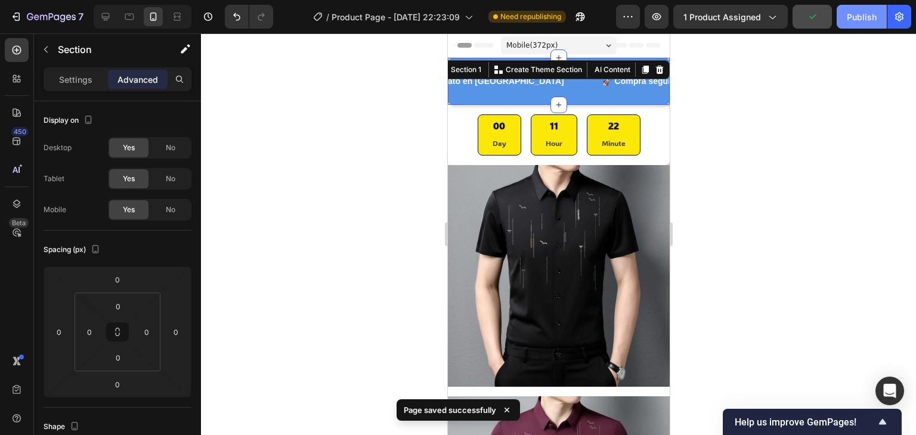
click at [854, 15] on div "Publish" at bounding box center [862, 17] width 30 height 13
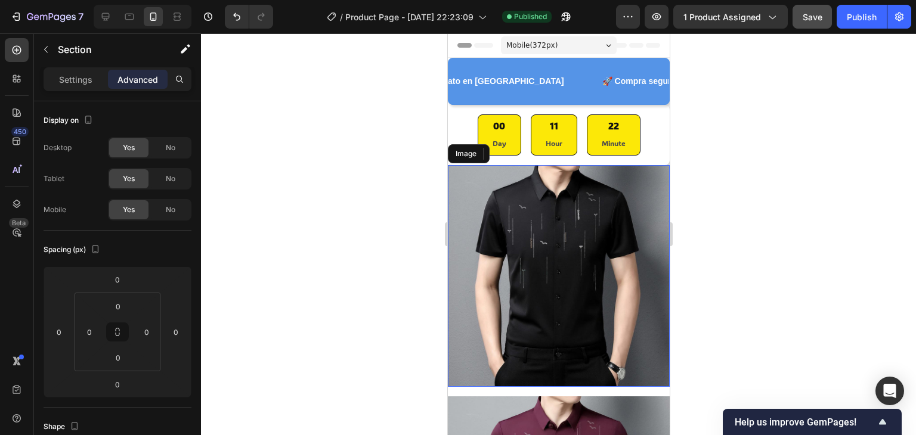
click at [545, 165] on img at bounding box center [558, 276] width 222 height 222
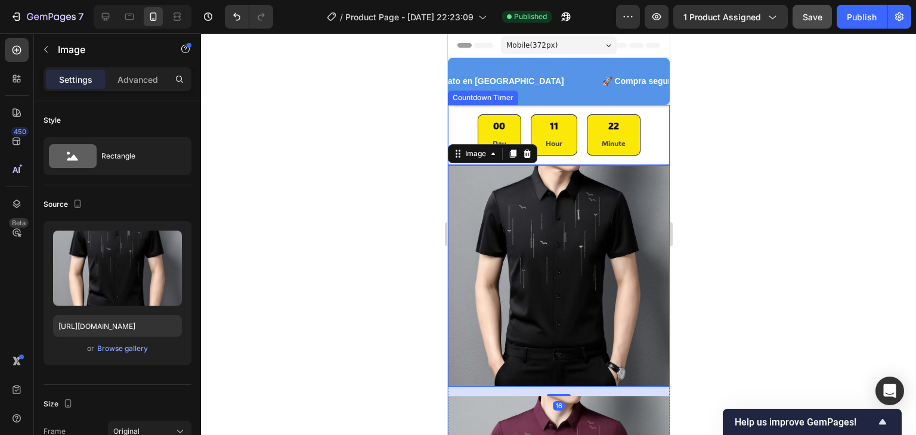
click at [552, 160] on div "00 Day 11 Hour 22 Minute Countdown Timer" at bounding box center [558, 135] width 222 height 60
click at [553, 163] on div "00 Day 11 Hour 22 Minute Countdown Timer" at bounding box center [558, 135] width 222 height 60
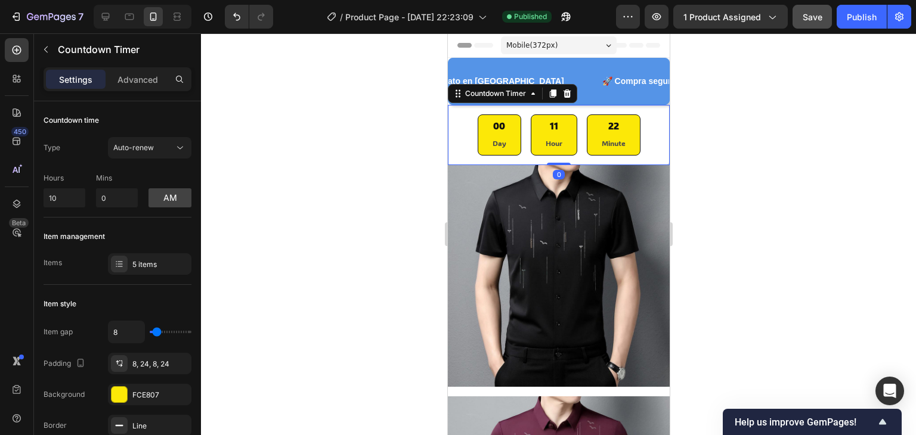
drag, startPoint x: 549, startPoint y: 163, endPoint x: 554, endPoint y: 149, distance: 14.9
click at [554, 149] on div "00 Day 11 Hour 22 Minute Countdown Timer 0" at bounding box center [558, 135] width 222 height 60
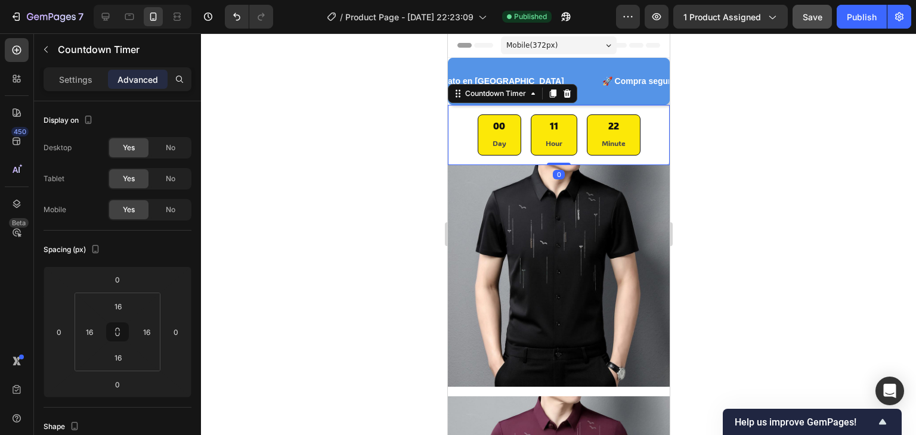
drag, startPoint x: 555, startPoint y: 163, endPoint x: 554, endPoint y: 153, distance: 10.2
click at [554, 153] on div "00 Day 11 Hour 22 Minute Countdown Timer 0" at bounding box center [558, 135] width 222 height 60
click at [546, 106] on div "00 Day 11 Hour 22 Minute Countdown Timer 0" at bounding box center [558, 135] width 222 height 60
click at [468, 125] on div "00 Day 11 Hour 22 Minute" at bounding box center [558, 135] width 203 height 41
click at [460, 123] on div "00 Day 11 Hour 22 Minute" at bounding box center [558, 135] width 203 height 41
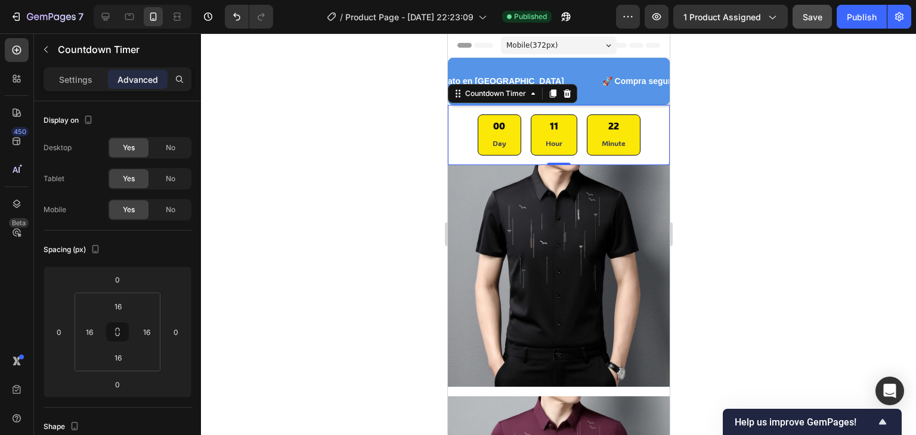
click at [460, 123] on div "00 Day 11 Hour 22 Minute" at bounding box center [558, 135] width 203 height 41
click at [131, 311] on div "16" at bounding box center [118, 306] width 30 height 19
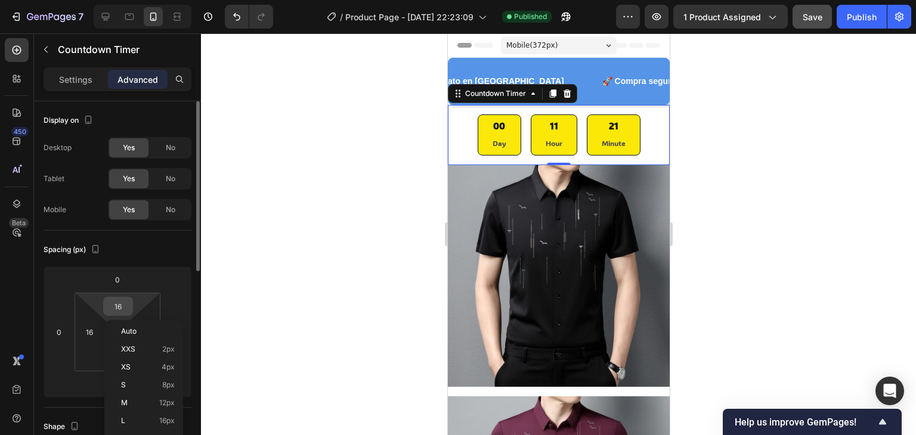
click at [126, 310] on input "16" at bounding box center [118, 307] width 24 height 18
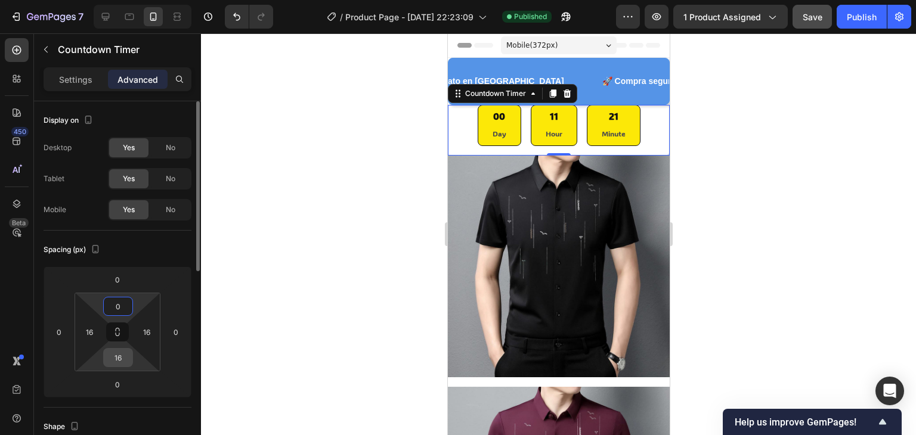
type input "0"
click at [119, 361] on input "16" at bounding box center [118, 358] width 24 height 18
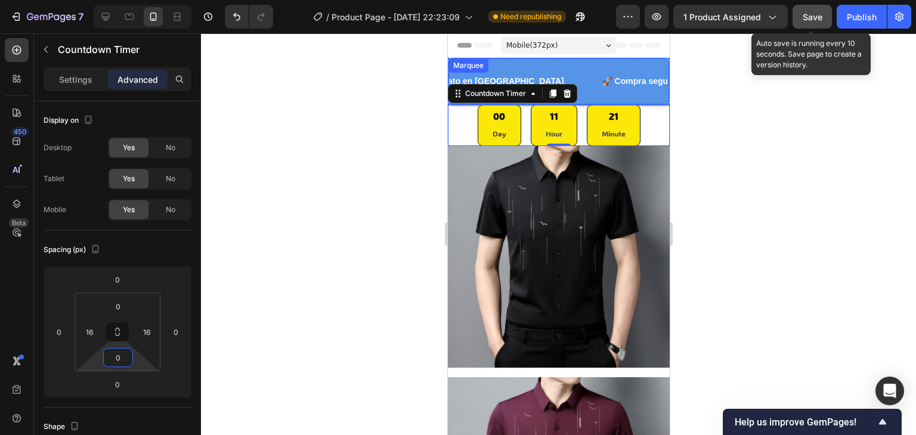
type input "0"
click at [822, 17] on span "Save" at bounding box center [813, 17] width 20 height 10
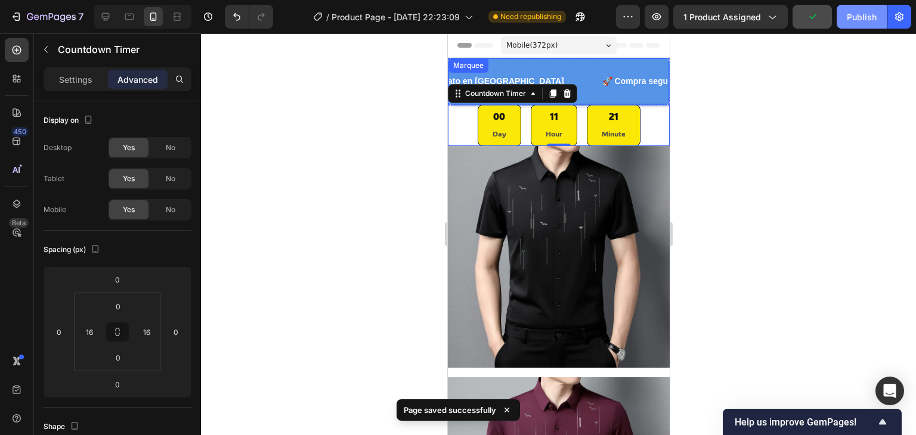
click at [862, 20] on div "Publish" at bounding box center [862, 17] width 30 height 13
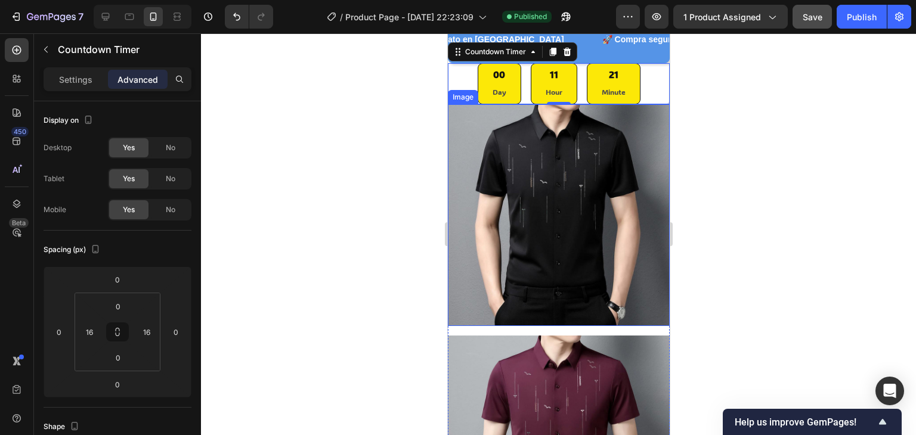
scroll to position [60, 0]
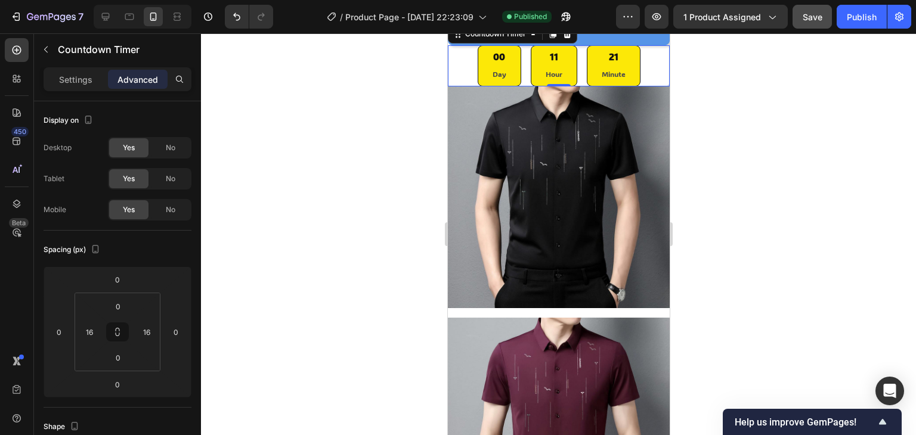
click at [309, 223] on div at bounding box center [558, 234] width 715 height 402
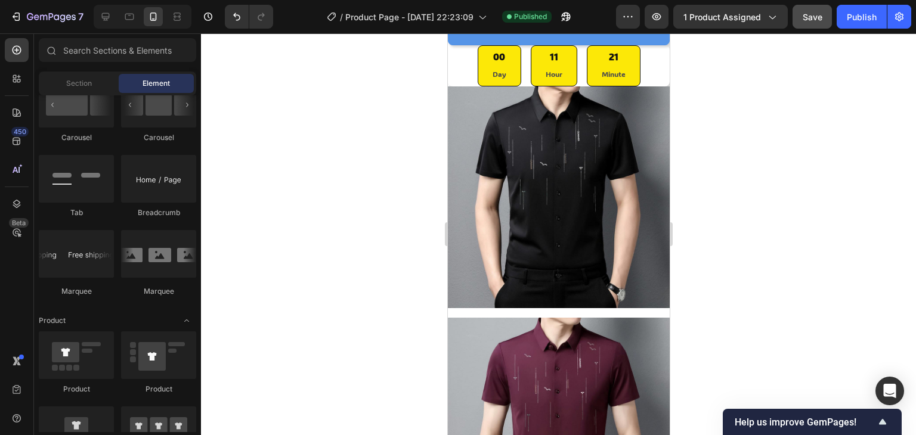
click at [249, 191] on div at bounding box center [558, 234] width 715 height 402
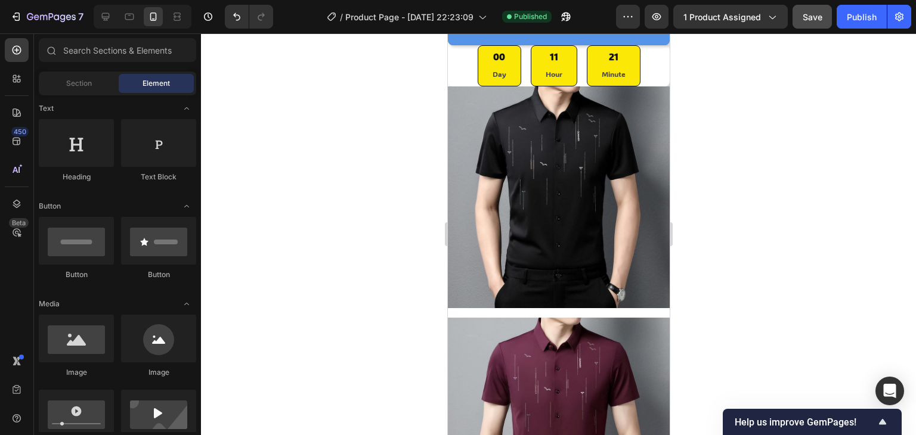
scroll to position [0, 0]
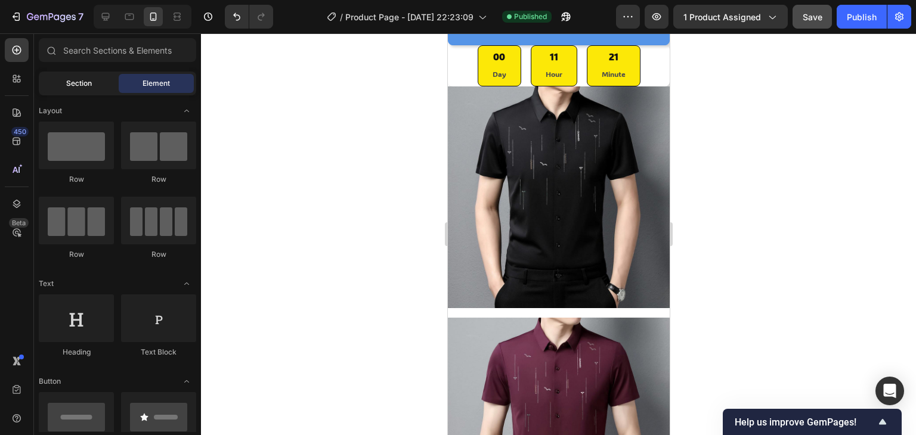
click at [80, 87] on span "Section" at bounding box center [79, 83] width 26 height 11
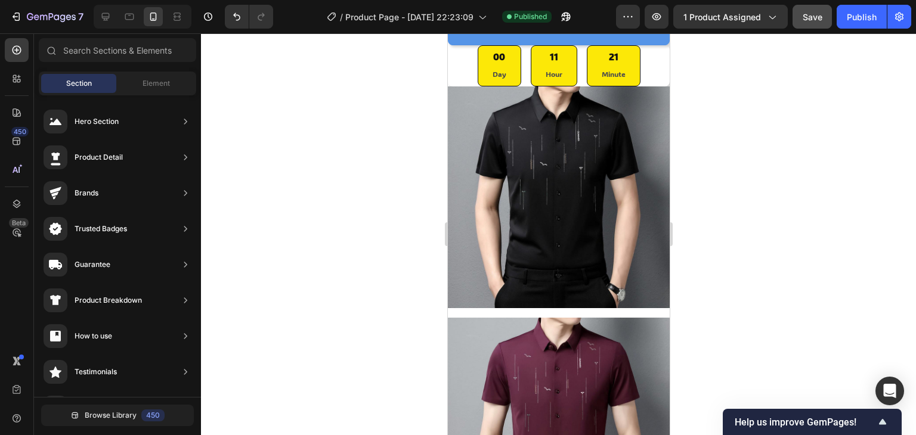
click at [305, 212] on div at bounding box center [558, 234] width 715 height 402
click at [372, 133] on div at bounding box center [558, 234] width 715 height 402
click at [150, 86] on span "Element" at bounding box center [156, 83] width 27 height 11
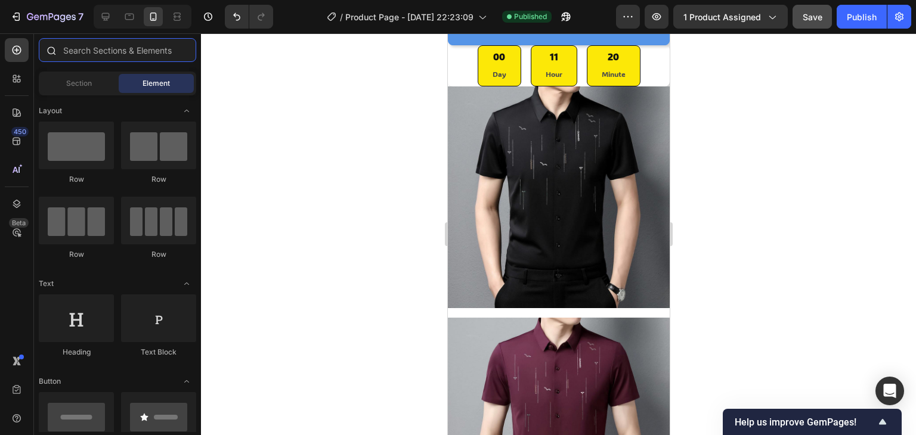
click at [112, 50] on input "text" at bounding box center [117, 50] width 157 height 24
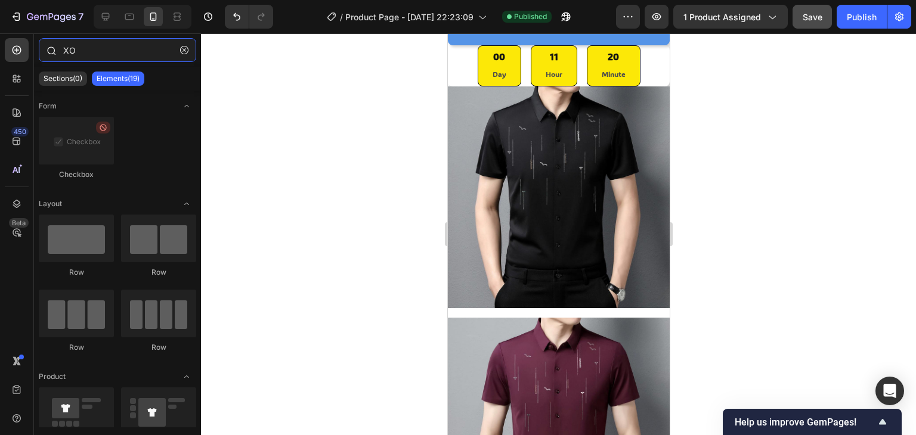
type input "X"
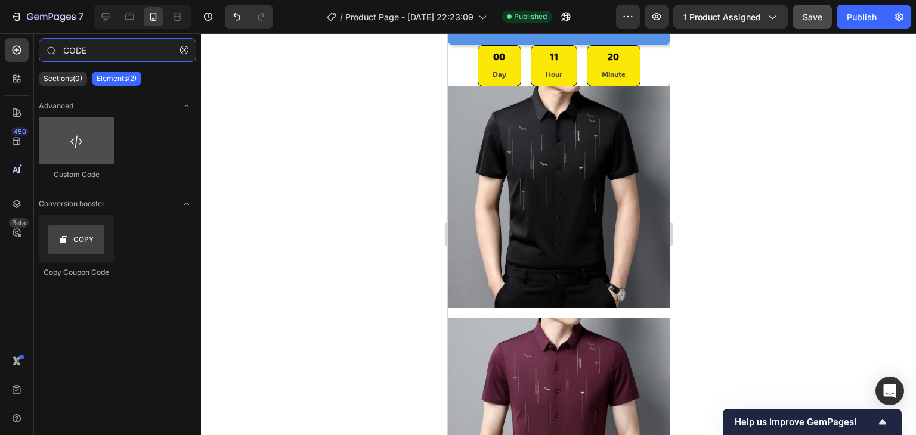
type input "CODE"
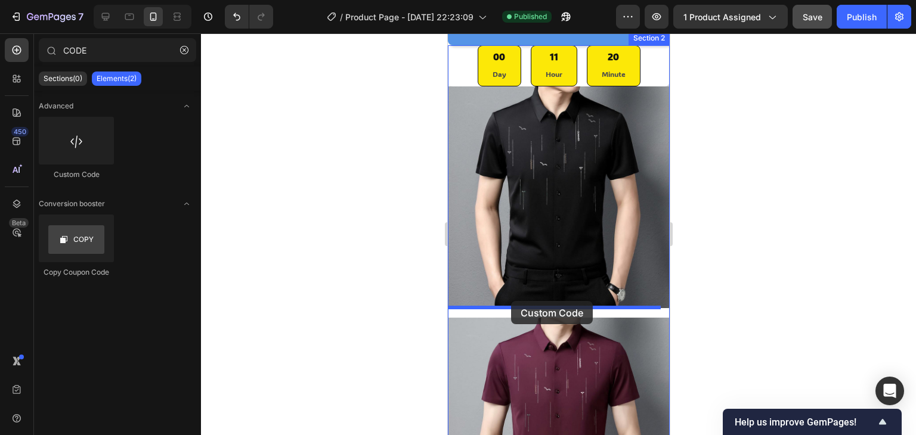
drag, startPoint x: 519, startPoint y: 179, endPoint x: 511, endPoint y: 301, distance: 122.6
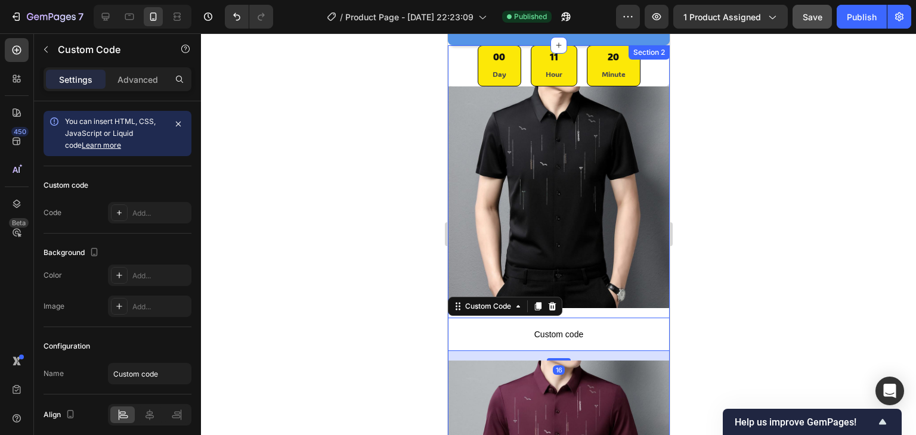
click at [608, 300] on div "00 Day 11 Hour 20 Minute Countdown Timer Image Custom code Custom Code 16 Image…" at bounding box center [558, 318] width 222 height 546
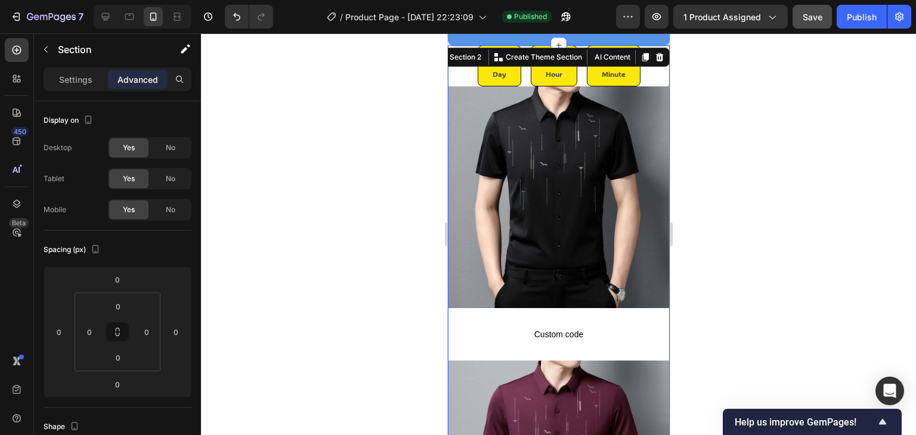
click at [608, 300] on div "00 Day 11 Hour 20 Minute Countdown Timer Image Custom code Custom Code Image Row" at bounding box center [558, 318] width 222 height 546
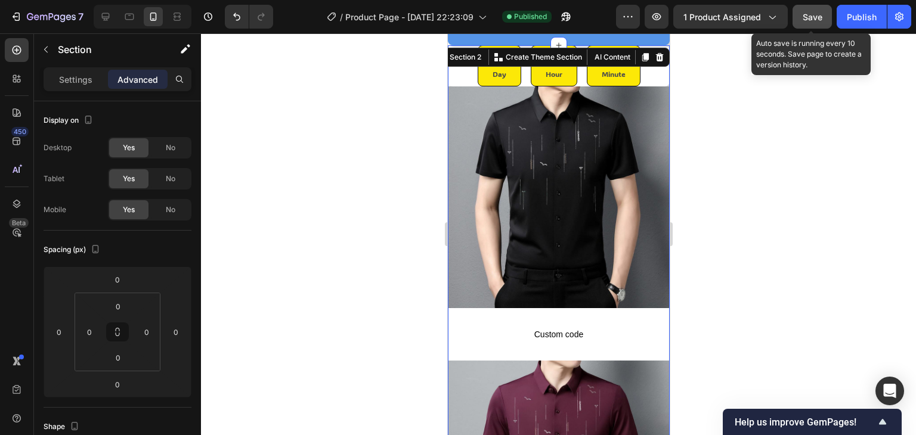
click at [809, 18] on span "Save" at bounding box center [813, 17] width 20 height 10
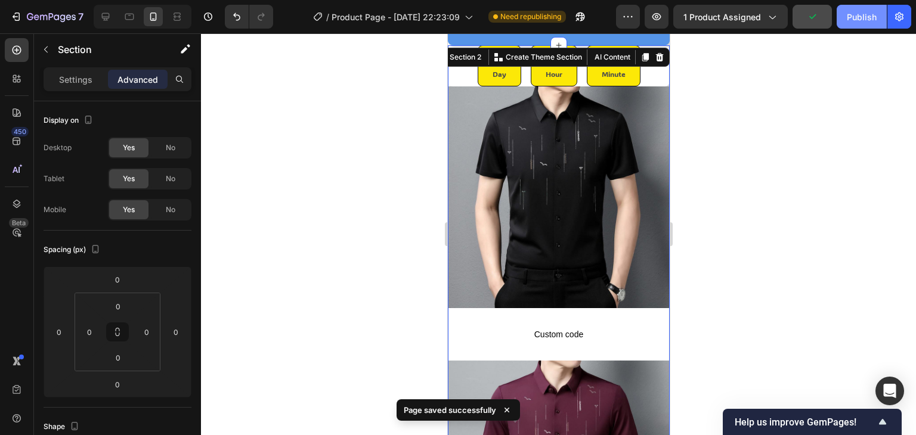
click at [855, 27] on button "Publish" at bounding box center [862, 17] width 50 height 24
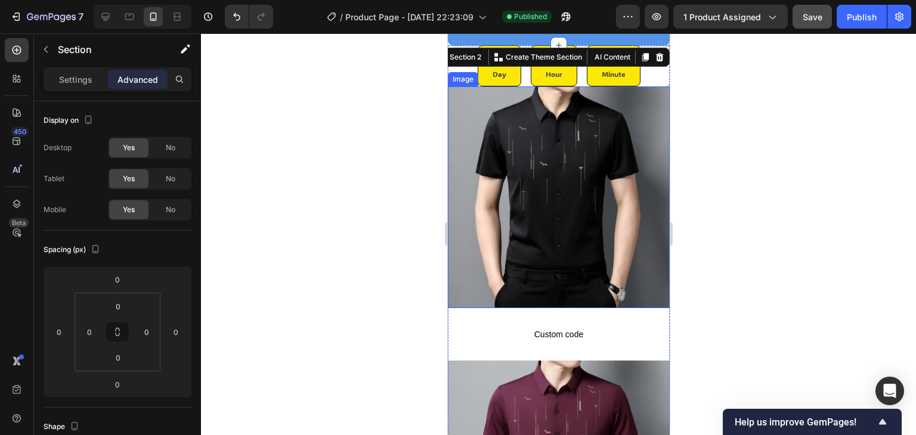
click at [548, 318] on p "Custom code" at bounding box center [558, 334] width 222 height 33
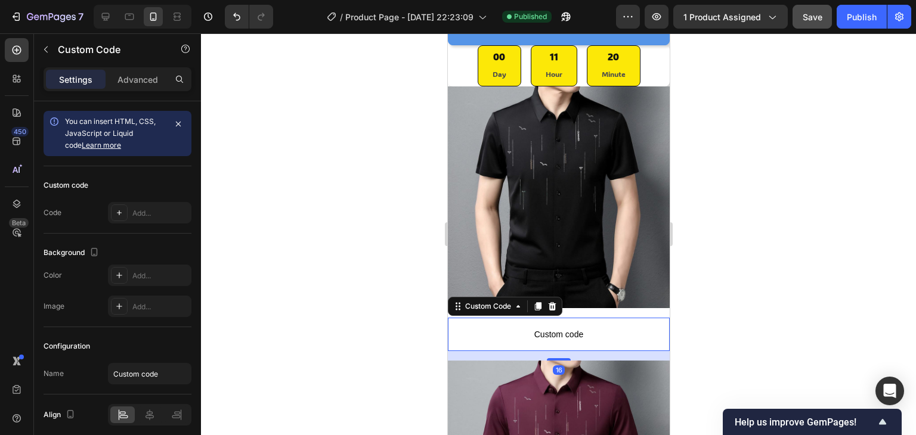
click at [548, 318] on p "Custom code" at bounding box center [558, 334] width 222 height 33
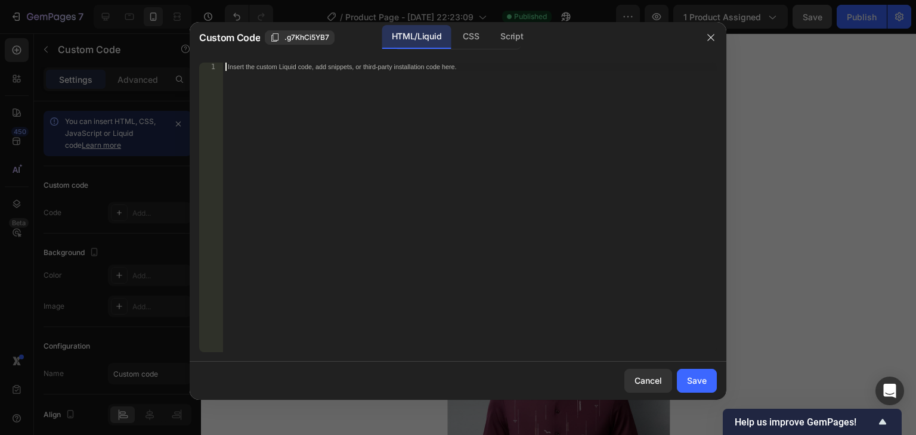
click at [348, 97] on div "Insert the custom Liquid code, add snippets, or third-party installation code h…" at bounding box center [470, 216] width 494 height 307
paste textarea "<span id="es-form-hook" ></span>"
type textarea "<span id="es-form-hook" ></span>"
click at [691, 382] on div "Save" at bounding box center [697, 381] width 20 height 13
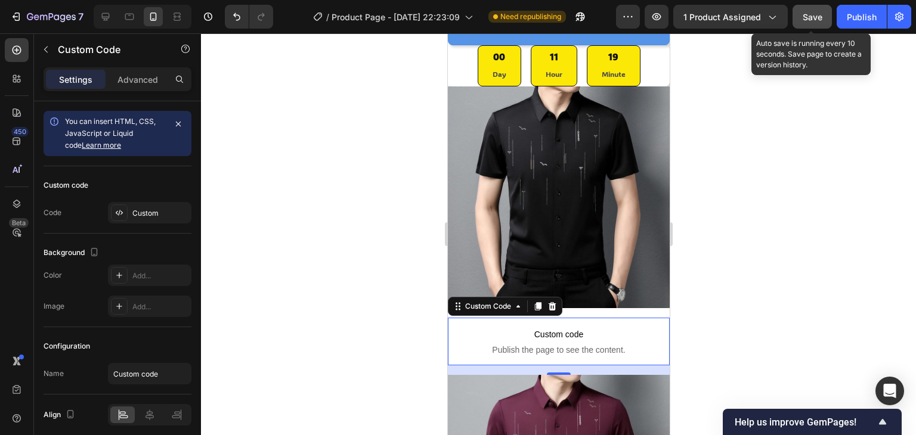
click at [817, 13] on span "Save" at bounding box center [813, 17] width 20 height 10
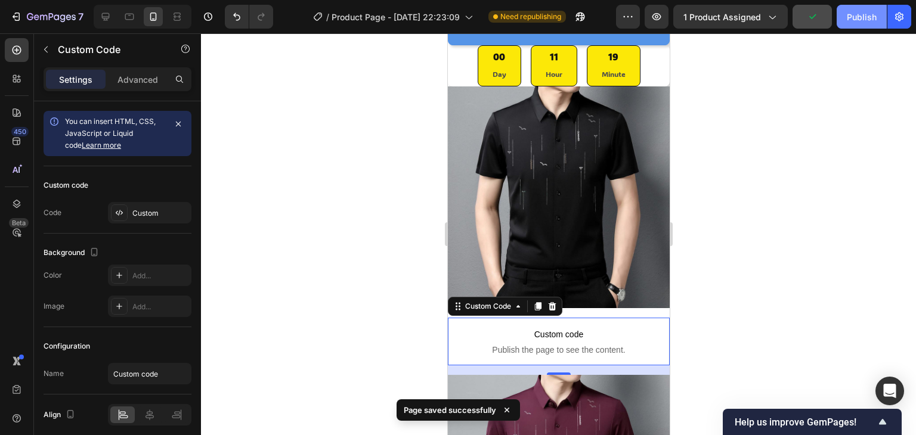
click at [857, 17] on div "Publish" at bounding box center [862, 17] width 30 height 13
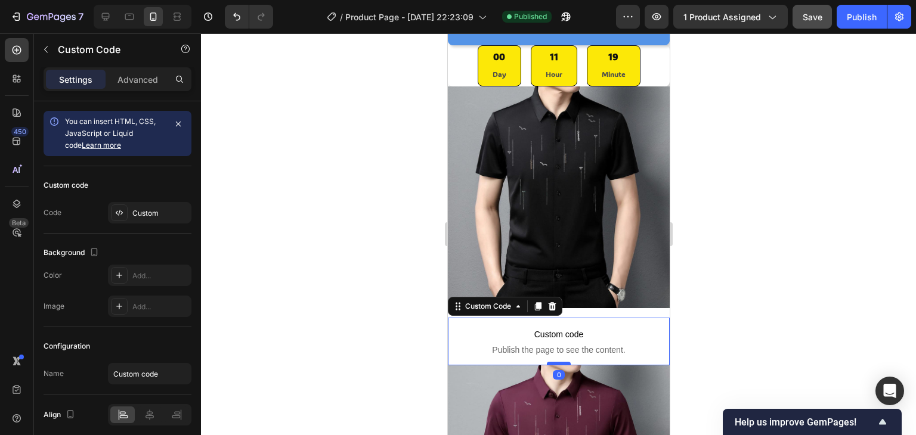
drag, startPoint x: 559, startPoint y: 363, endPoint x: 559, endPoint y: 353, distance: 10.8
click at [559, 362] on div at bounding box center [558, 364] width 24 height 4
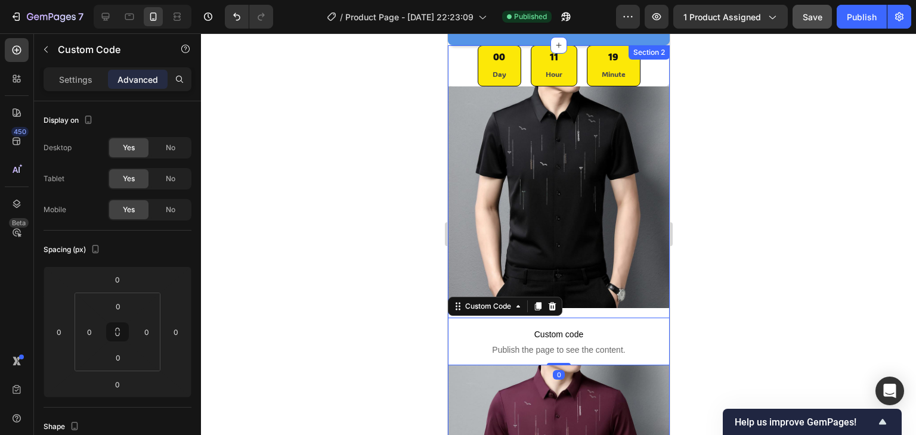
click at [760, 312] on div at bounding box center [558, 234] width 715 height 402
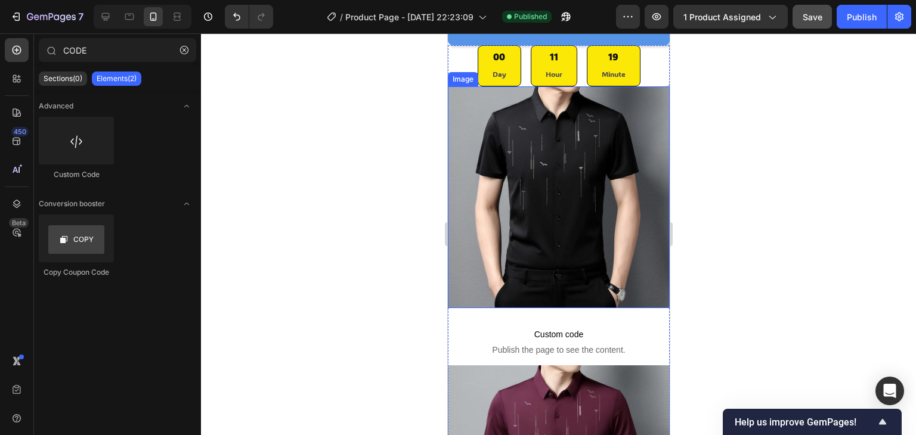
click at [559, 284] on img at bounding box center [558, 197] width 222 height 222
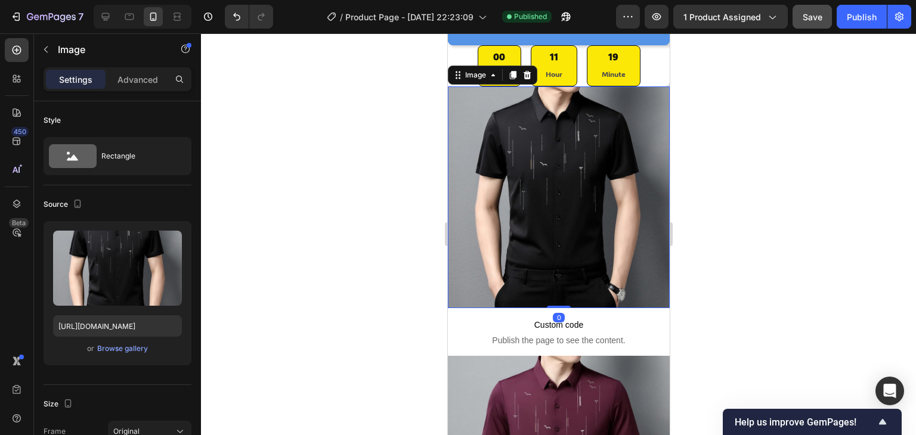
drag, startPoint x: 554, startPoint y: 306, endPoint x: 555, endPoint y: 296, distance: 9.6
click at [555, 306] on div at bounding box center [558, 307] width 24 height 2
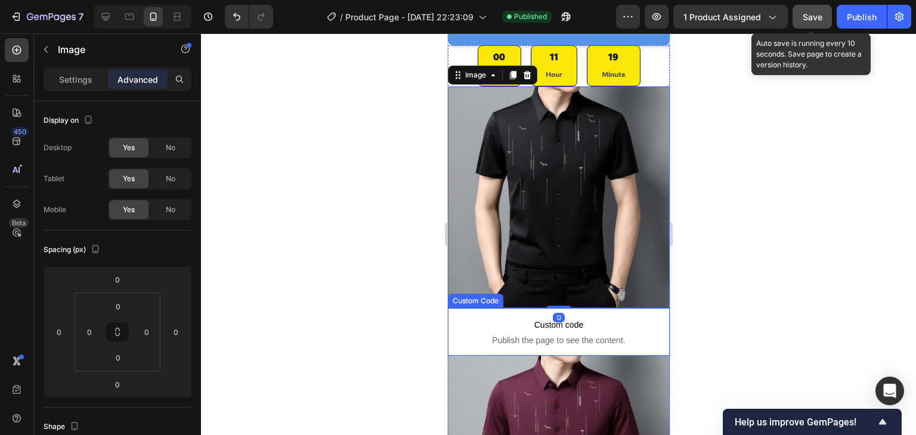
click at [819, 17] on span "Save" at bounding box center [813, 17] width 20 height 10
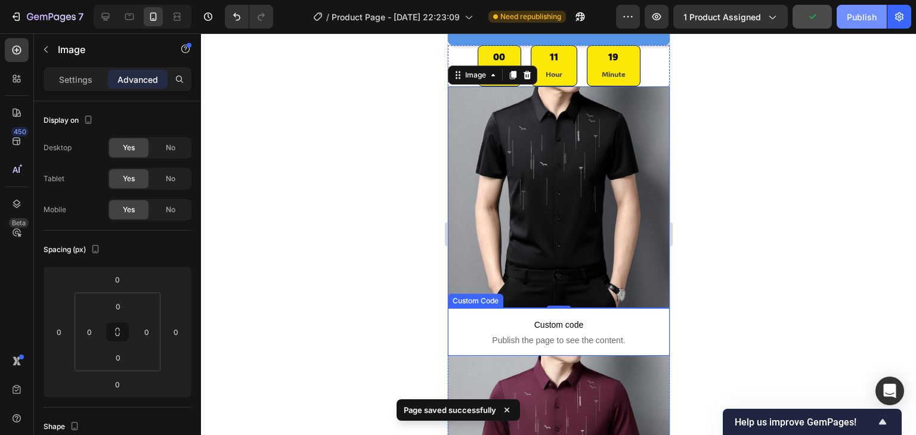
click at [859, 20] on div "Publish" at bounding box center [862, 17] width 30 height 13
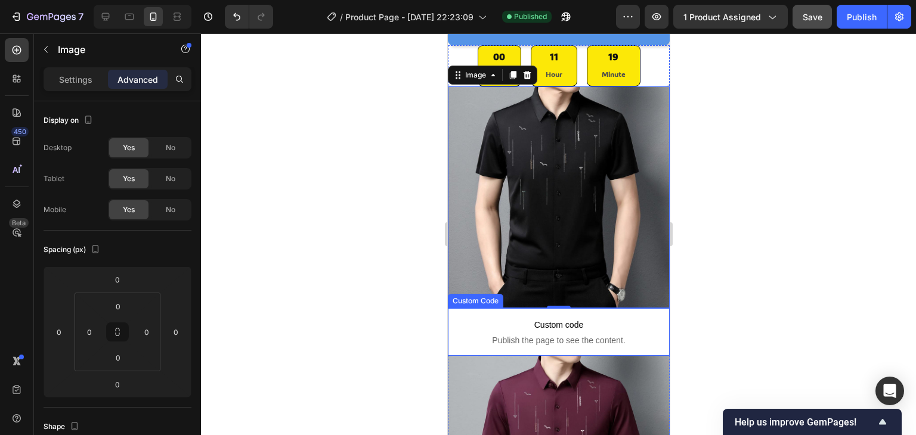
click at [582, 318] on span "Custom code" at bounding box center [558, 325] width 222 height 14
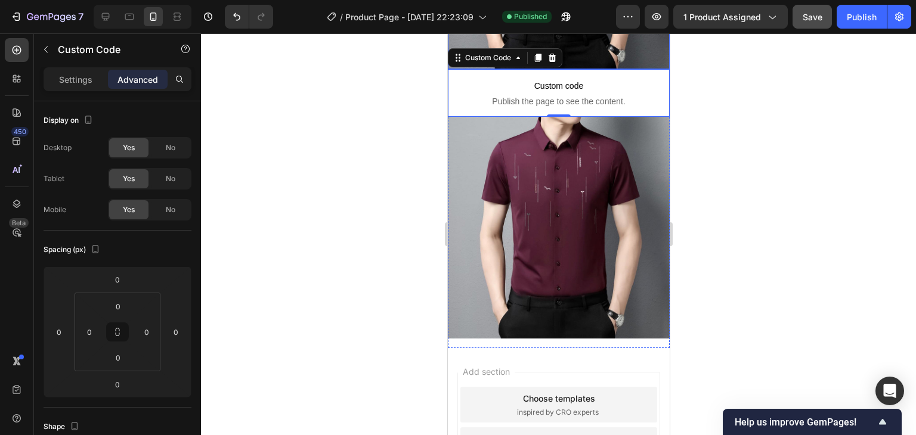
scroll to position [358, 0]
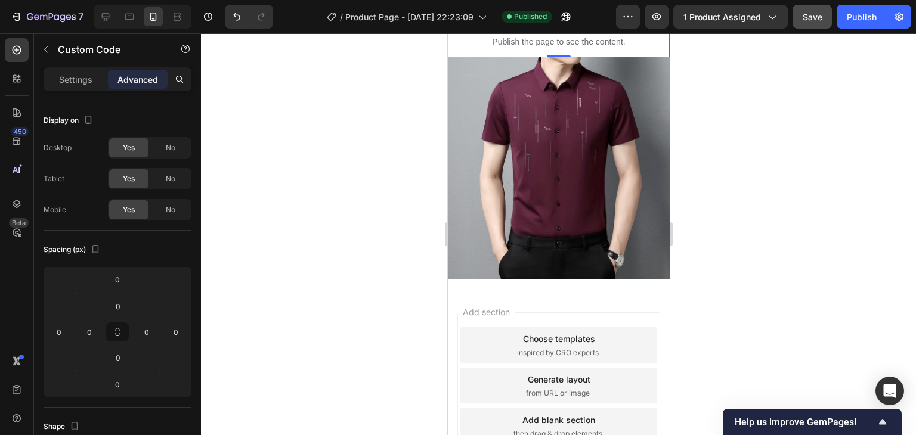
click at [322, 168] on div at bounding box center [558, 234] width 715 height 402
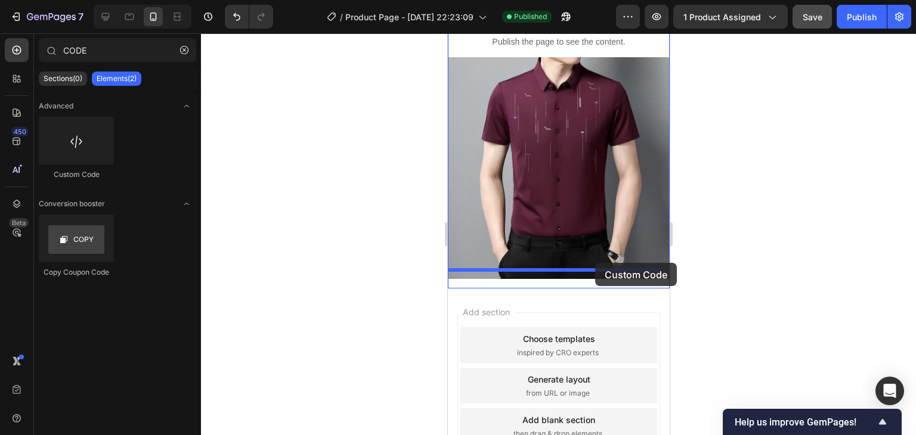
drag, startPoint x: 531, startPoint y: 171, endPoint x: 595, endPoint y: 263, distance: 112.3
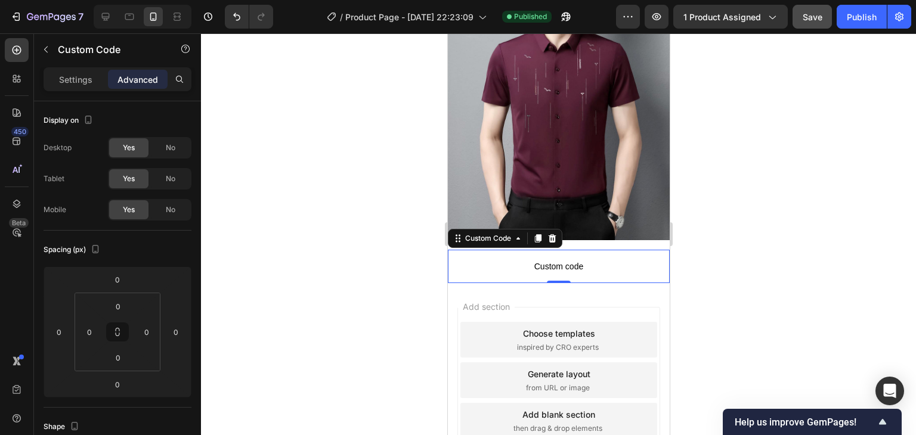
scroll to position [418, 0]
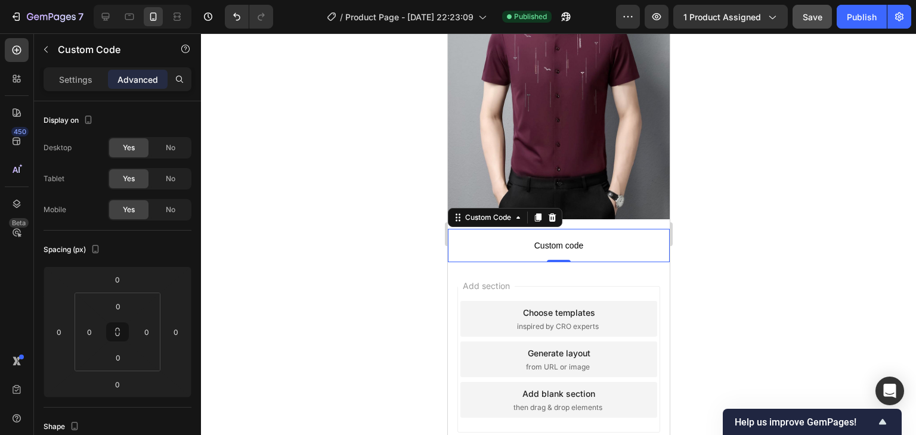
click at [268, 234] on div at bounding box center [558, 234] width 715 height 402
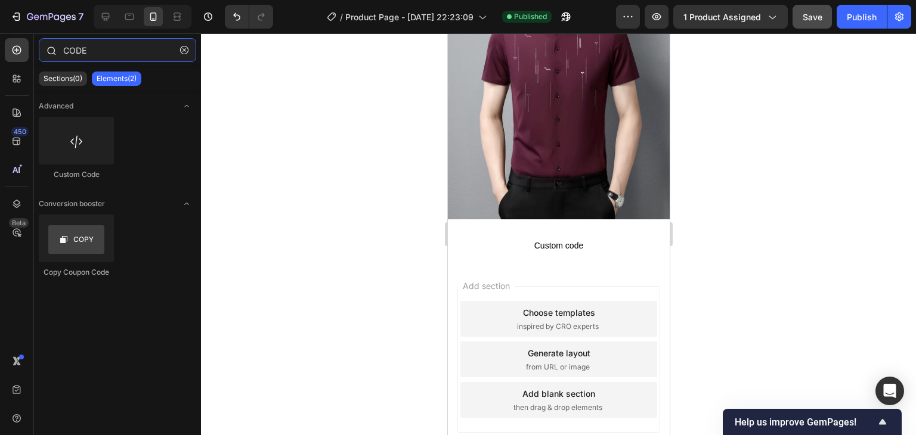
click at [100, 41] on input "CODE" at bounding box center [117, 50] width 157 height 24
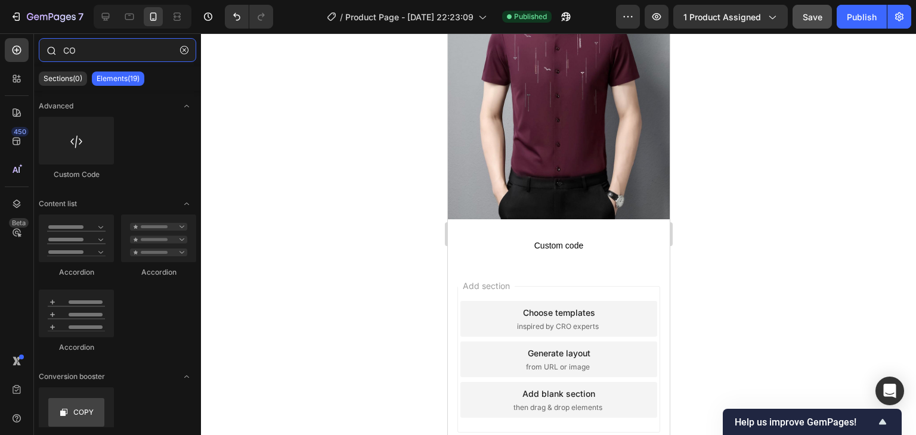
type input "C"
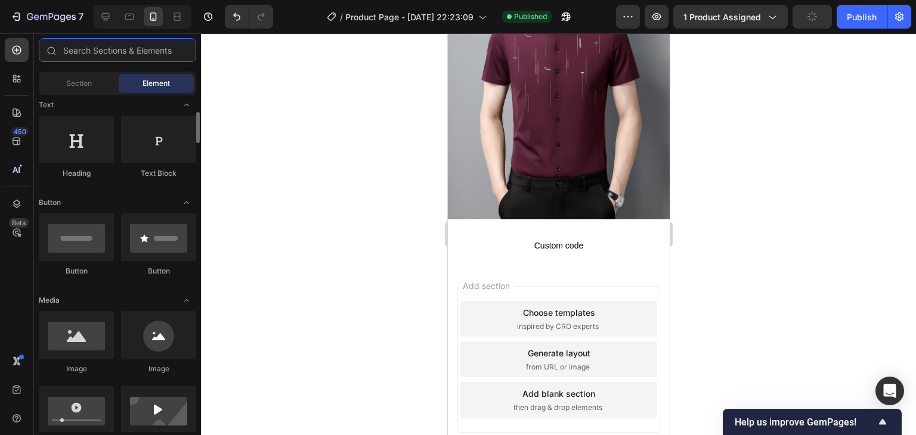
scroll to position [239, 0]
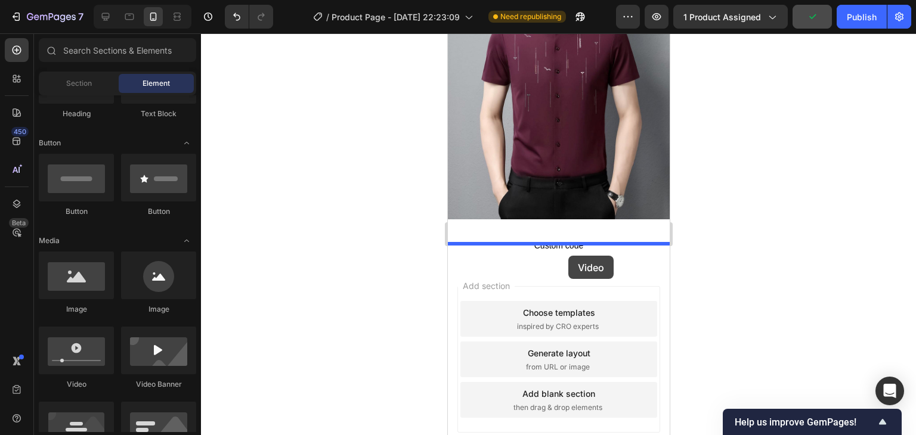
drag, startPoint x: 532, startPoint y: 390, endPoint x: 568, endPoint y: 256, distance: 138.9
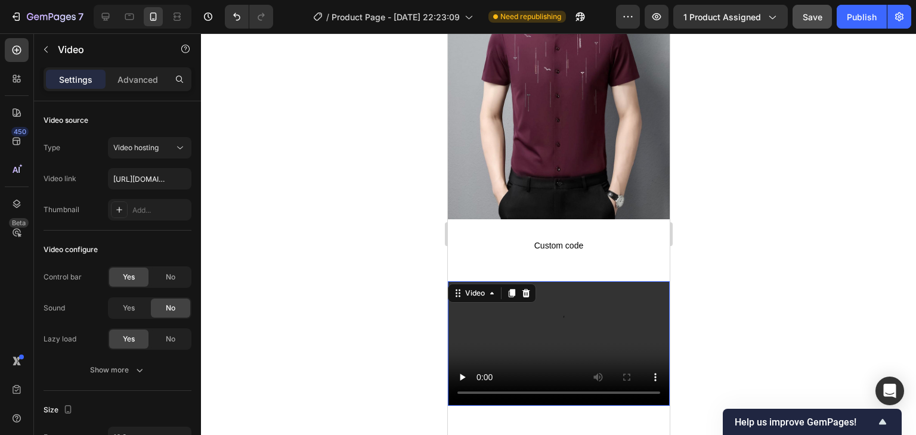
scroll to position [477, 0]
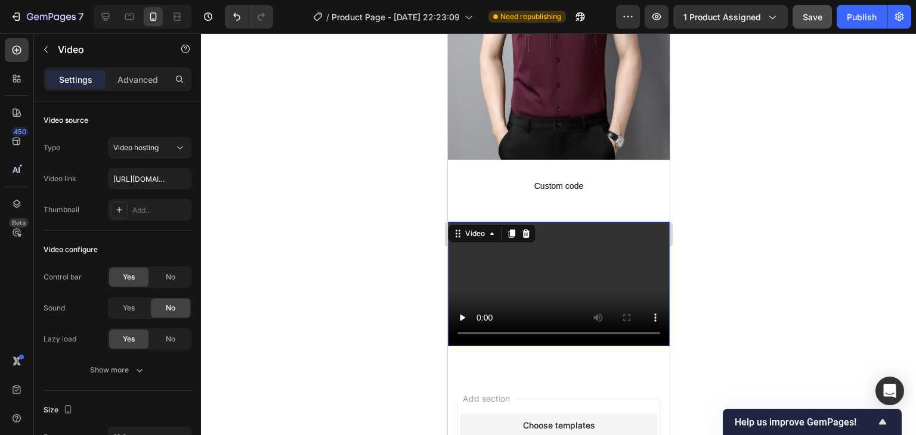
click at [563, 262] on video at bounding box center [558, 284] width 222 height 125
click at [143, 180] on input "text" at bounding box center [150, 178] width 84 height 21
type input "https://media0.giphy.com/media/v1.Y2lkPTc5MGI3NjExdzlwM3U2anczZ3owOWwyYmZxa2x0Y…"
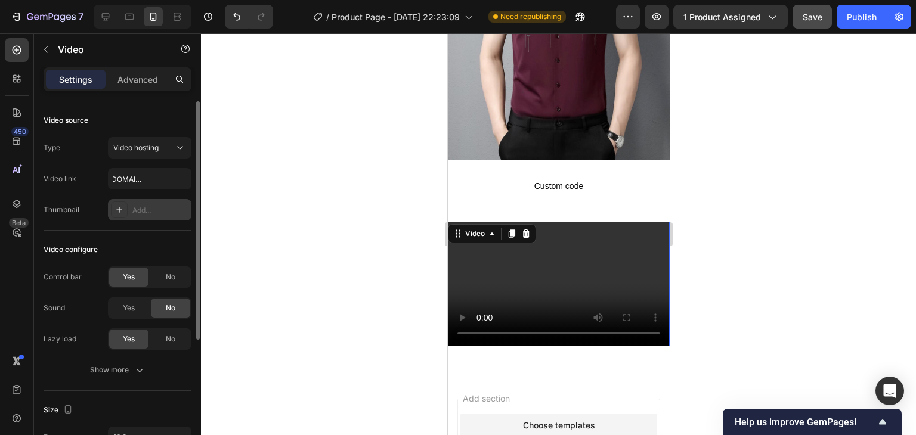
click at [128, 211] on div "Add..." at bounding box center [150, 209] width 84 height 21
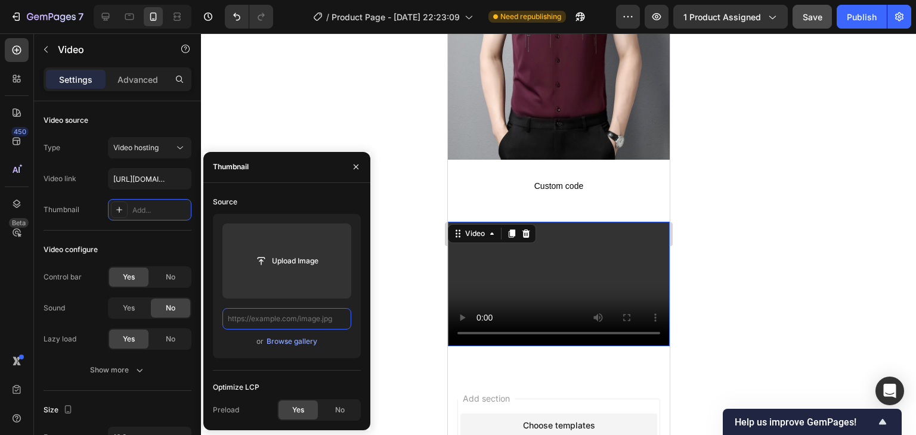
scroll to position [0, 0]
click at [301, 317] on input "text" at bounding box center [286, 318] width 129 height 21
paste input "https://media0.giphy.com/media/v1.Y2lkPTc5MGI3NjExdzlwM3U2anczZ3owOWwyYmZxa2x0Y…"
type input "https://media0.giphy.com/media/v1.Y2lkPTc5MGI3NjExdzlwM3U2anczZ3owOWwyYmZxa2x0Y…"
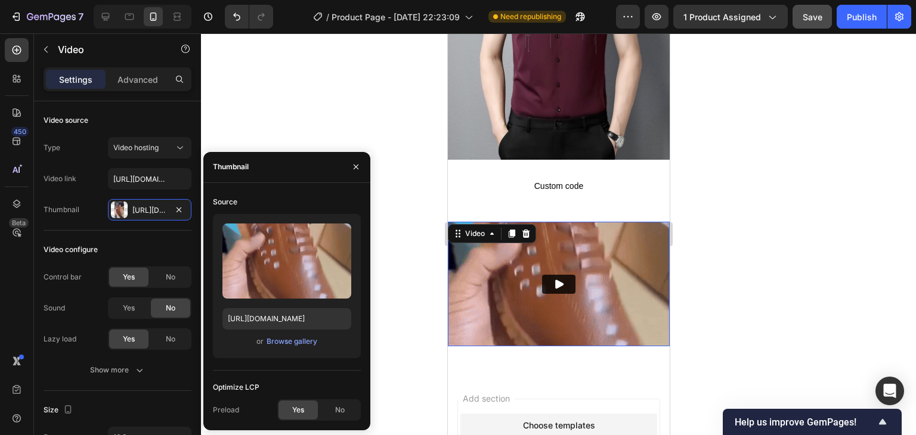
click at [387, 231] on div at bounding box center [558, 234] width 715 height 402
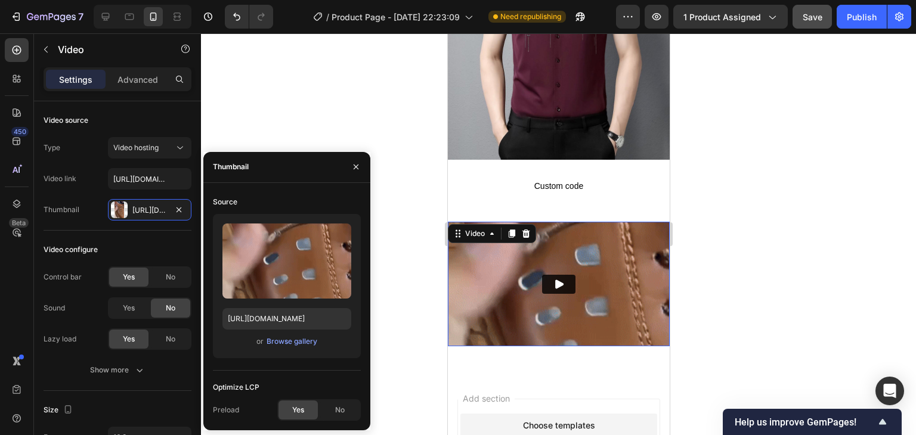
scroll to position [0, 0]
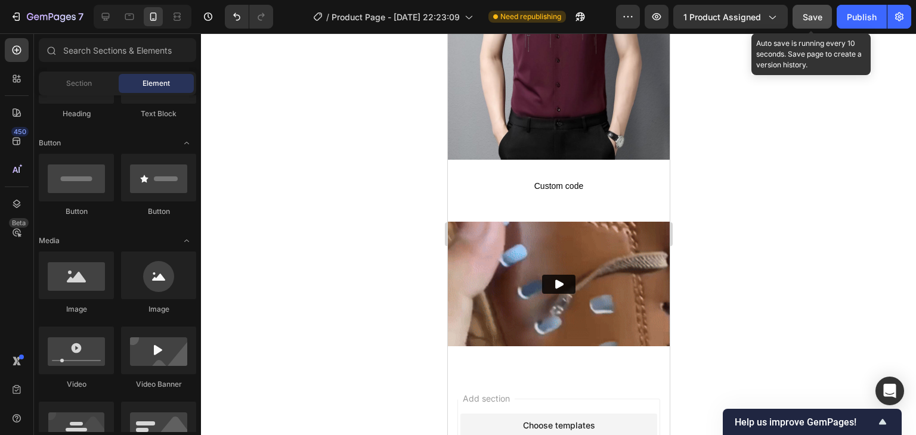
click at [820, 13] on span "Save" at bounding box center [813, 17] width 20 height 10
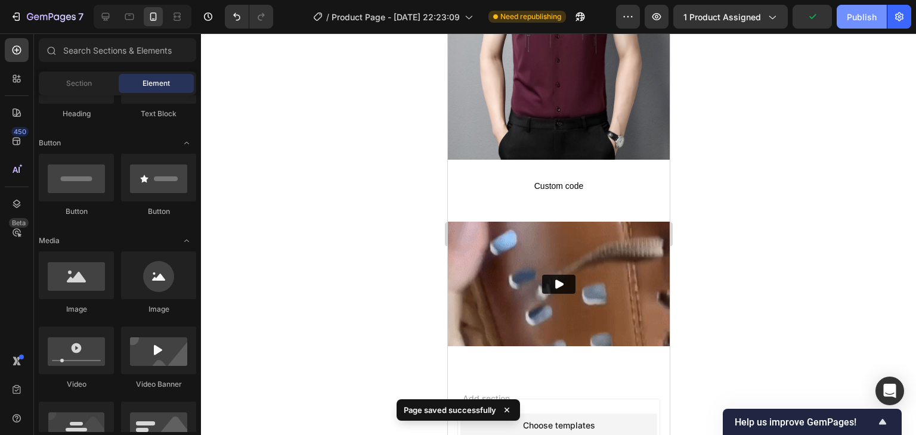
click at [859, 11] on div "Publish" at bounding box center [862, 17] width 30 height 13
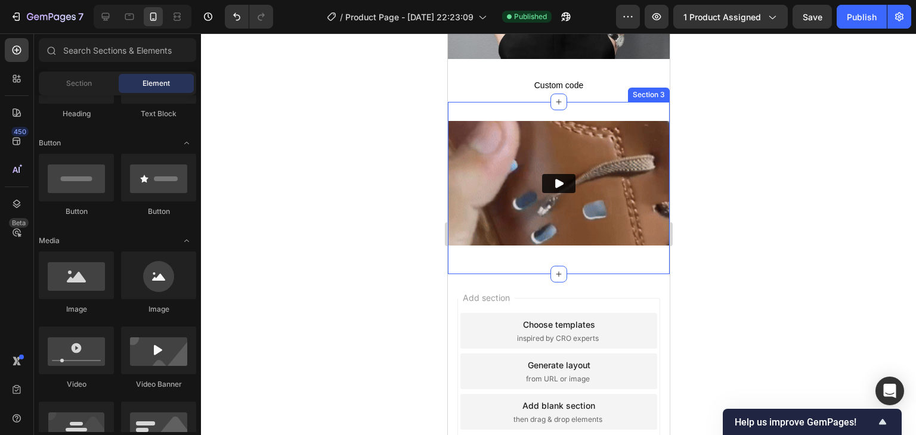
scroll to position [596, 0]
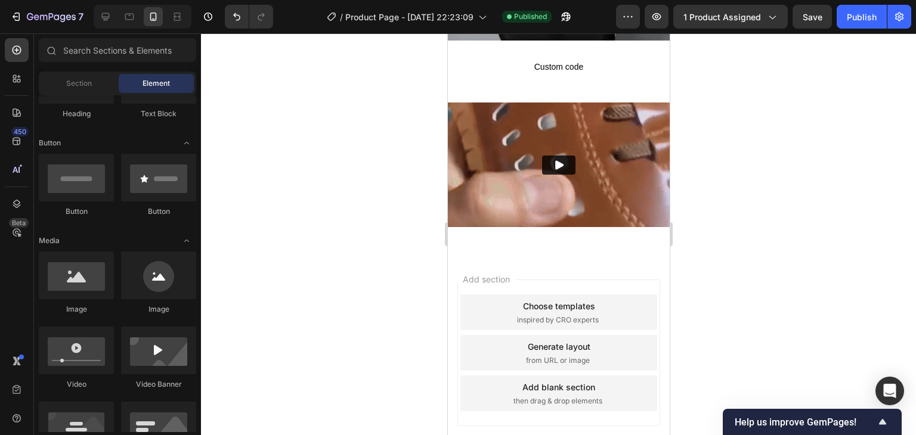
click at [377, 230] on div at bounding box center [558, 234] width 715 height 402
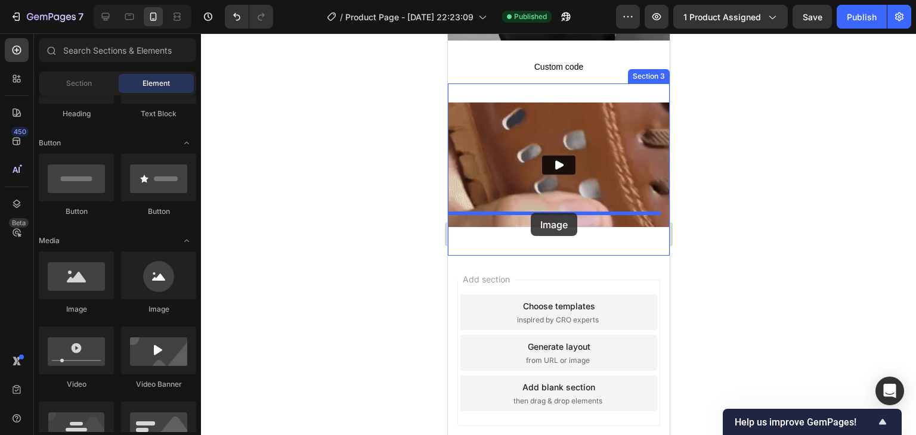
drag, startPoint x: 512, startPoint y: 313, endPoint x: 530, endPoint y: 213, distance: 101.9
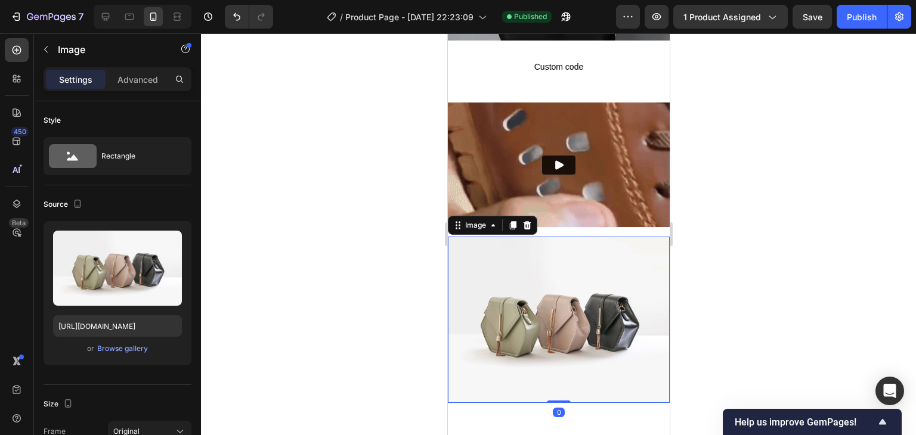
click at [285, 258] on div at bounding box center [558, 234] width 715 height 402
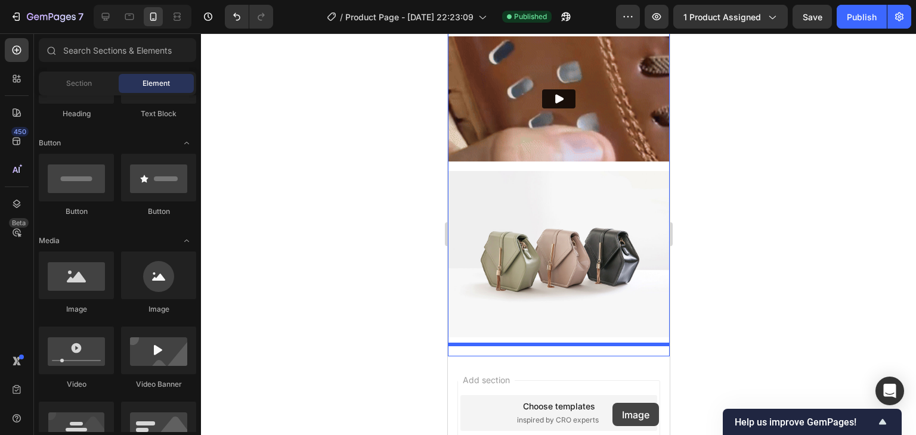
drag, startPoint x: 542, startPoint y: 310, endPoint x: 612, endPoint y: 403, distance: 116.7
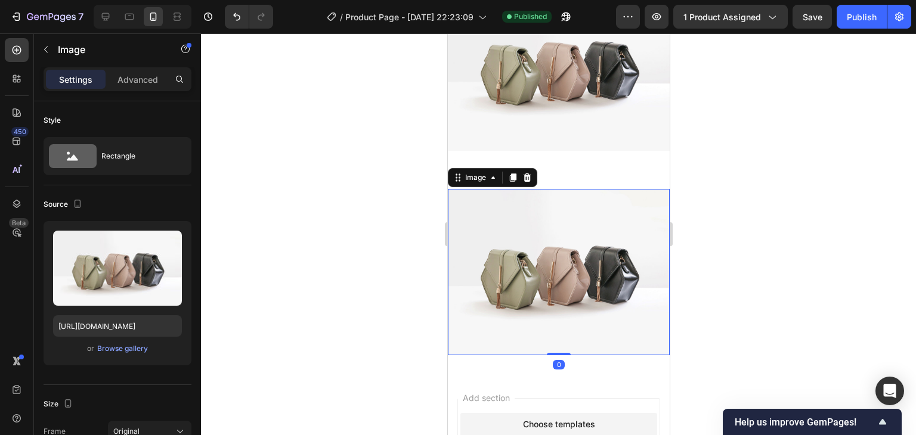
scroll to position [857, 0]
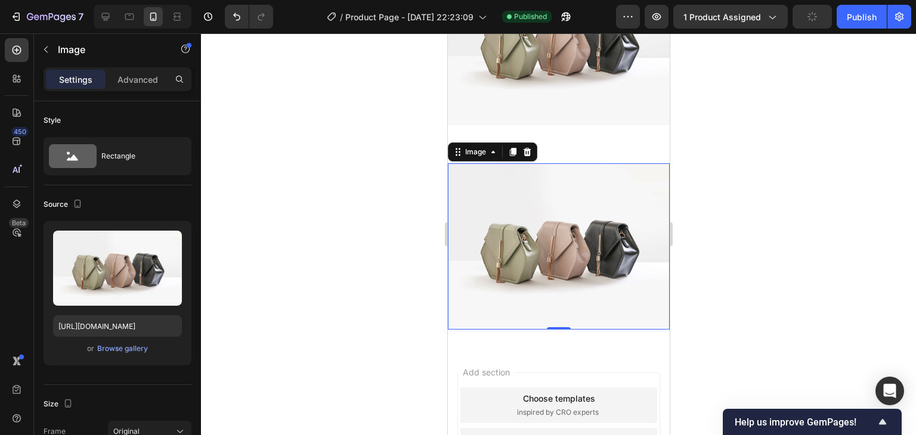
click at [728, 180] on div at bounding box center [558, 234] width 715 height 402
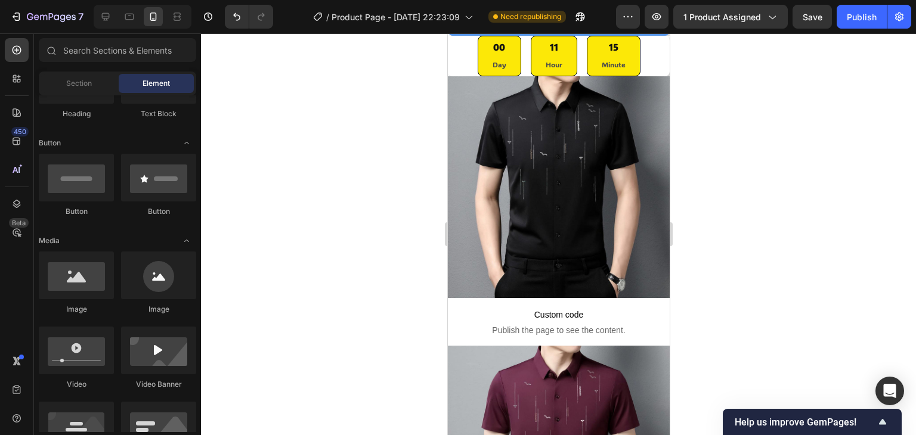
scroll to position [12, 0]
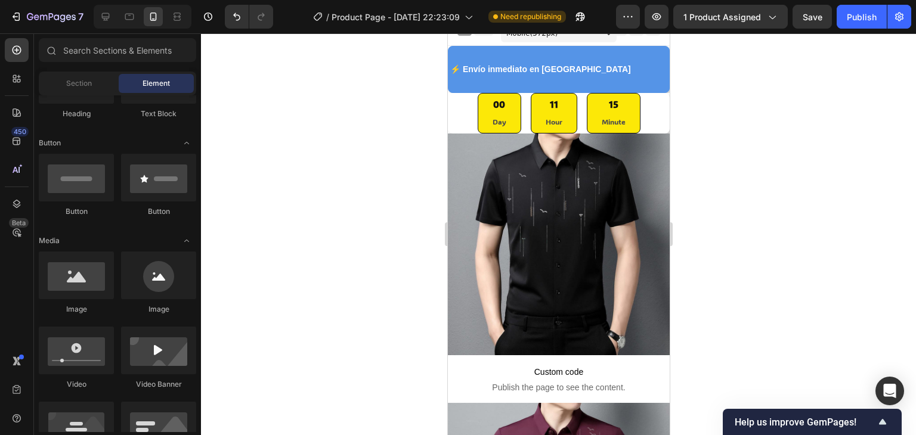
drag, startPoint x: 664, startPoint y: 318, endPoint x: 1146, endPoint y: 118, distance: 521.7
click at [552, 366] on span "Custom code" at bounding box center [558, 373] width 222 height 14
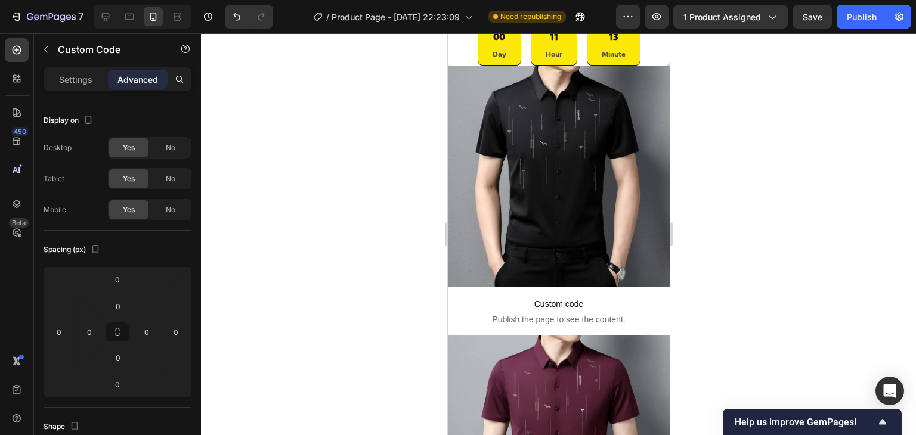
scroll to position [0, 0]
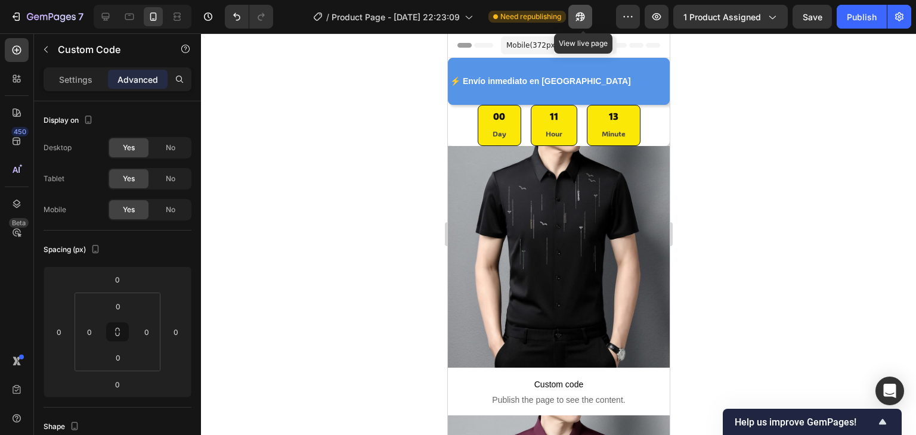
click at [585, 22] on icon "button" at bounding box center [580, 17] width 12 height 12
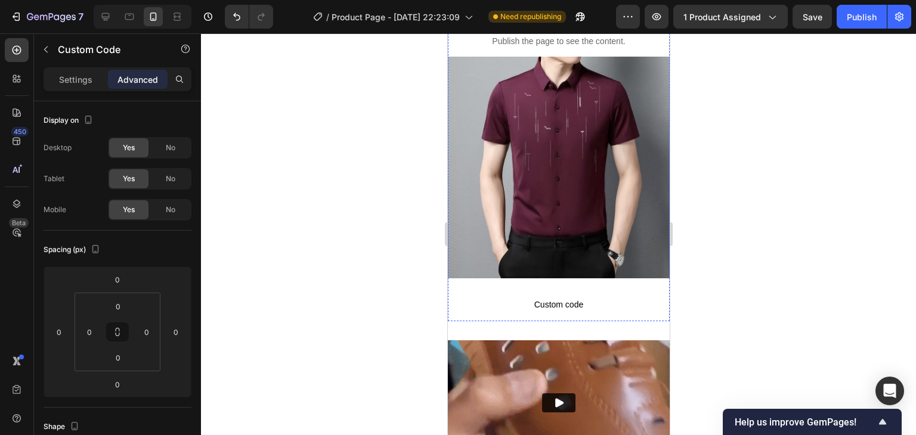
scroll to position [537, 0]
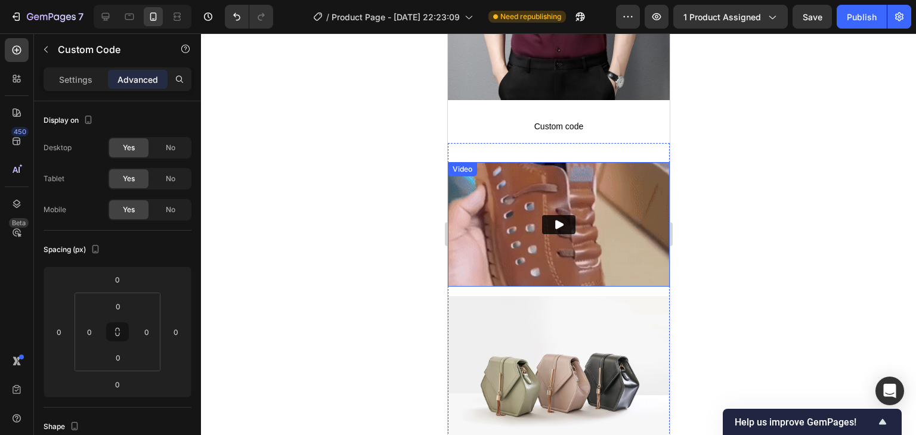
click at [605, 220] on img at bounding box center [558, 224] width 222 height 125
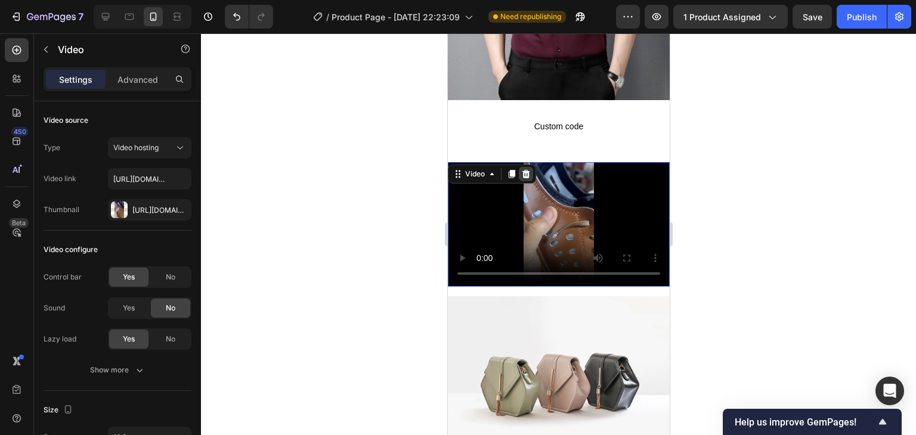
click at [525, 170] on icon at bounding box center [526, 174] width 8 height 8
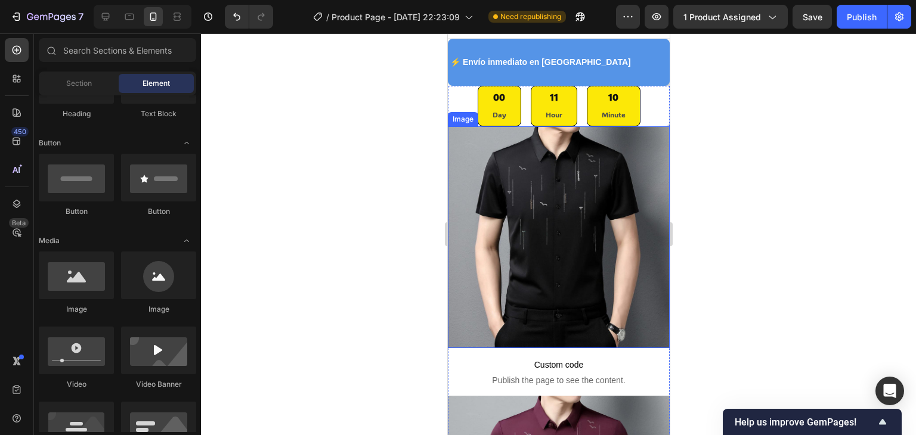
scroll to position [0, 0]
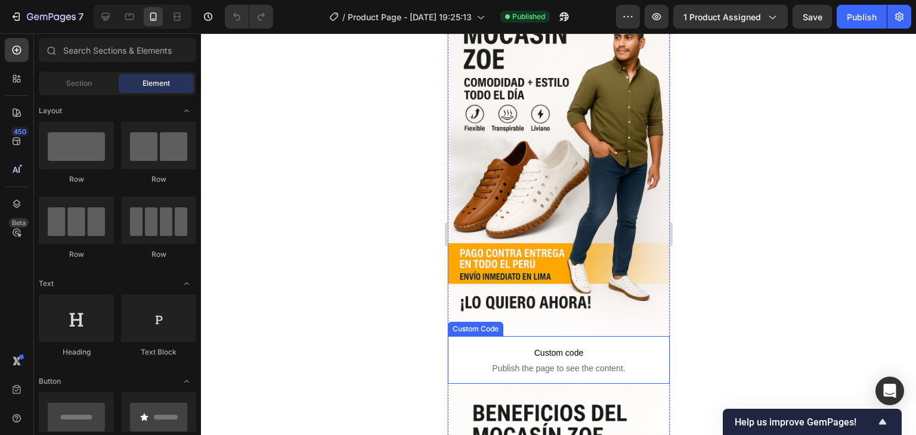
scroll to position [239, 0]
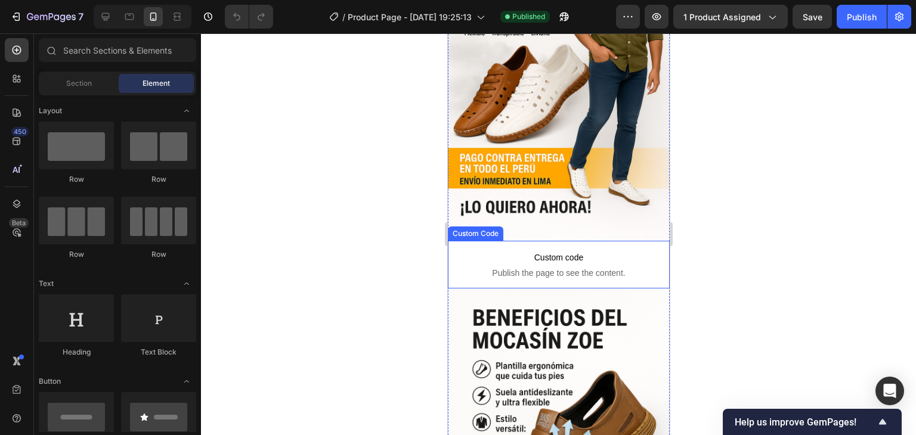
click at [534, 251] on span "Custom code" at bounding box center [558, 258] width 222 height 14
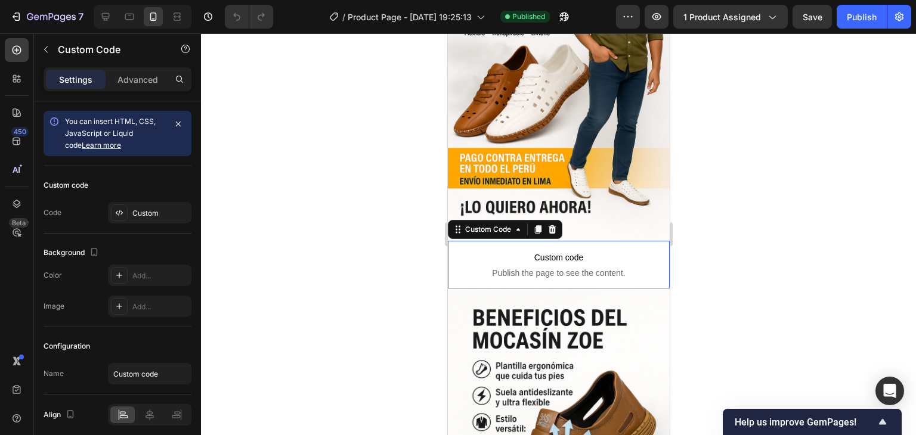
click at [534, 251] on span "Custom code" at bounding box center [558, 258] width 222 height 14
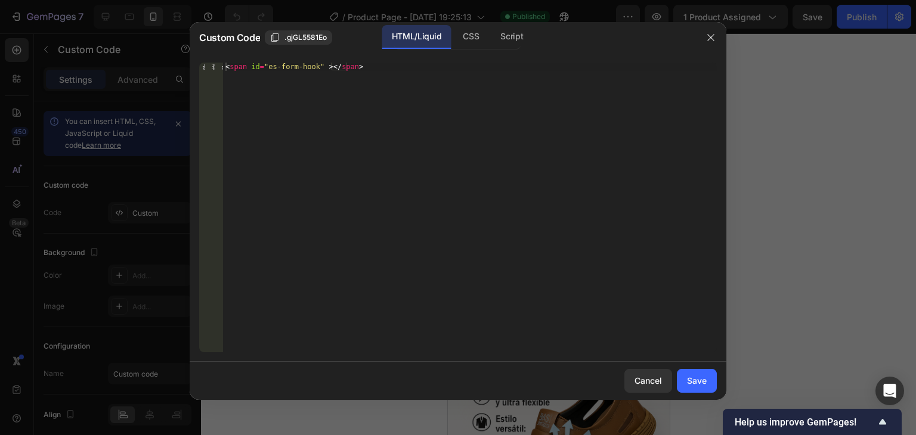
type textarea "<span id="es-form-hook" ></span>"
drag, startPoint x: 367, startPoint y: 68, endPoint x: 215, endPoint y: 67, distance: 152.7
click at [215, 67] on div "<span id="es-form-hook" ></span> 1 < span id = "es-form-hook" > </ span > ההההה…" at bounding box center [458, 208] width 518 height 290
click at [712, 36] on icon "button" at bounding box center [711, 38] width 10 height 10
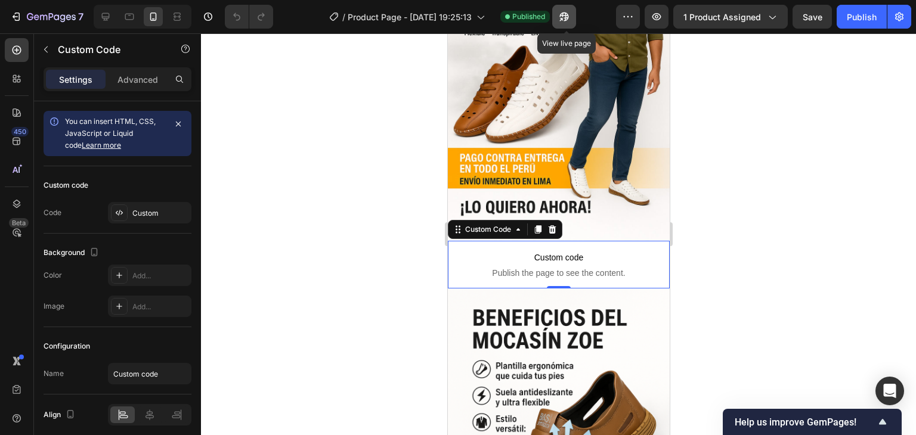
click at [566, 19] on icon "button" at bounding box center [564, 17] width 12 height 12
